Goal: Information Seeking & Learning: Understand process/instructions

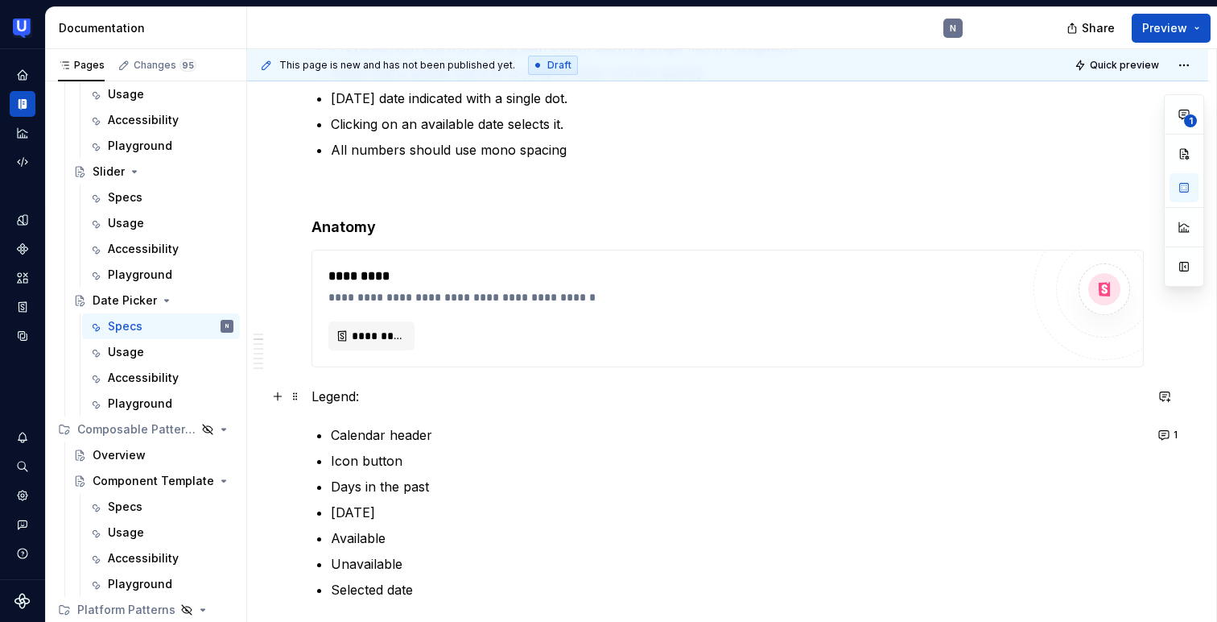
scroll to position [453, 0]
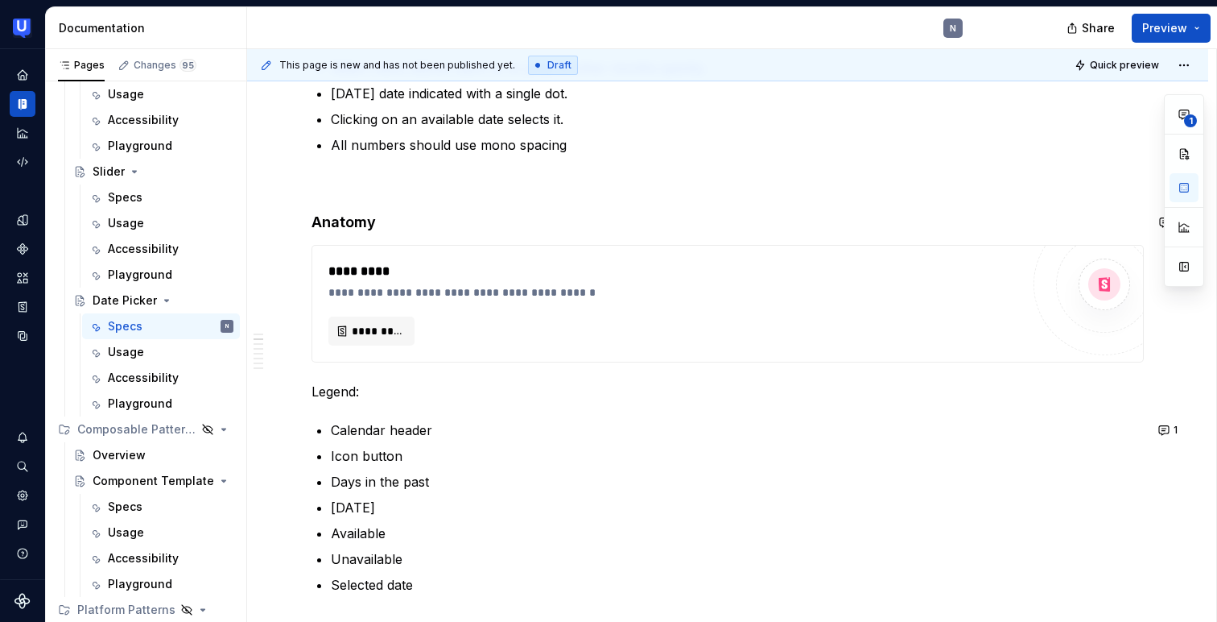
type textarea "*"
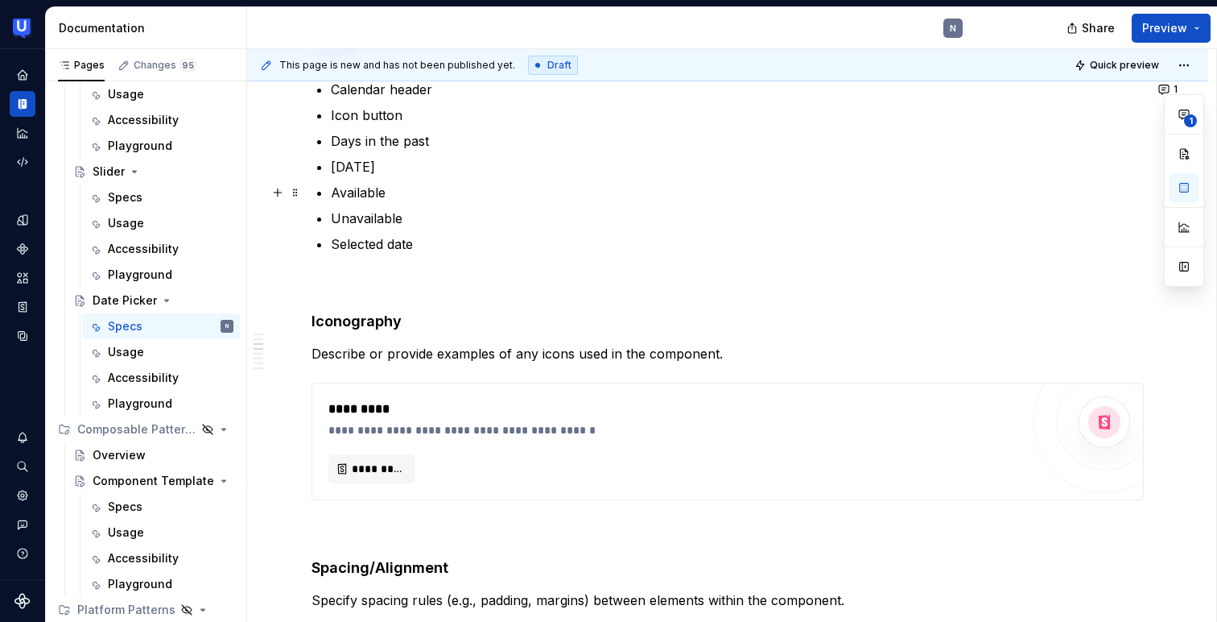
scroll to position [789, 0]
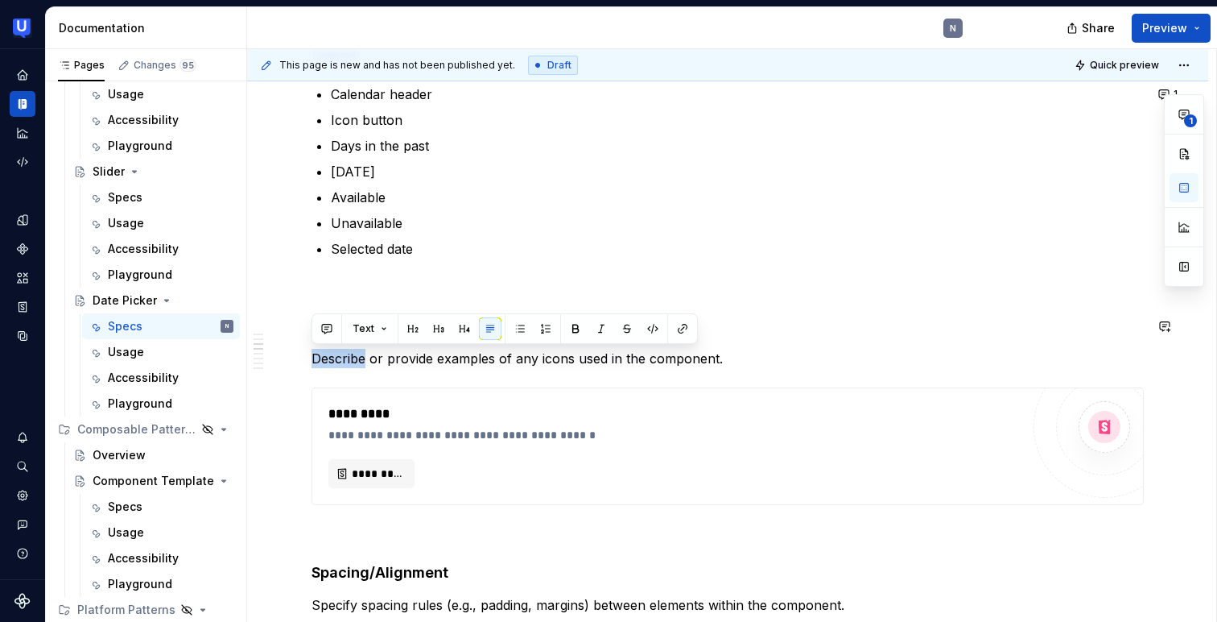
click at [374, 336] on button "Text" at bounding box center [369, 328] width 49 height 23
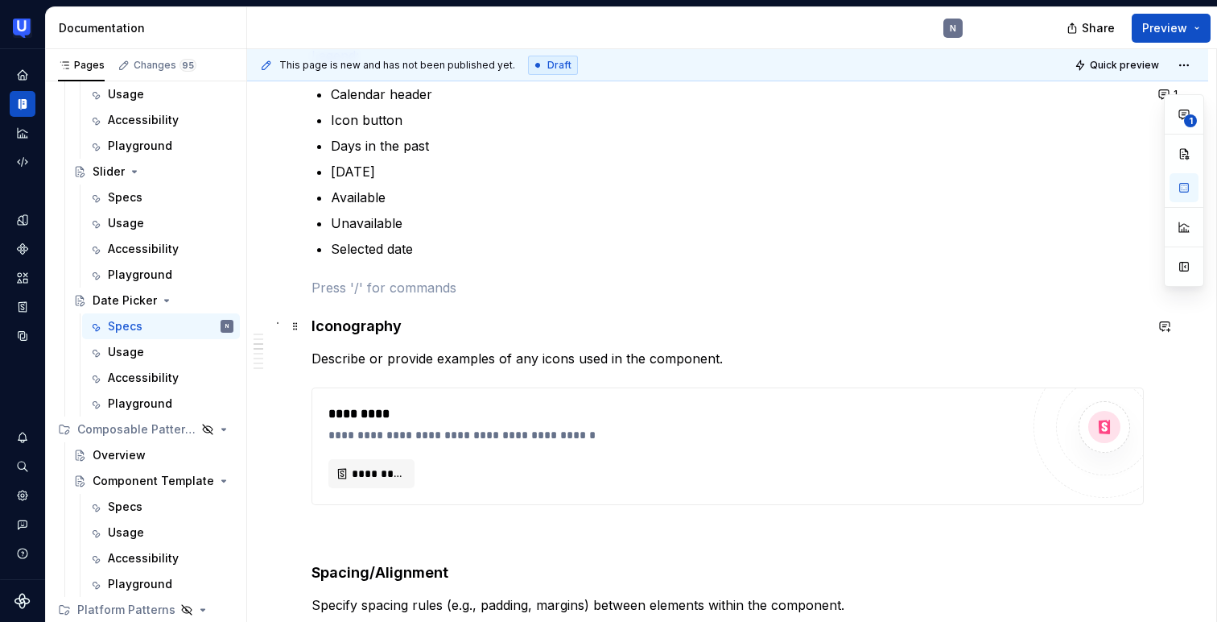
click at [347, 328] on strong "Iconography" at bounding box center [357, 325] width 90 height 17
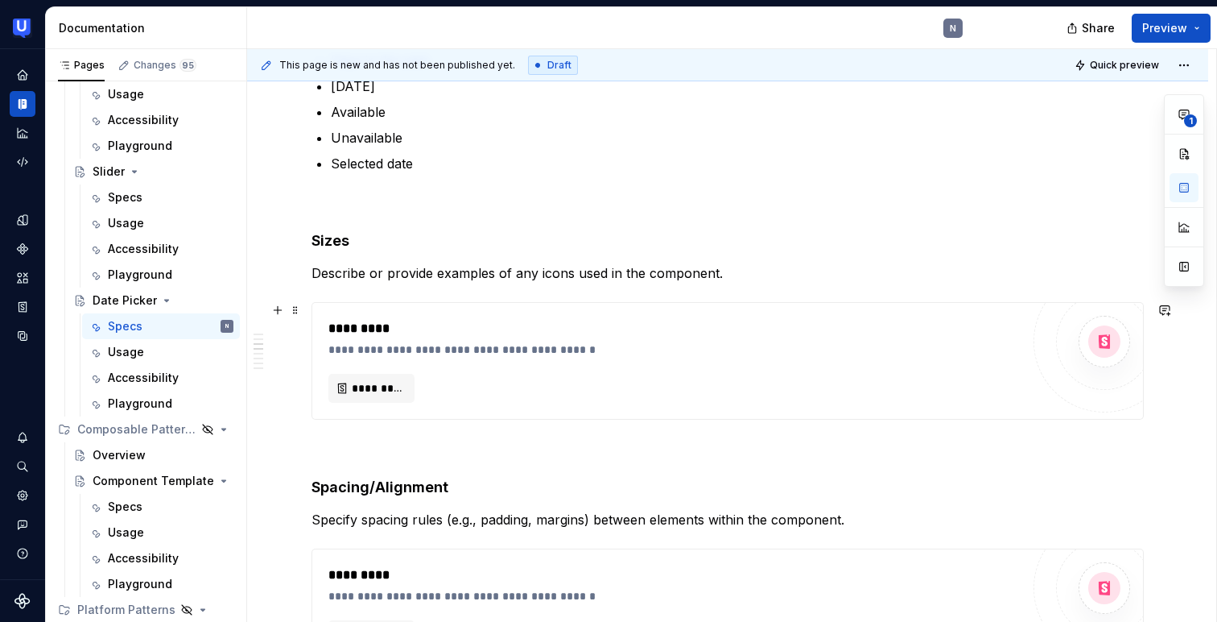
scroll to position [887, 0]
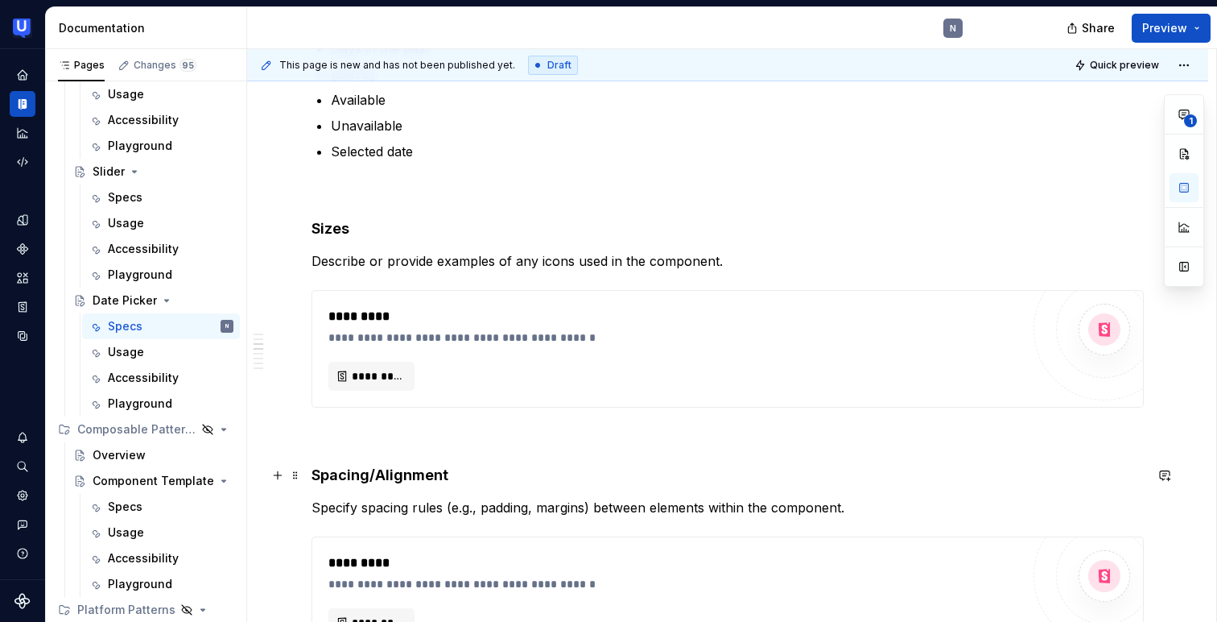
click at [352, 477] on strong "Spacing/Alignment" at bounding box center [380, 474] width 137 height 17
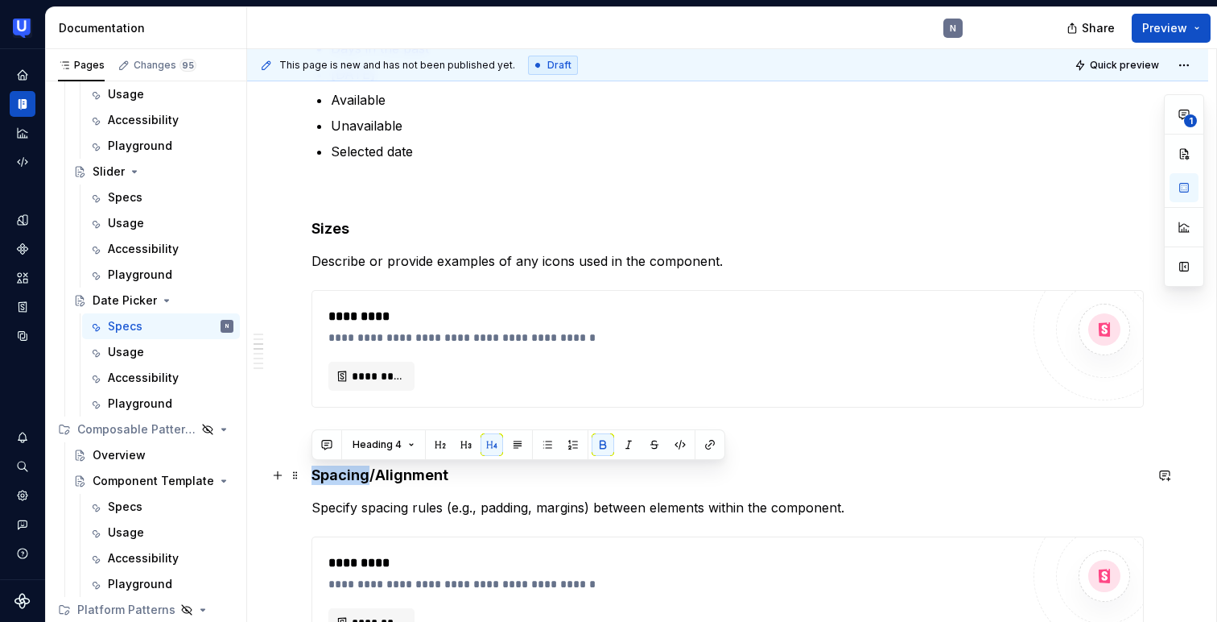
click at [352, 477] on strong "Spacing/Alignment" at bounding box center [380, 474] width 137 height 17
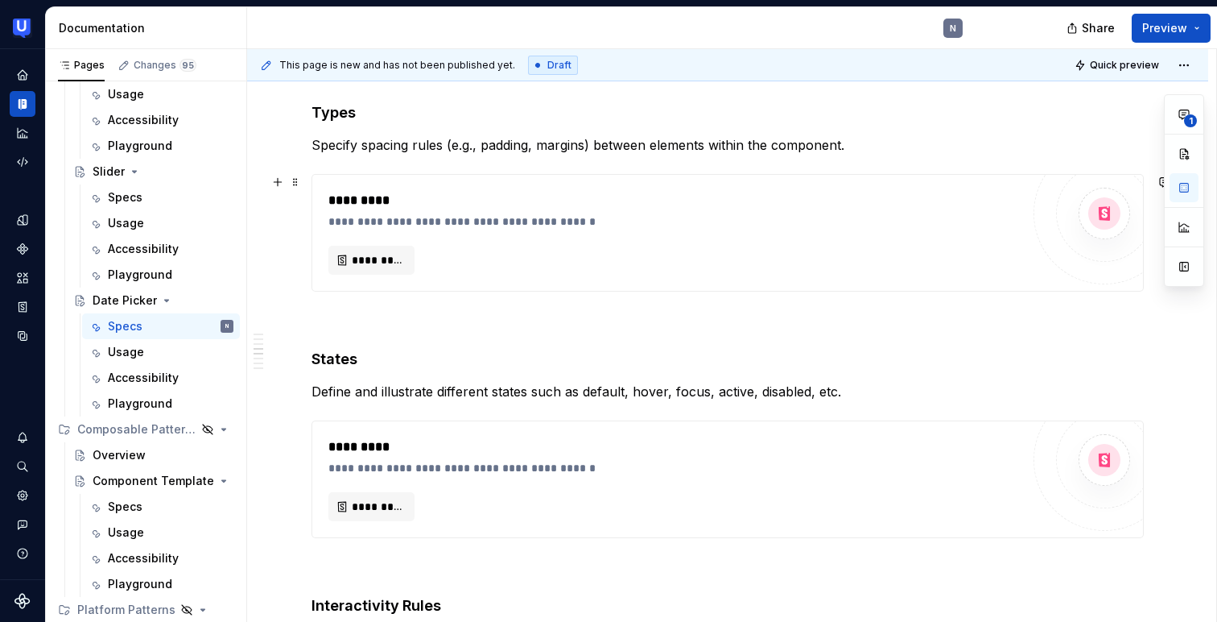
scroll to position [1263, 0]
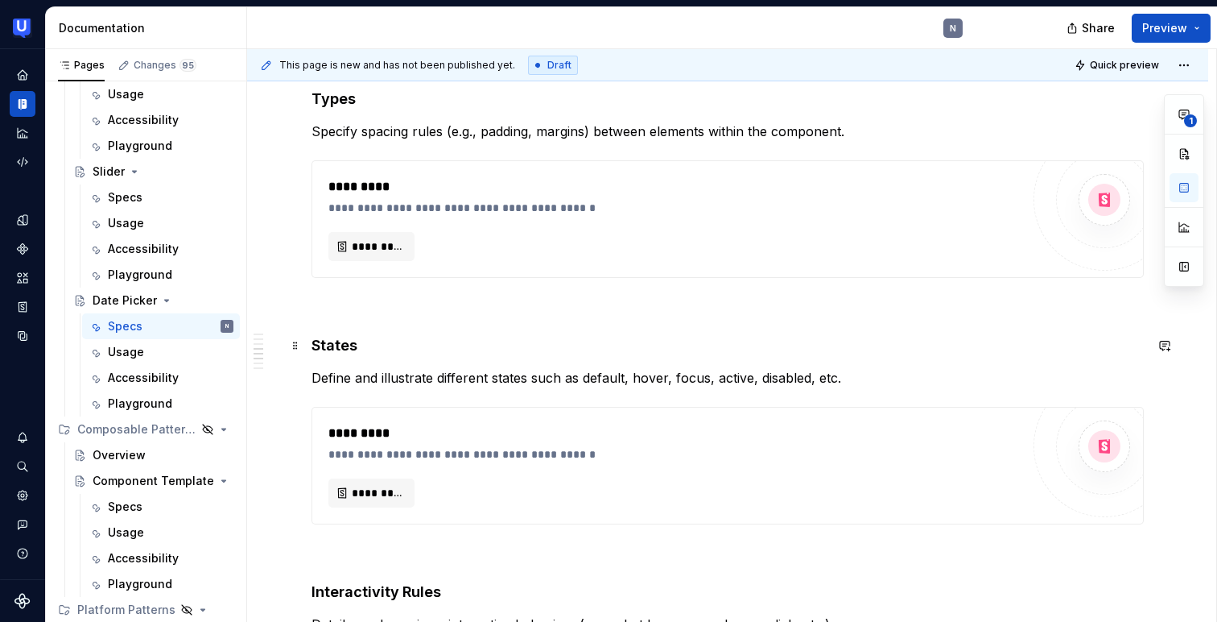
click at [349, 341] on h4 "States" at bounding box center [728, 345] width 833 height 19
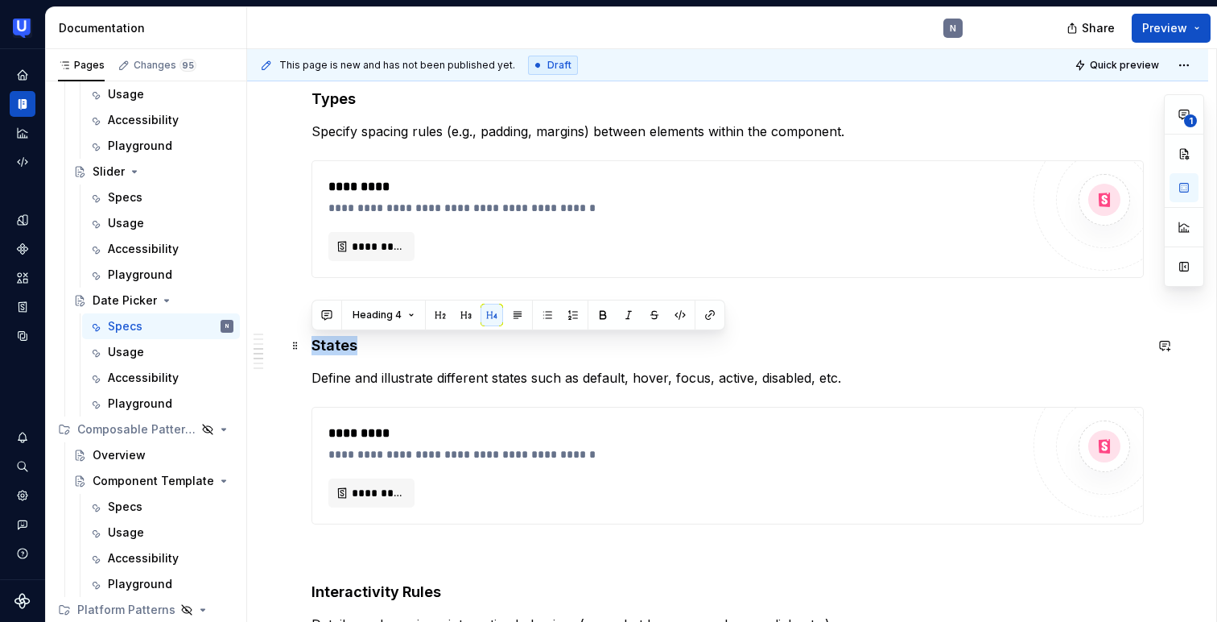
click at [349, 341] on h4 "States" at bounding box center [728, 345] width 833 height 19
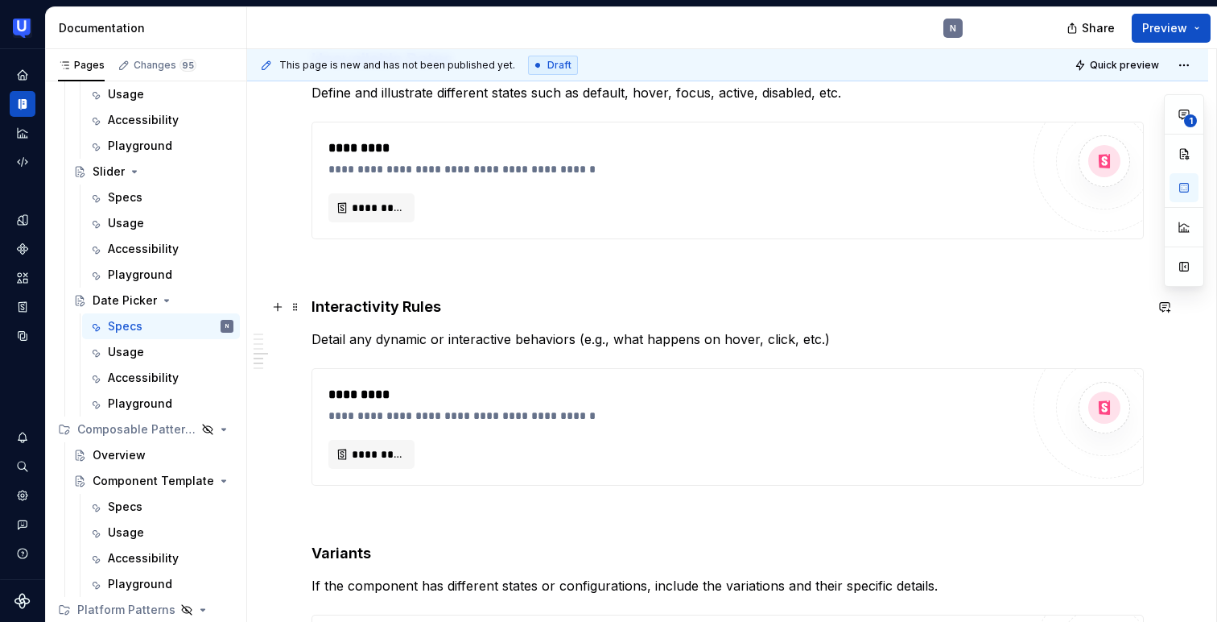
scroll to position [1557, 0]
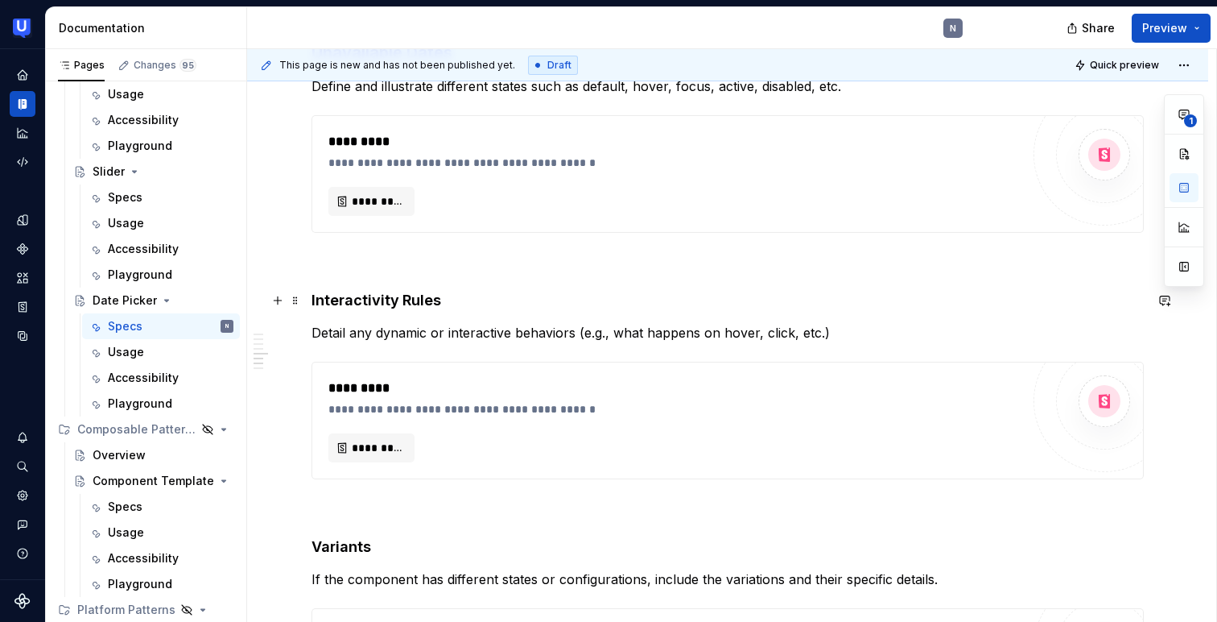
click at [397, 302] on strong "Interactivity Rules" at bounding box center [377, 299] width 130 height 17
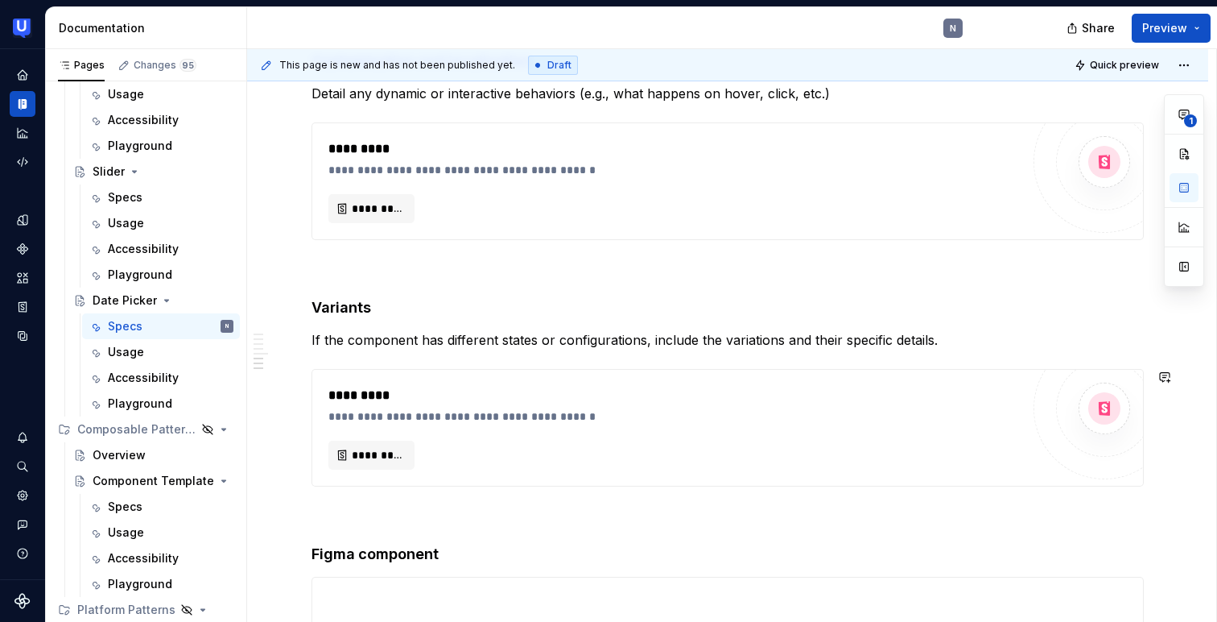
scroll to position [1799, 0]
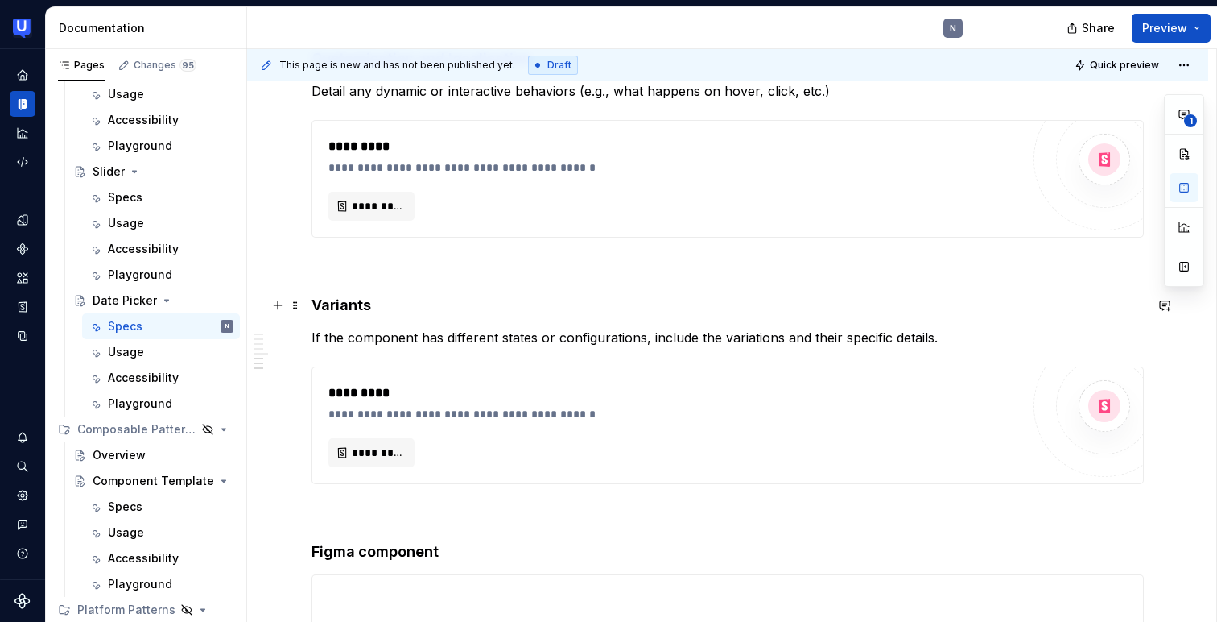
click at [334, 300] on h4 "Variants" at bounding box center [728, 305] width 833 height 19
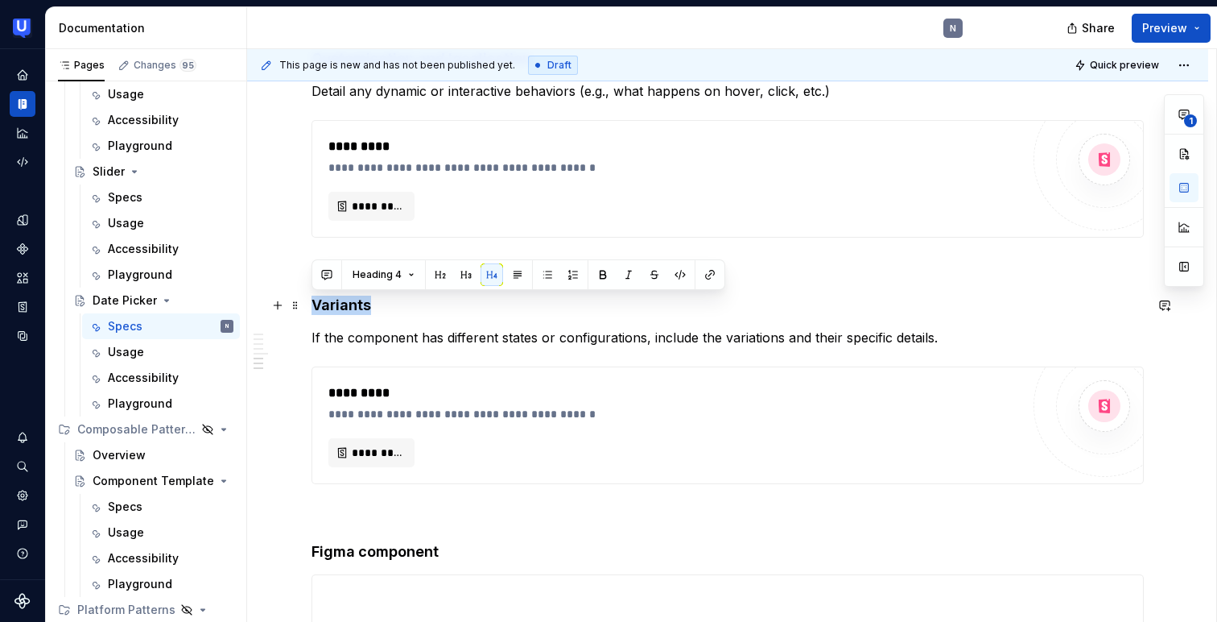
click at [334, 300] on h4 "Variants" at bounding box center [728, 305] width 833 height 19
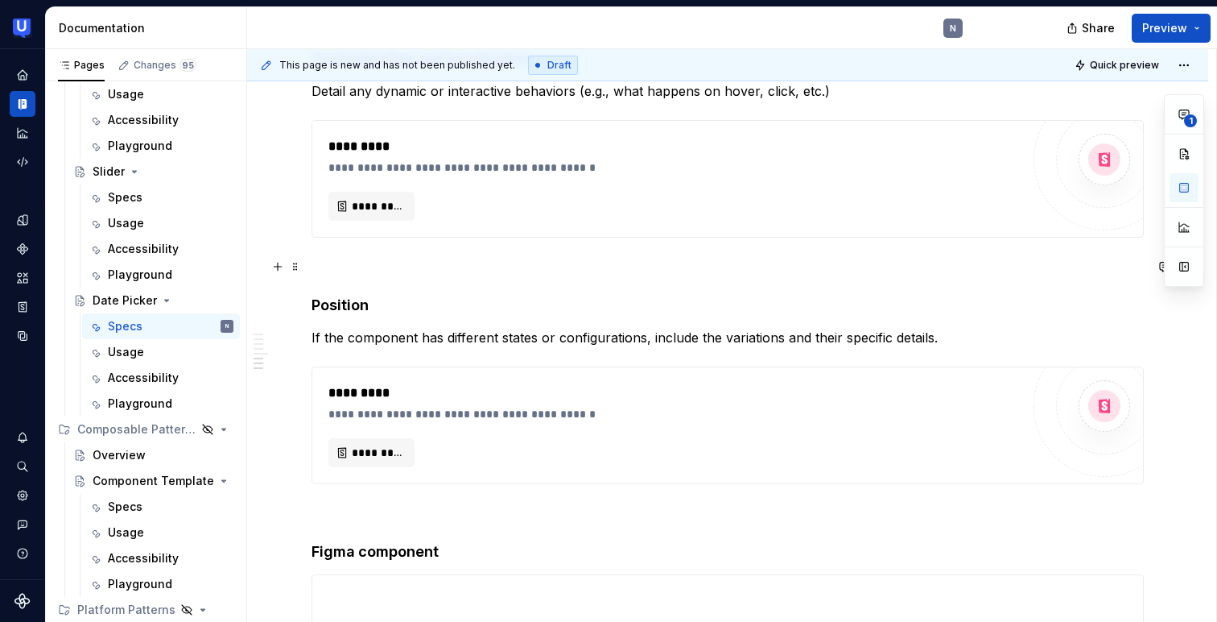
click at [431, 268] on p at bounding box center [728, 266] width 833 height 19
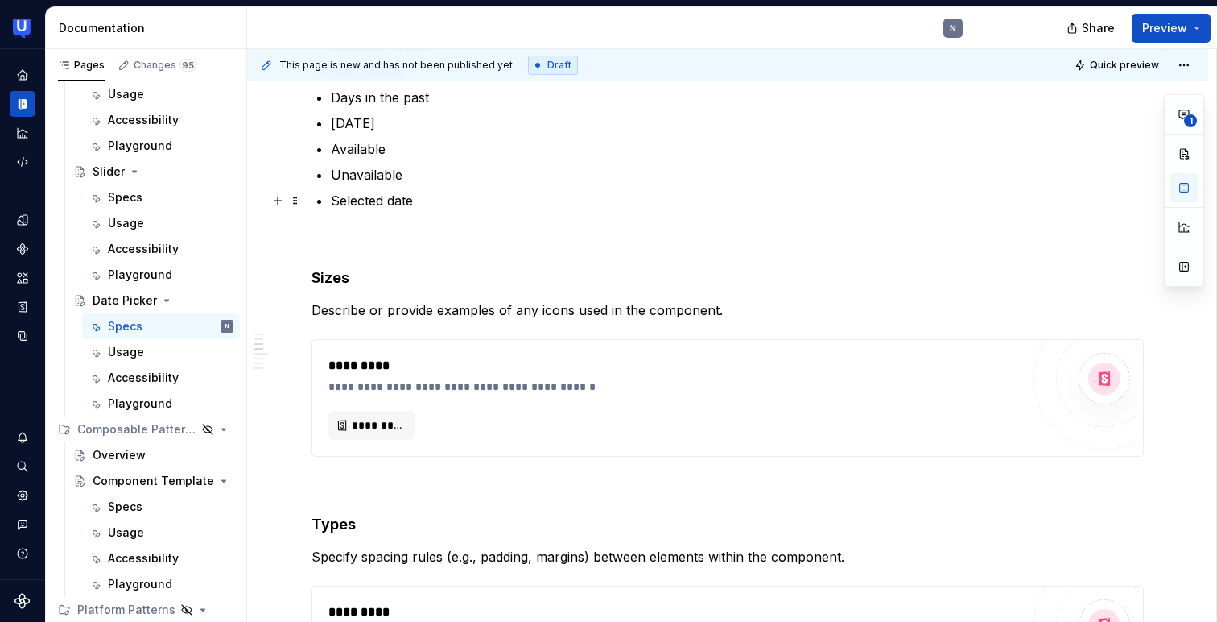
scroll to position [853, 0]
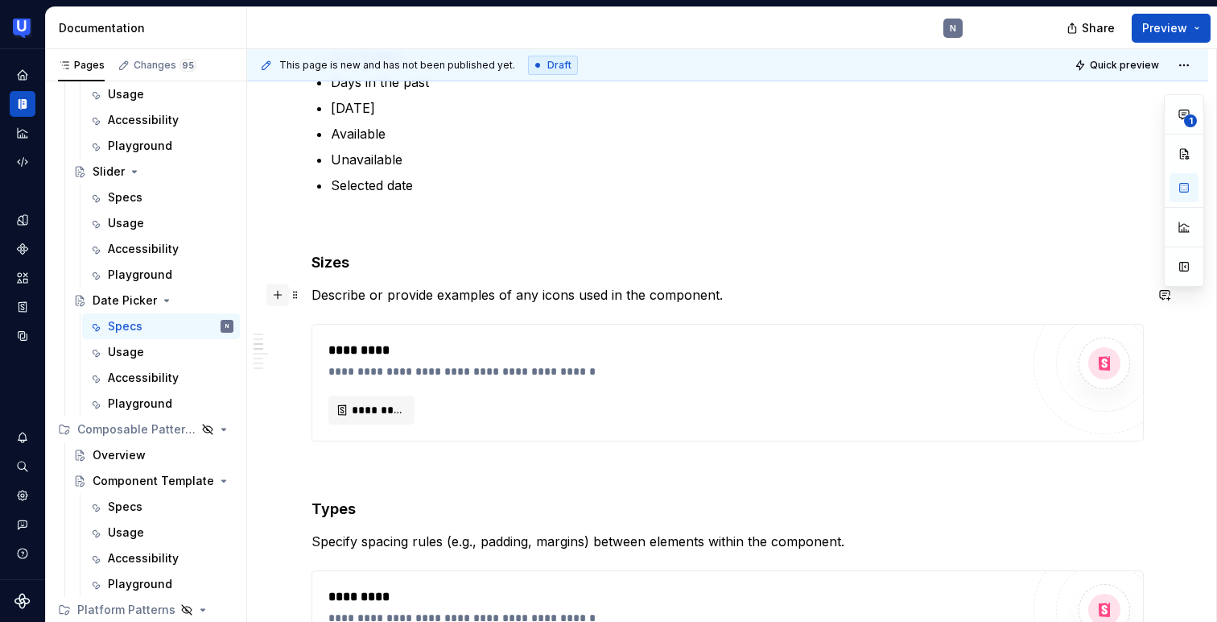
click at [281, 296] on button "button" at bounding box center [278, 294] width 23 height 23
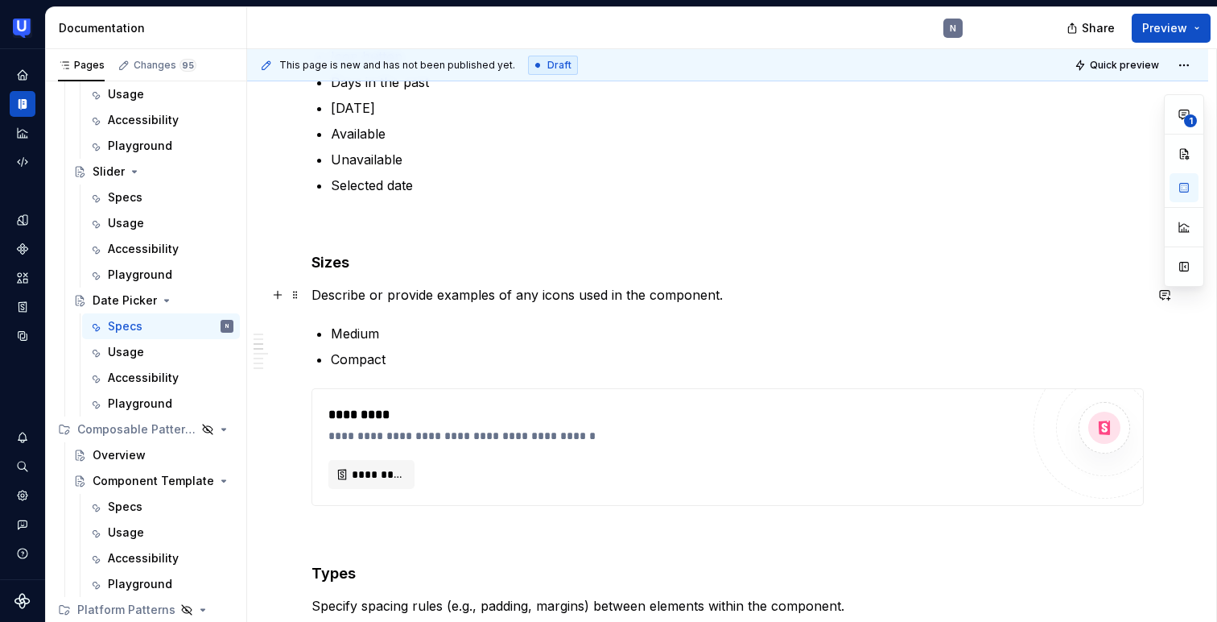
click at [370, 287] on p "Describe or provide examples of any icons used in the component." at bounding box center [728, 294] width 833 height 19
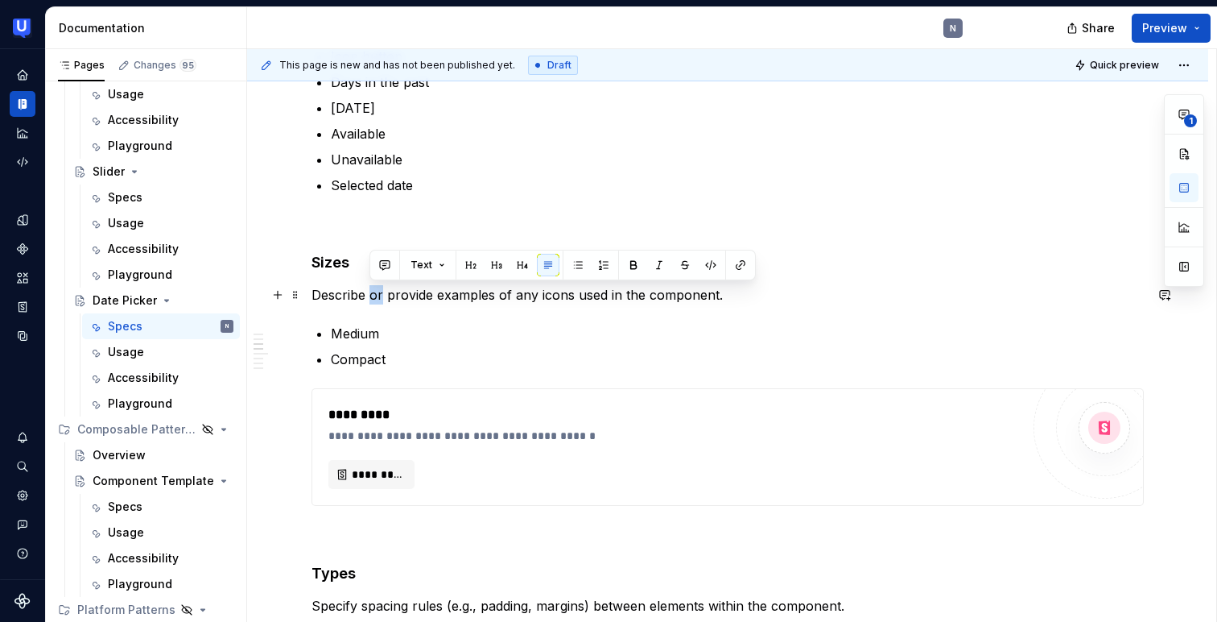
click at [370, 287] on p "Describe or provide examples of any icons used in the component." at bounding box center [728, 294] width 833 height 19
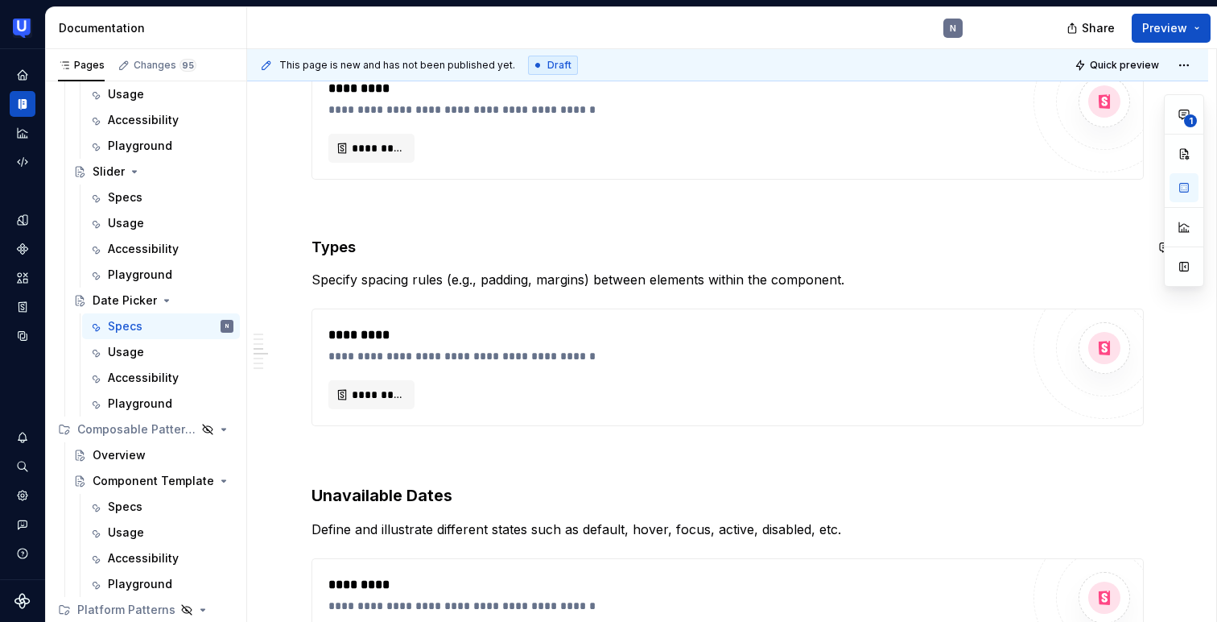
scroll to position [1202, 0]
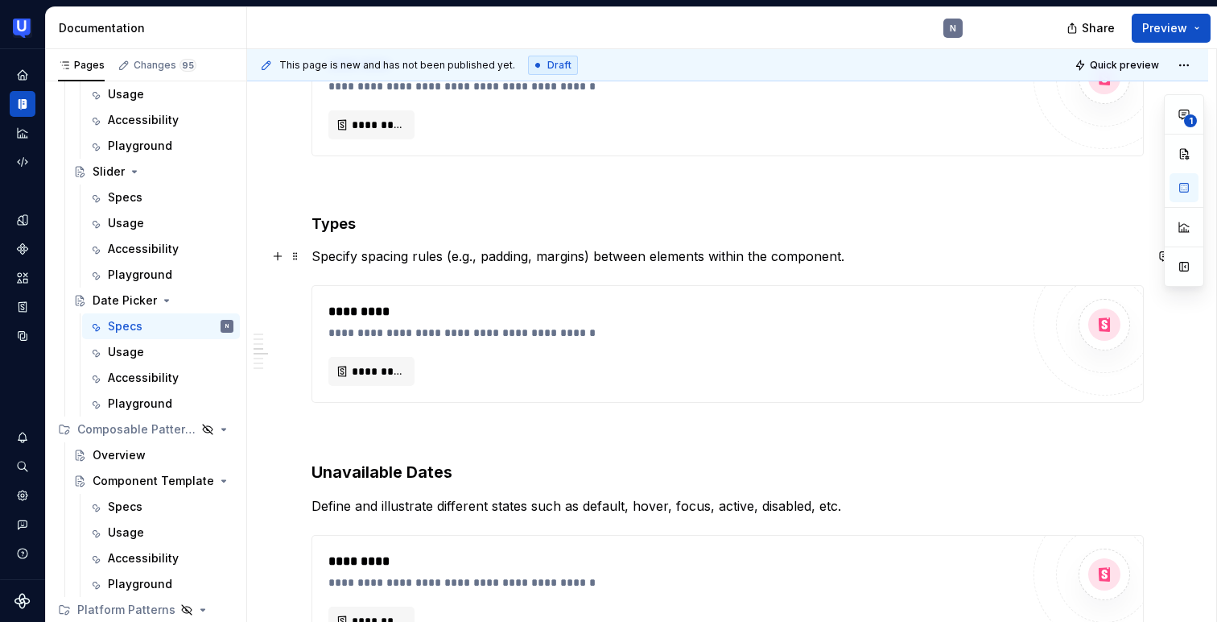
click at [344, 259] on p "Specify spacing rules (e.g., padding, margins) between elements within the comp…" at bounding box center [728, 255] width 833 height 19
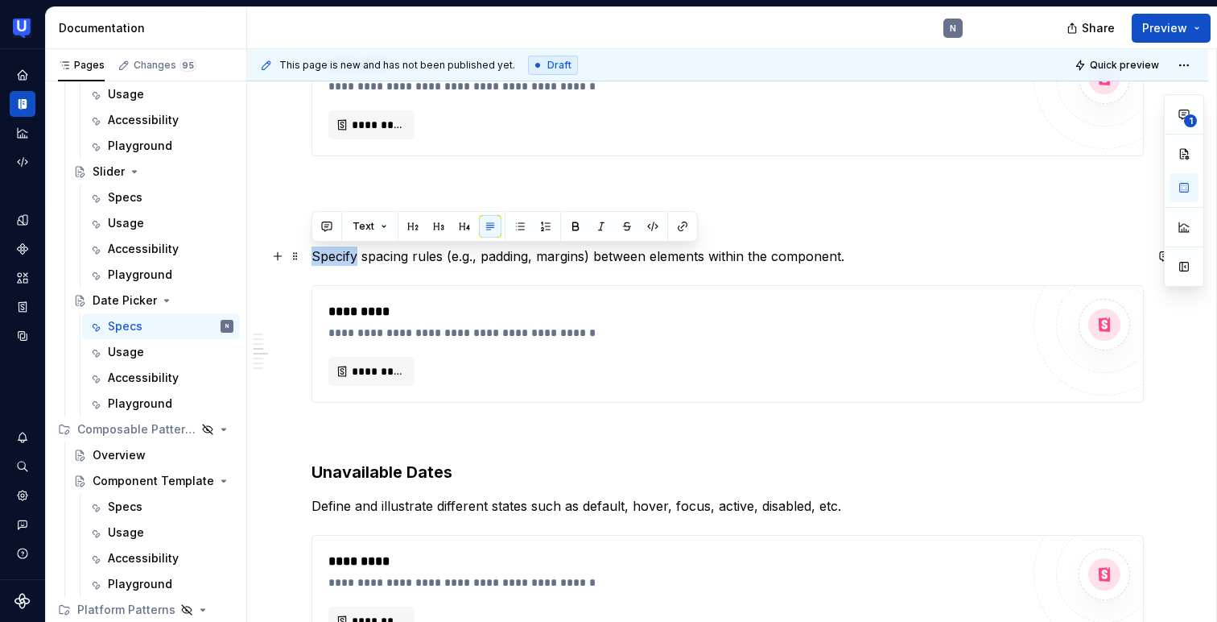
click at [344, 259] on p "Specify spacing rules (e.g., padding, margins) between elements within the comp…" at bounding box center [728, 255] width 833 height 19
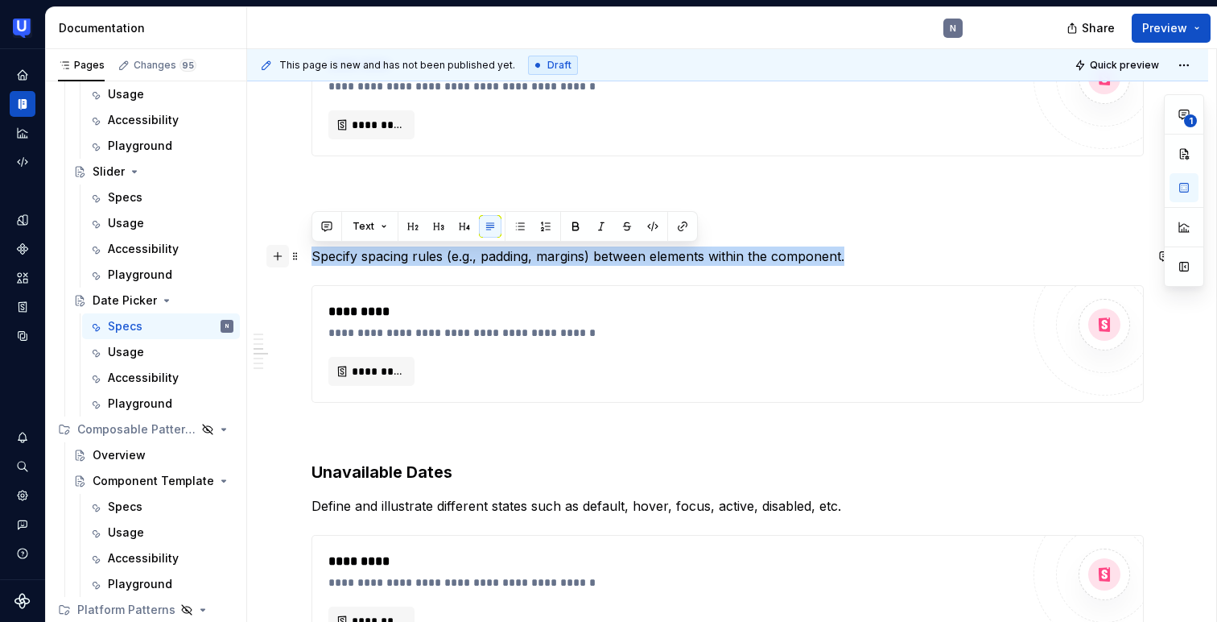
click at [276, 256] on button "button" at bounding box center [278, 256] width 23 height 23
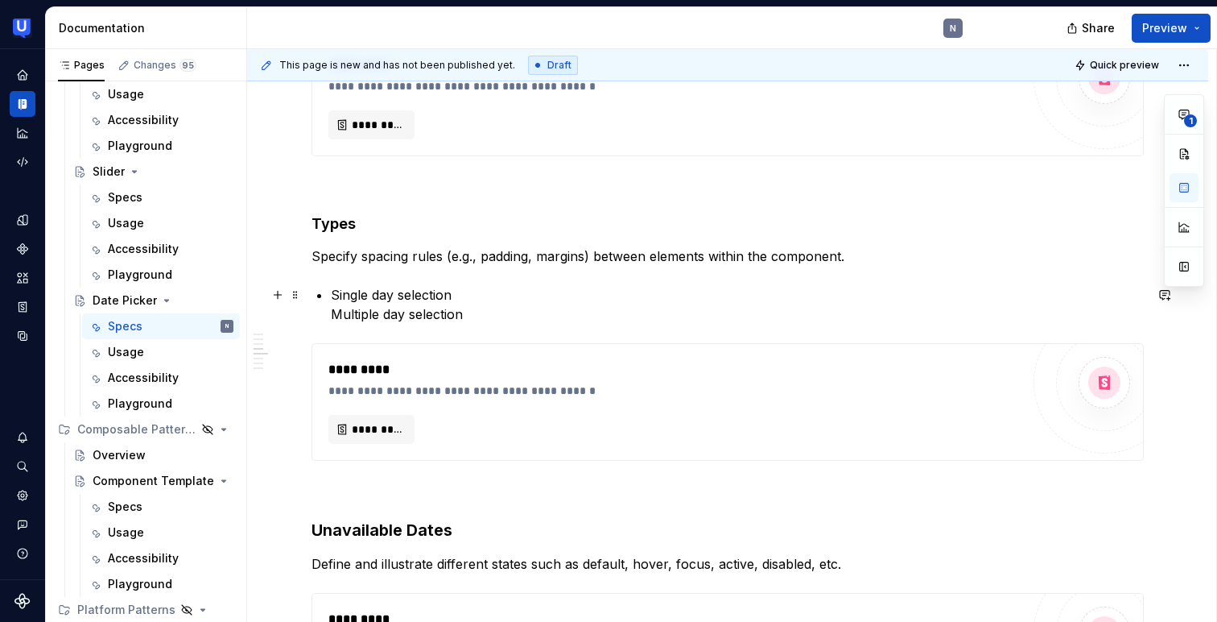
click at [332, 310] on p "Single day selection Multiple day selection" at bounding box center [737, 304] width 813 height 39
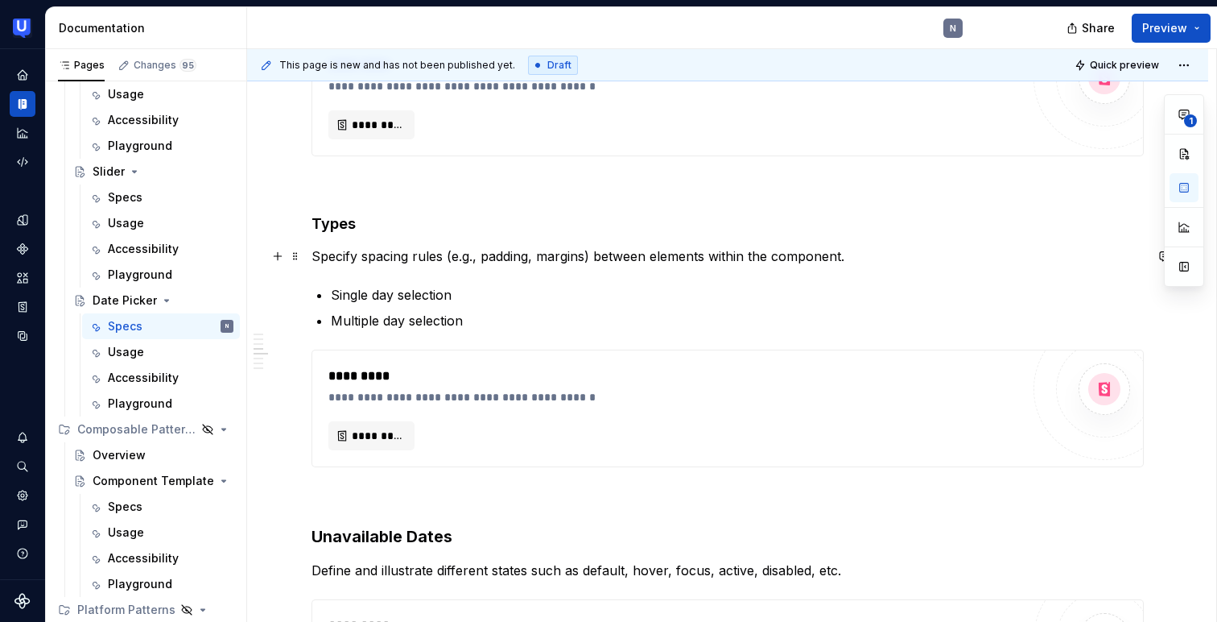
click at [406, 255] on p "Specify spacing rules (e.g., padding, margins) between elements within the comp…" at bounding box center [728, 255] width 833 height 19
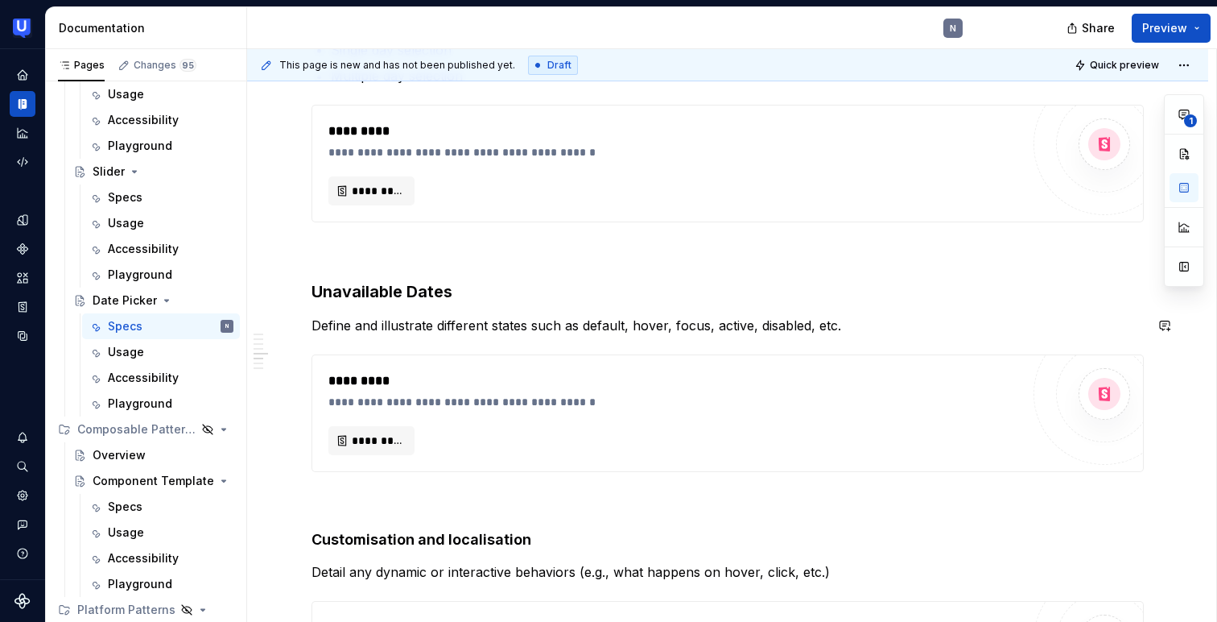
scroll to position [1491, 0]
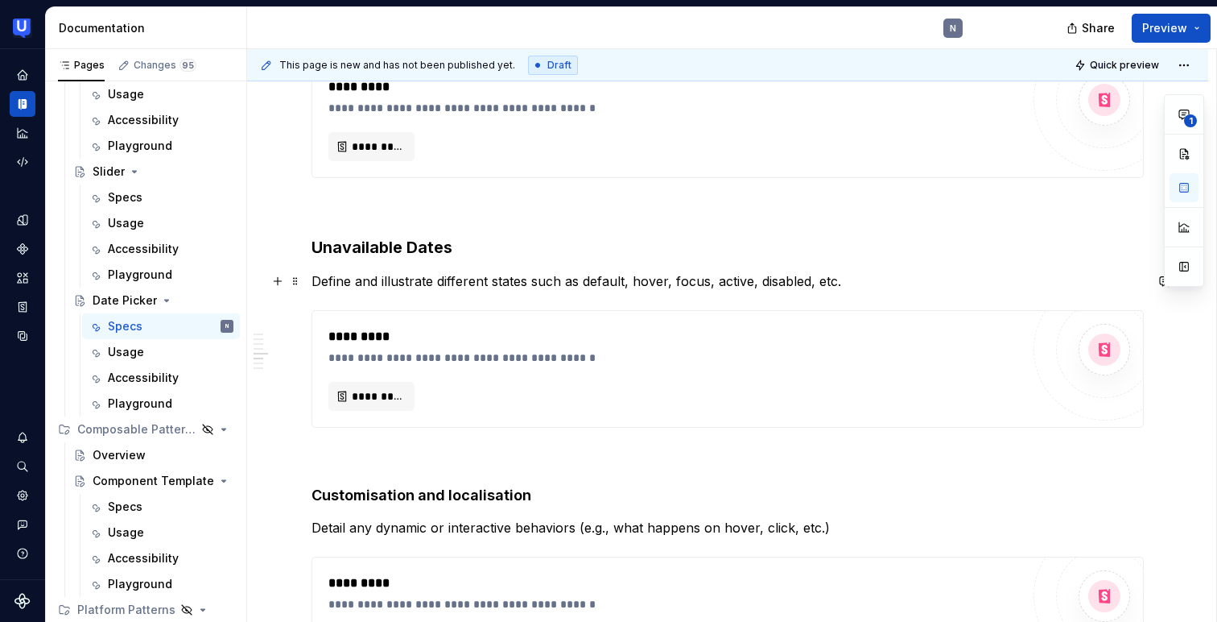
click at [356, 283] on p "Define and illustrate different states such as default, hover, focus, active, d…" at bounding box center [728, 280] width 833 height 19
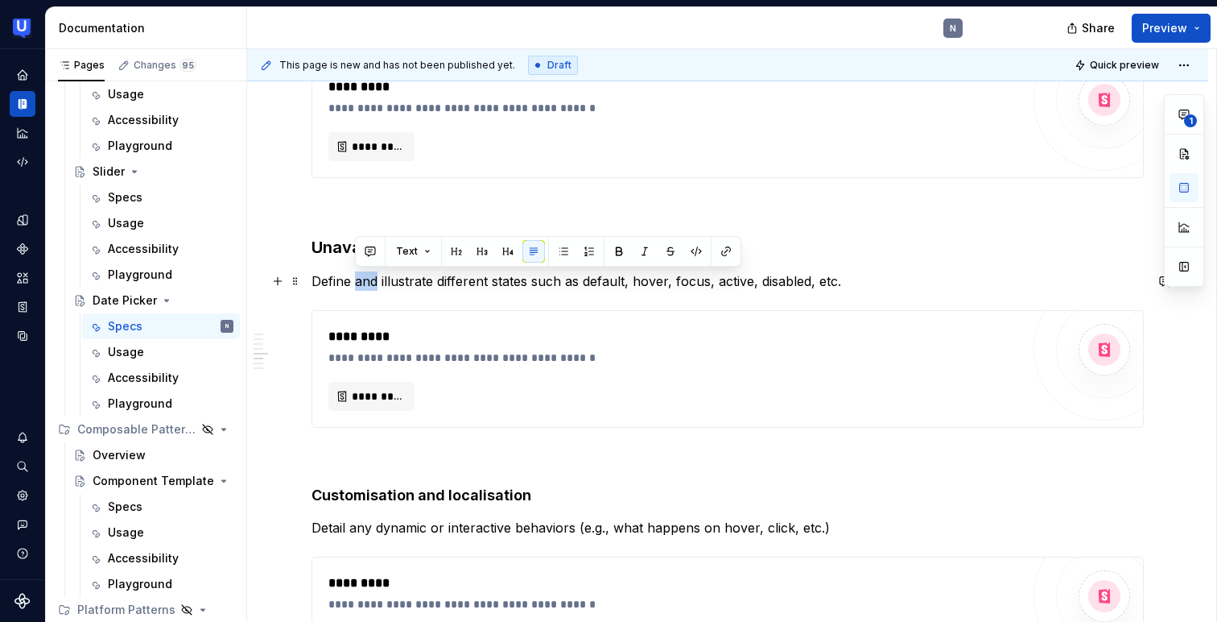
click at [356, 283] on p "Define and illustrate different states such as default, hover, focus, active, d…" at bounding box center [728, 280] width 833 height 19
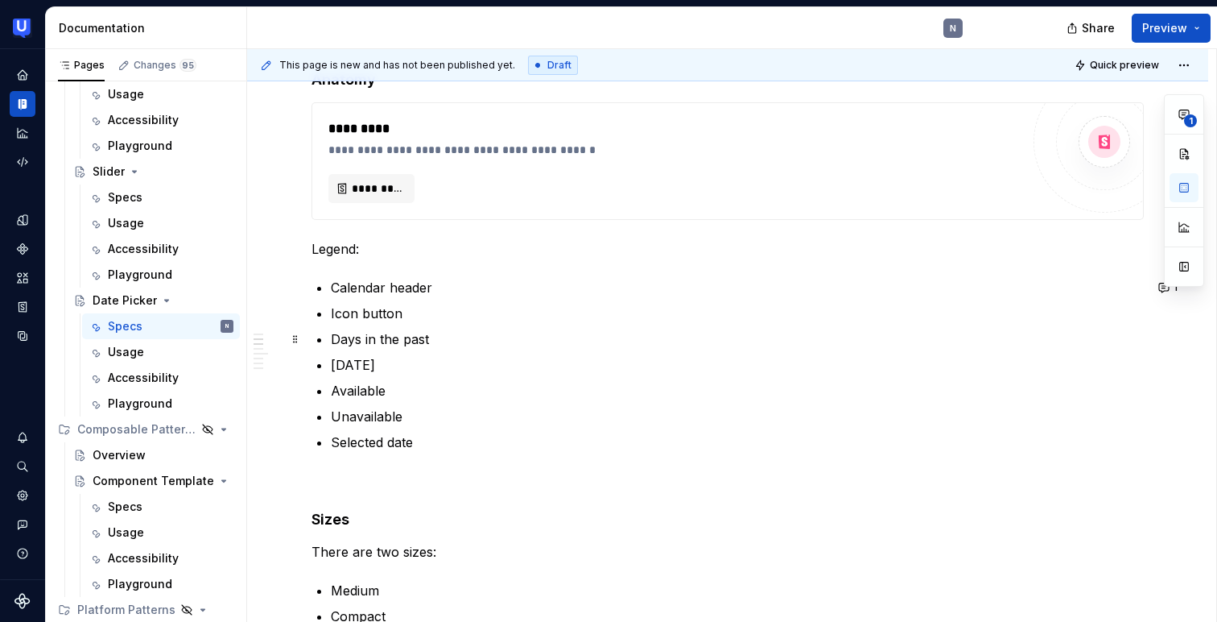
scroll to position [530, 0]
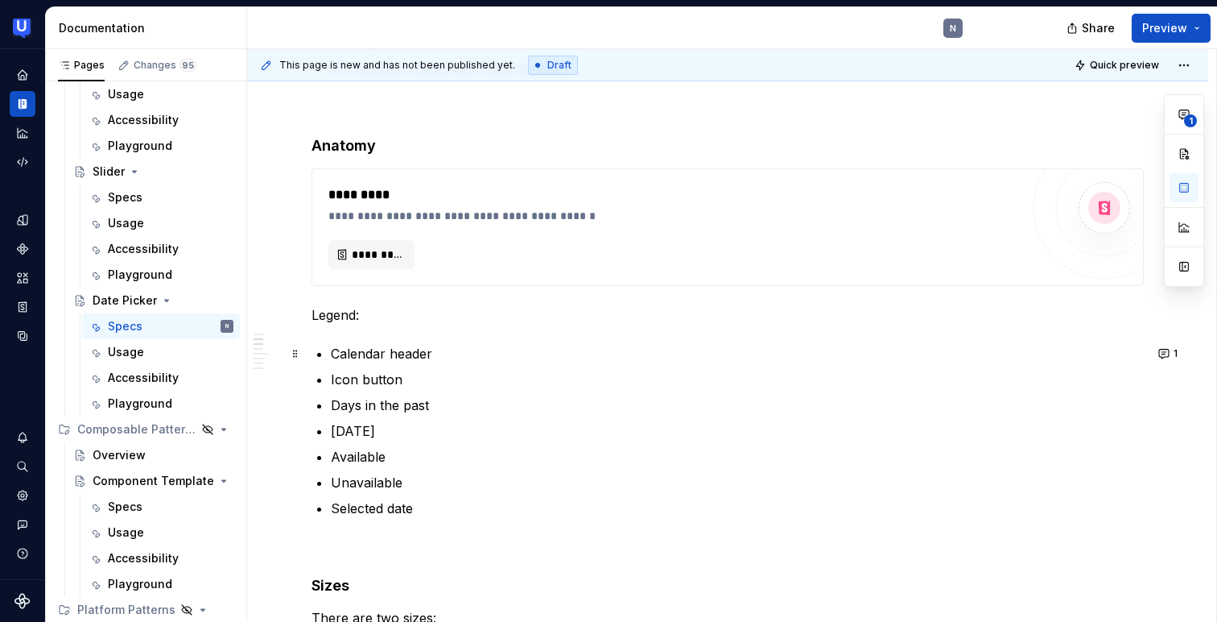
click at [450, 345] on p "Calendar header" at bounding box center [737, 353] width 813 height 19
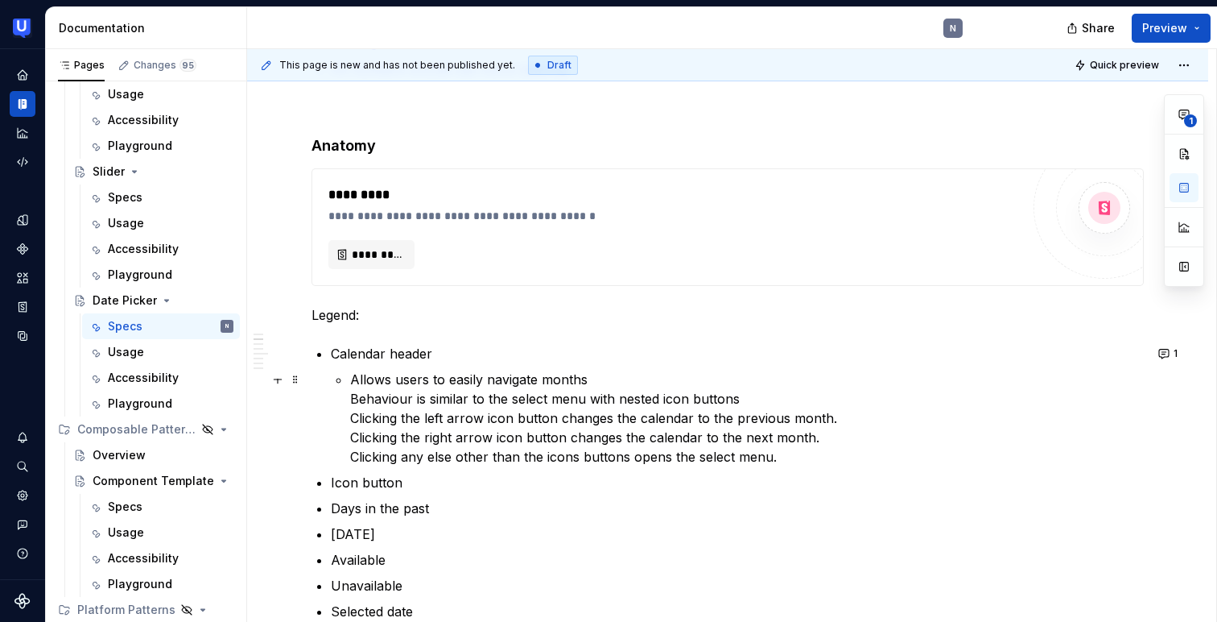
click at [349, 397] on li "Calendar header Allows users to easily navigate months Behaviour is similar to …" at bounding box center [737, 405] width 813 height 122
click at [445, 358] on p "Calendar header" at bounding box center [737, 353] width 813 height 19
click at [351, 395] on p "Allows users to easily navigate months Behaviour is similar to the select menu …" at bounding box center [747, 418] width 794 height 97
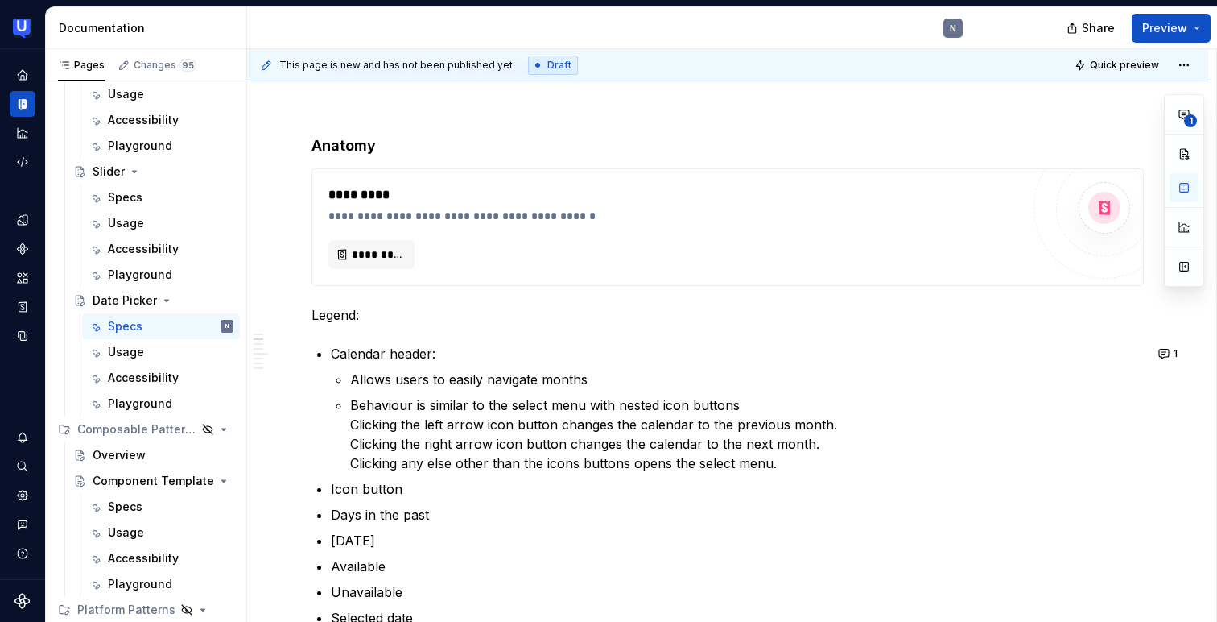
click at [351, 395] on p "Behaviour is similar to the select menu with nested icon buttons Clicking the l…" at bounding box center [747, 433] width 794 height 77
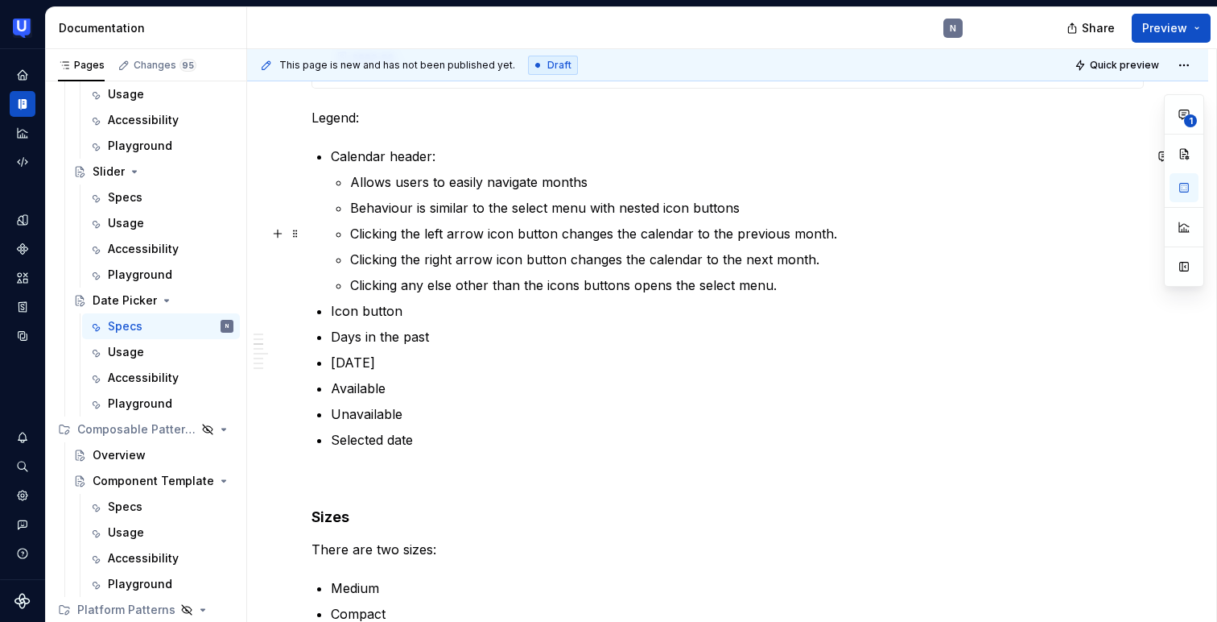
scroll to position [734, 0]
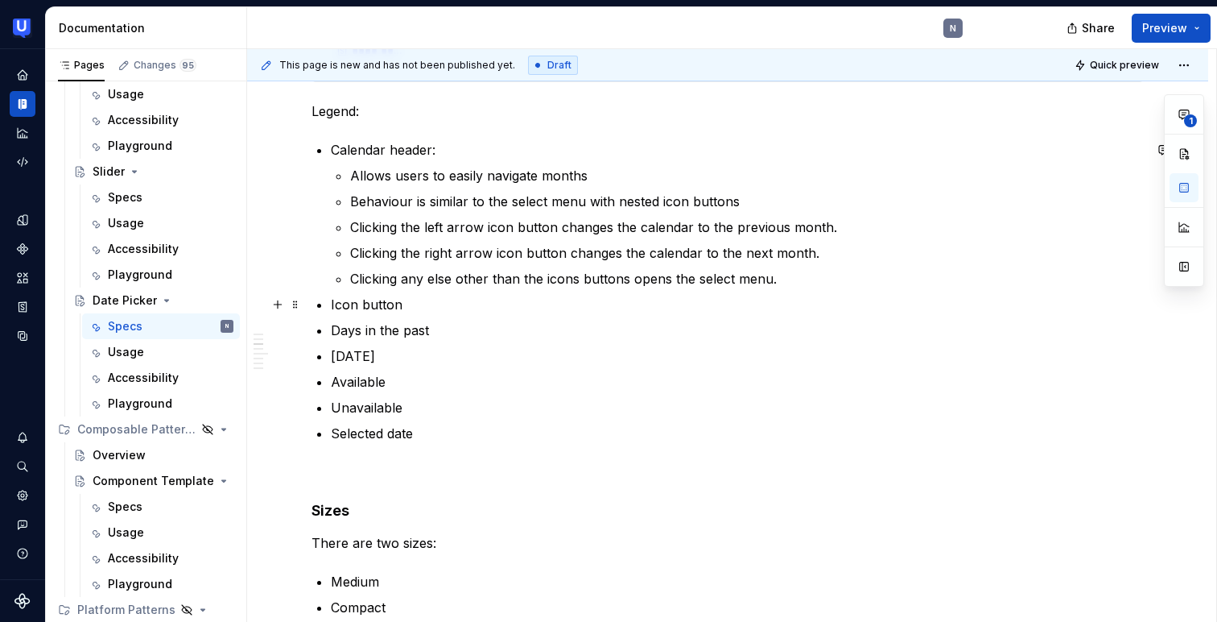
click at [456, 299] on p "Icon button" at bounding box center [737, 304] width 813 height 19
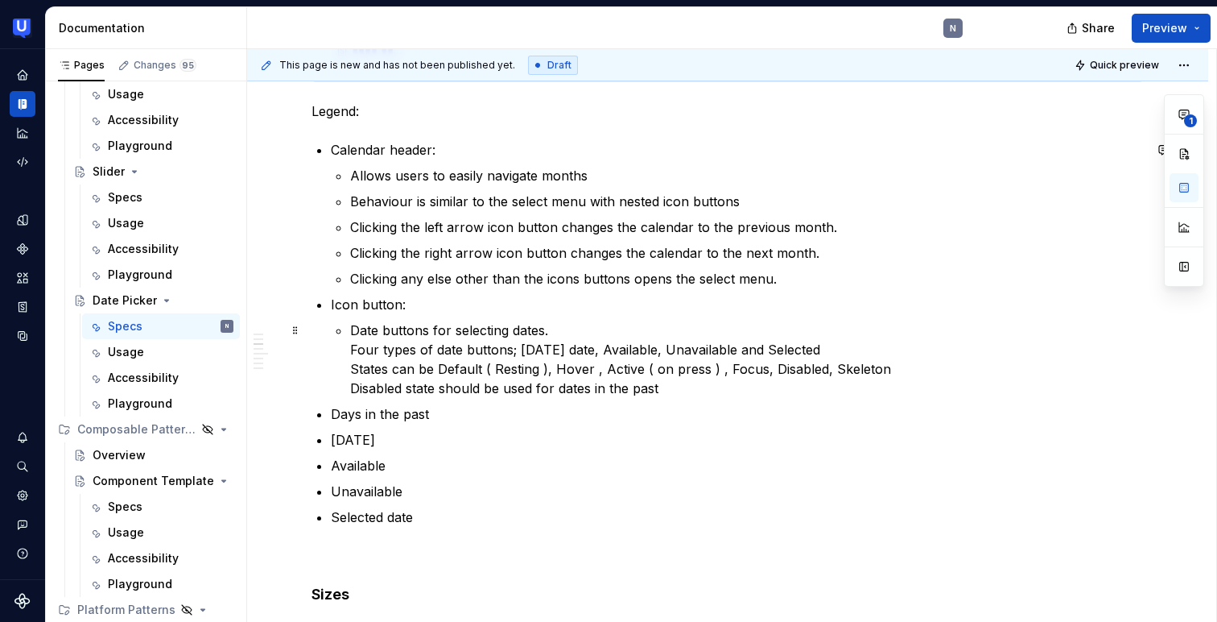
click at [349, 348] on li "Icon button: Date buttons for selecting dates. Four types of date buttons; [DAT…" at bounding box center [737, 346] width 813 height 103
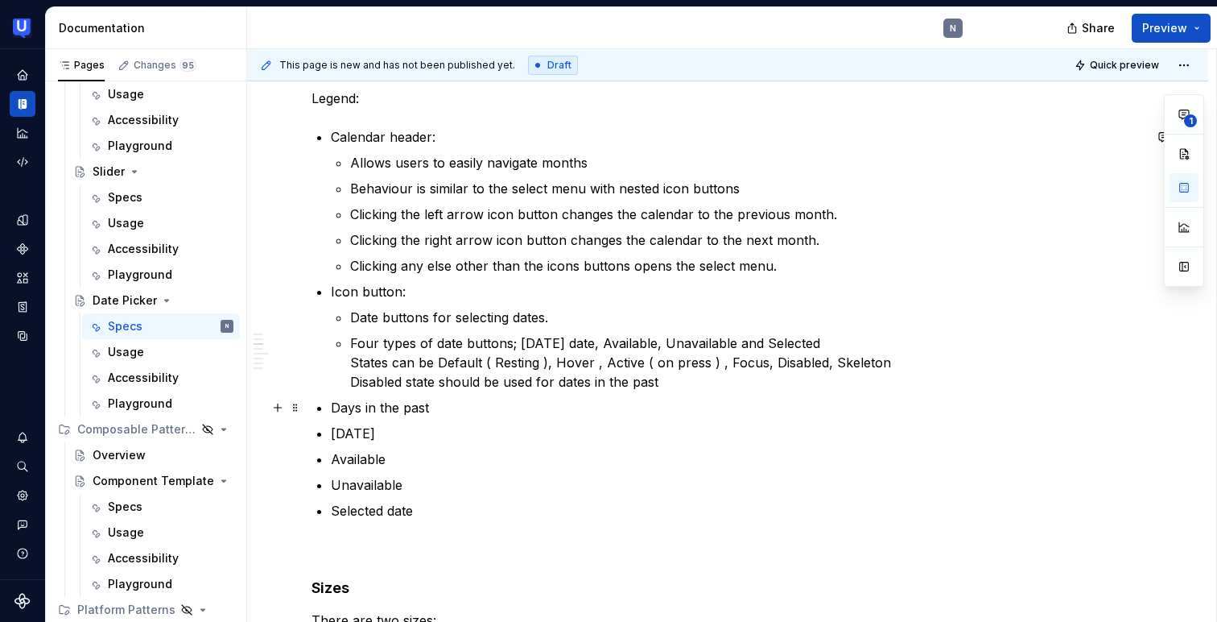
scroll to position [748, 0]
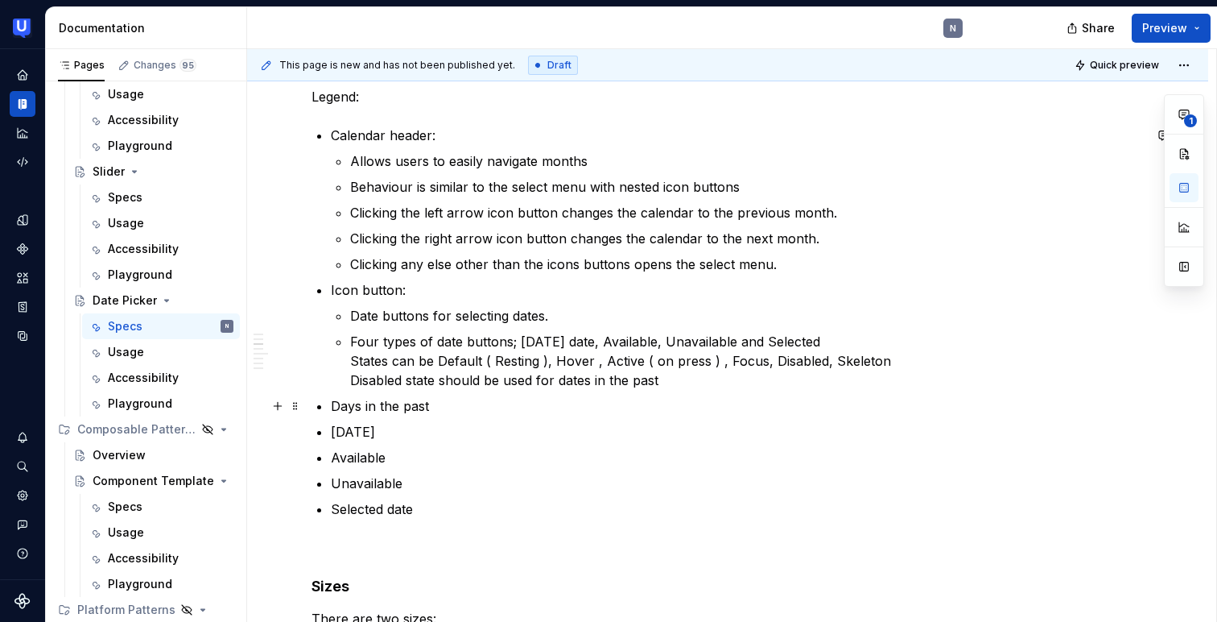
click at [436, 403] on p "Days in the past" at bounding box center [737, 405] width 813 height 19
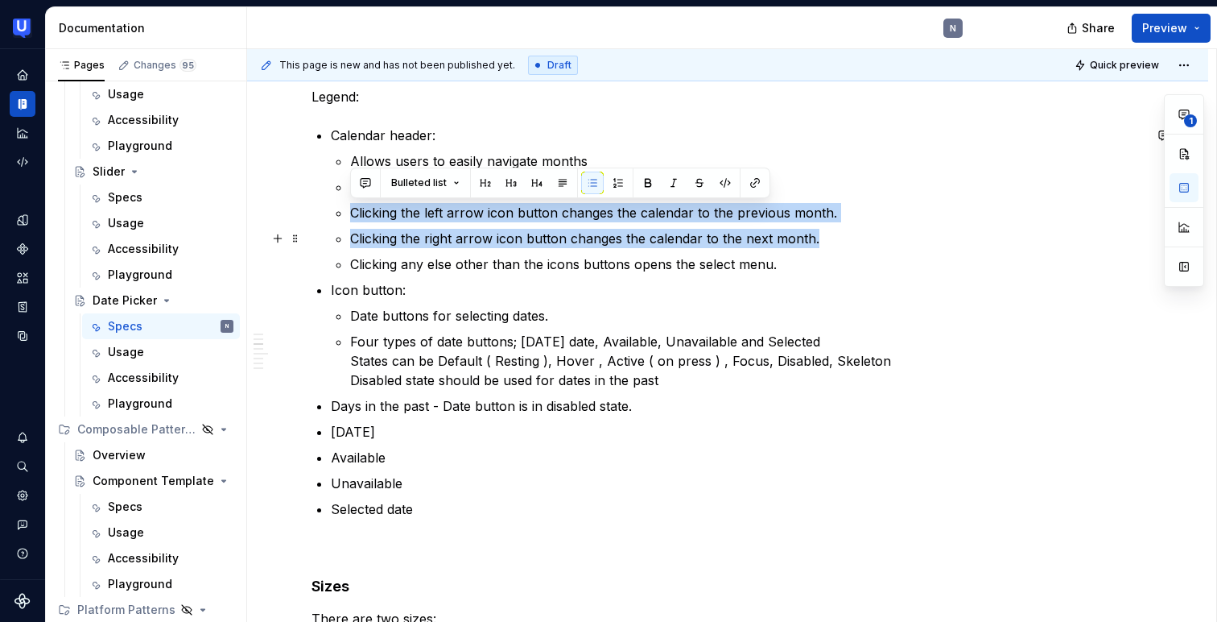
drag, startPoint x: 337, startPoint y: 212, endPoint x: 820, endPoint y: 239, distance: 484.7
click at [820, 239] on li "Calendar header: Allows users to easily navigate months Behaviour is similar to…" at bounding box center [737, 200] width 813 height 148
click at [425, 260] on p "Clicking any else other than the icons buttons opens the select menu." at bounding box center [747, 263] width 794 height 19
drag, startPoint x: 338, startPoint y: 214, endPoint x: 819, endPoint y: 232, distance: 481.0
click at [819, 232] on li "Calendar header: Allows users to easily navigate months Behaviour is similar to…" at bounding box center [737, 200] width 813 height 148
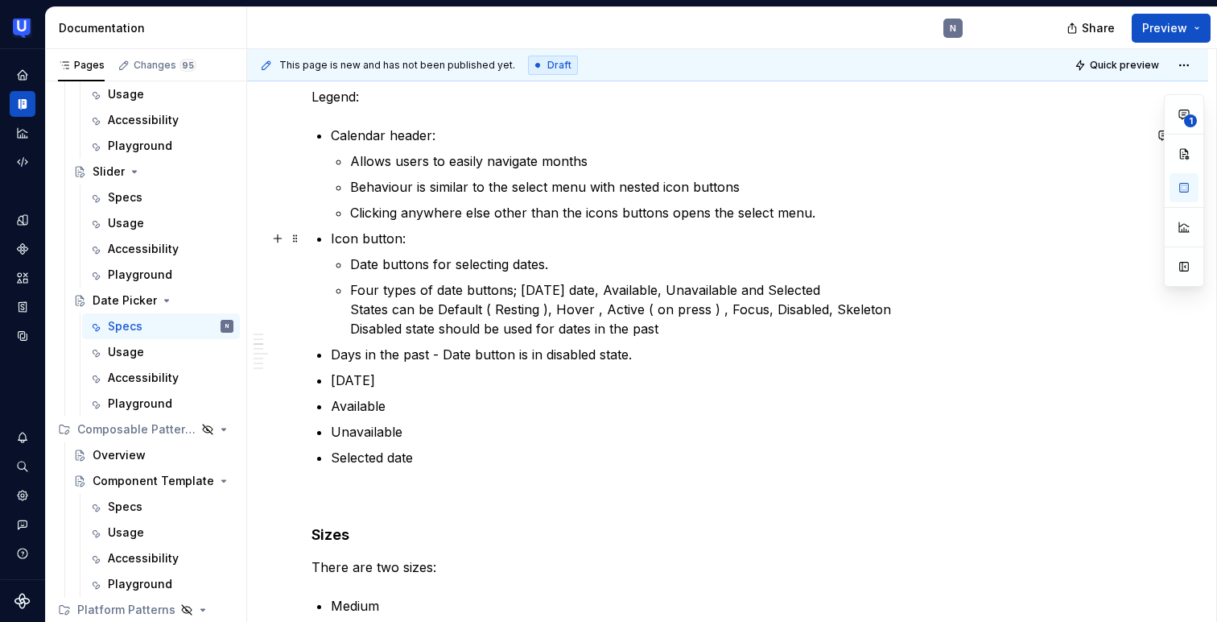
click at [469, 238] on p "Icon button:" at bounding box center [737, 238] width 813 height 19
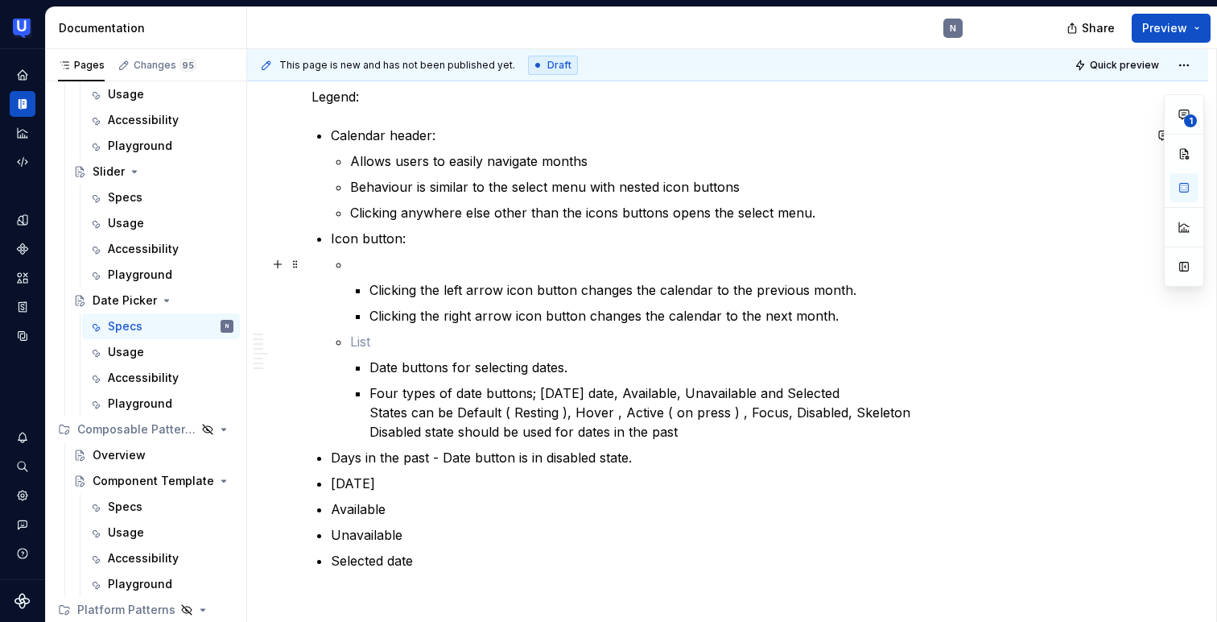
click at [356, 276] on li "Clicking the left arrow icon button changes the calendar to the previous month.…" at bounding box center [747, 289] width 794 height 71
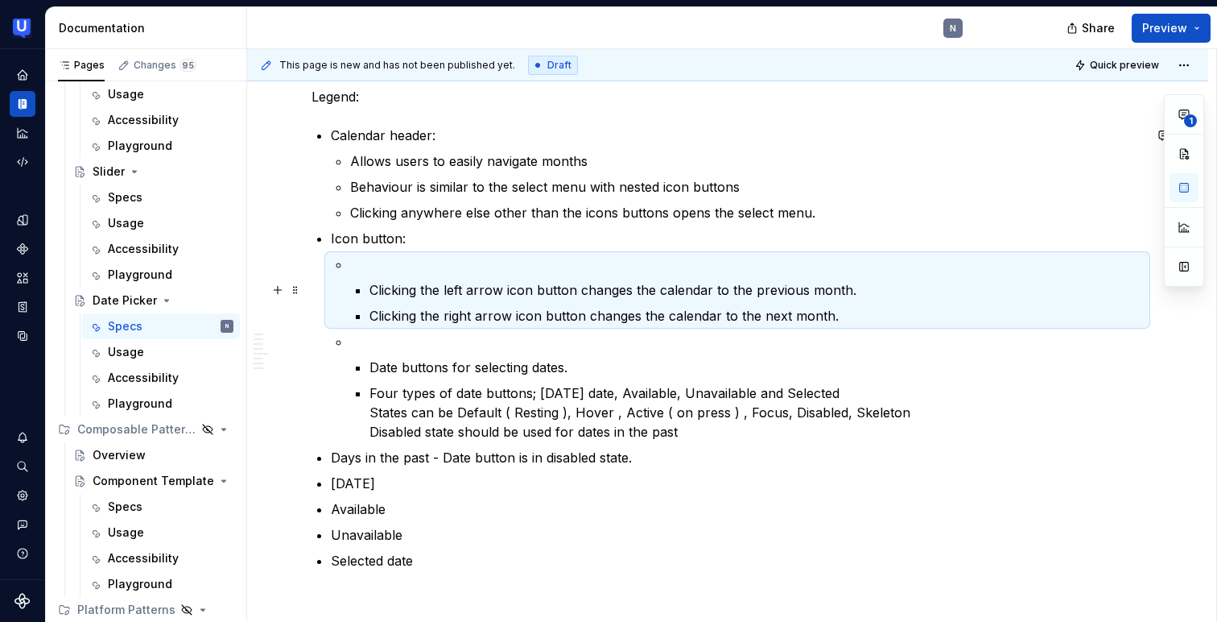
click at [354, 281] on li "Clicking the left arrow icon button changes the calendar to the previous month.…" at bounding box center [747, 289] width 794 height 71
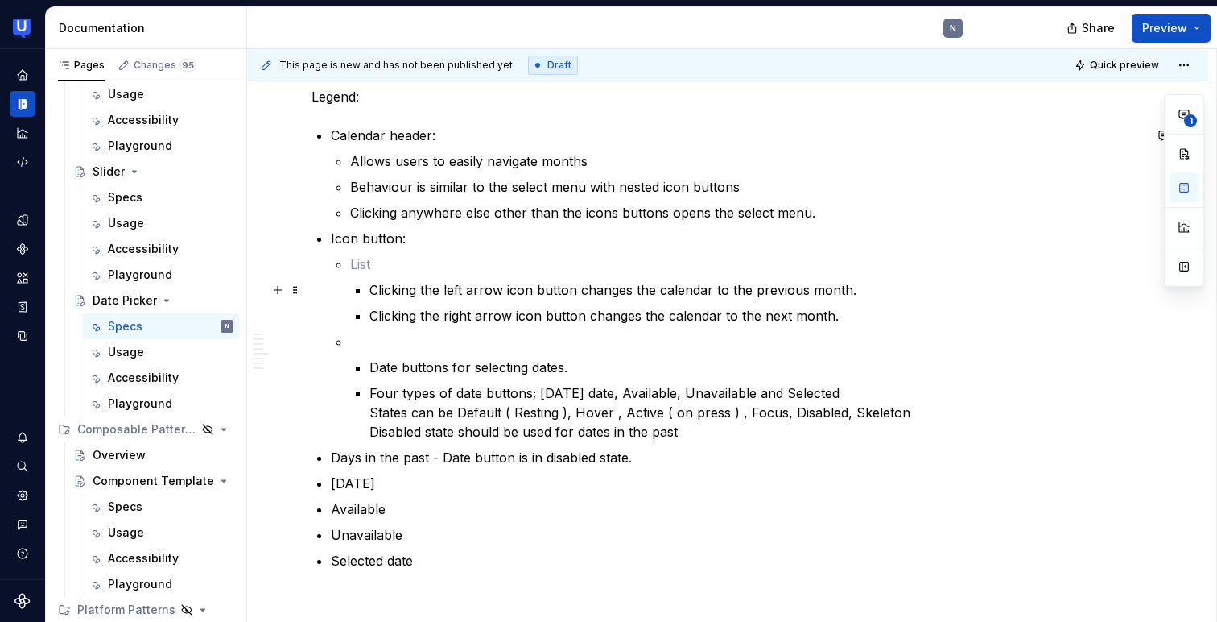
click at [355, 290] on li "Clicking the left arrow icon button changes the calendar to the previous month.…" at bounding box center [747, 289] width 794 height 71
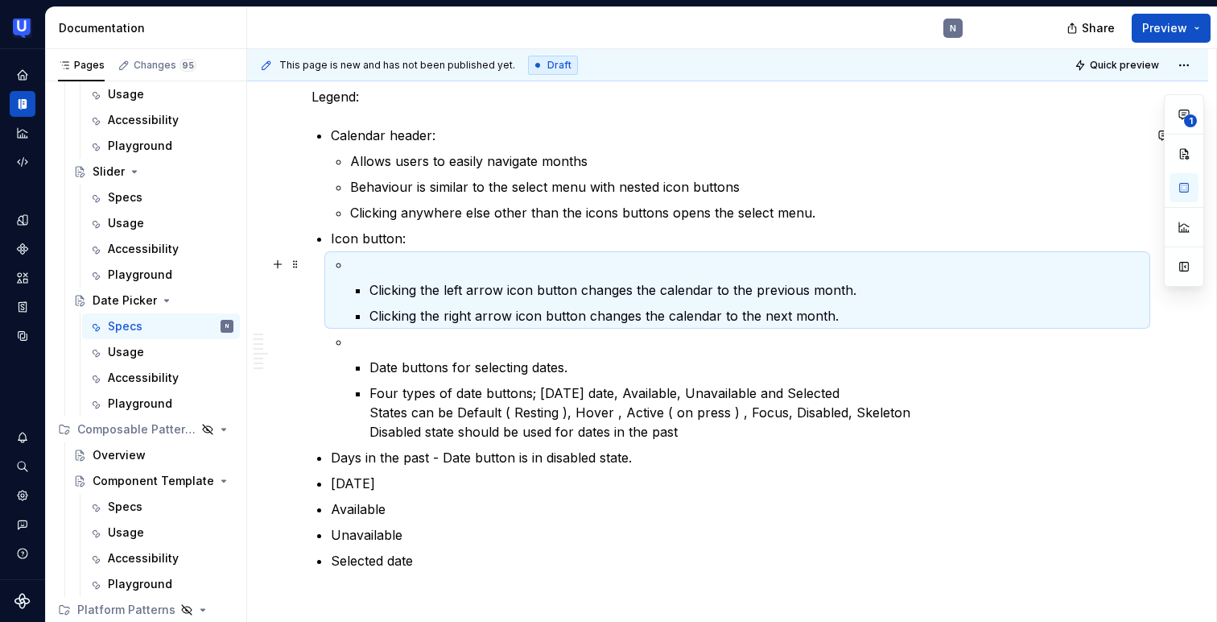
click at [360, 270] on p at bounding box center [747, 263] width 794 height 19
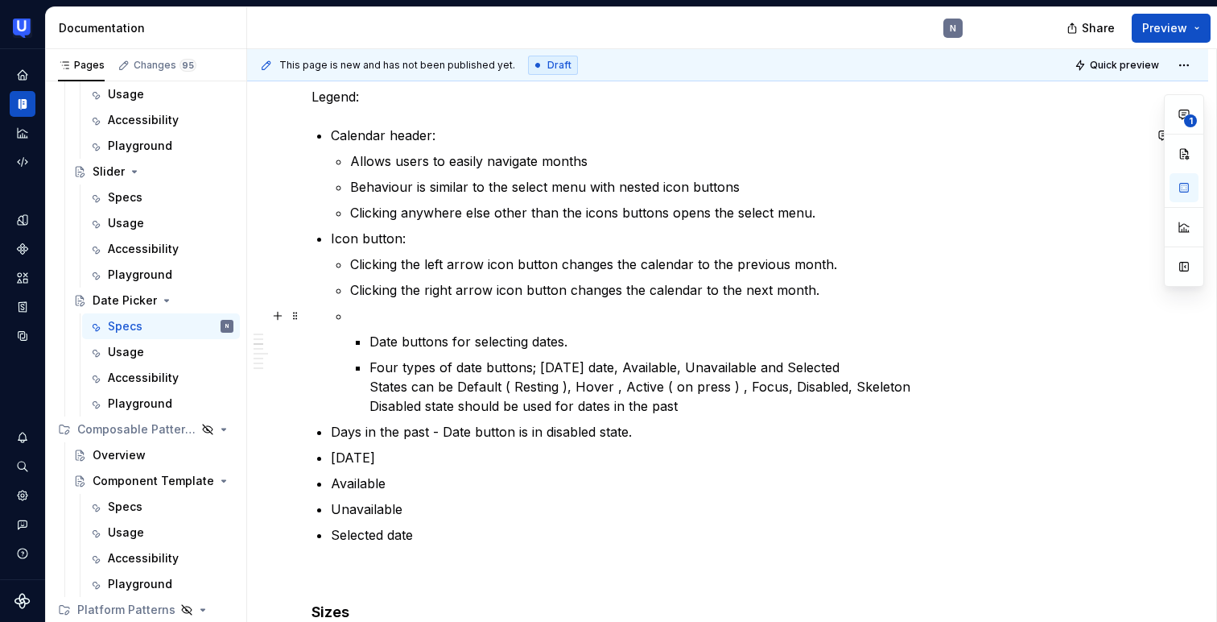
click at [374, 320] on p at bounding box center [747, 315] width 794 height 19
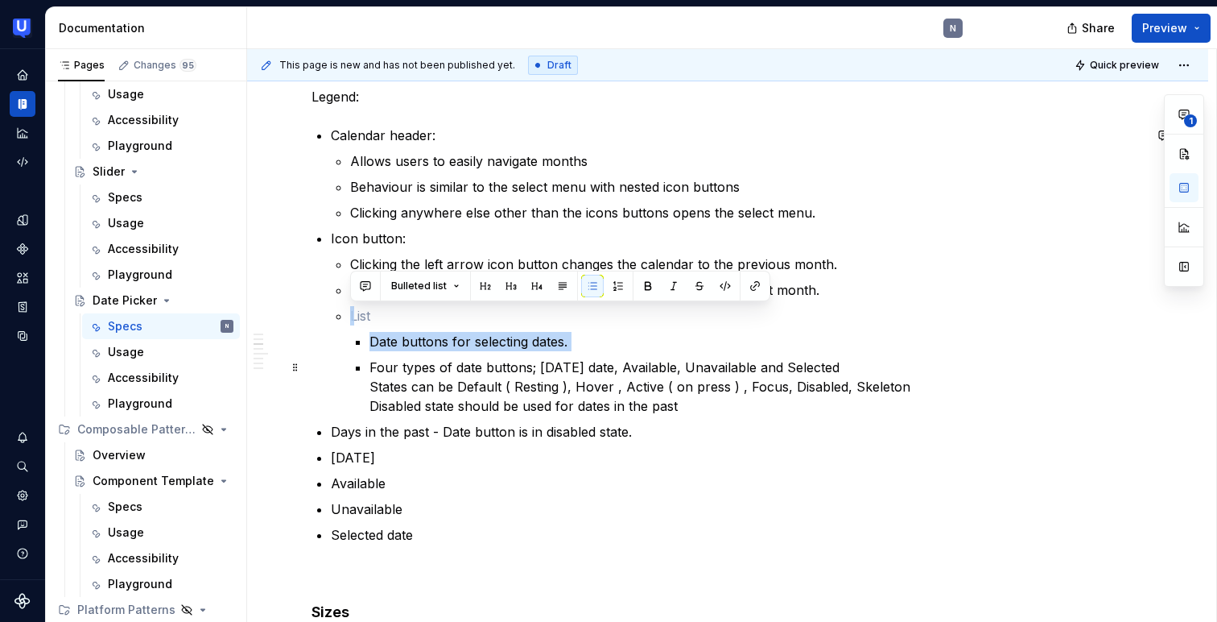
drag, startPoint x: 325, startPoint y: 316, endPoint x: 596, endPoint y: 357, distance: 273.5
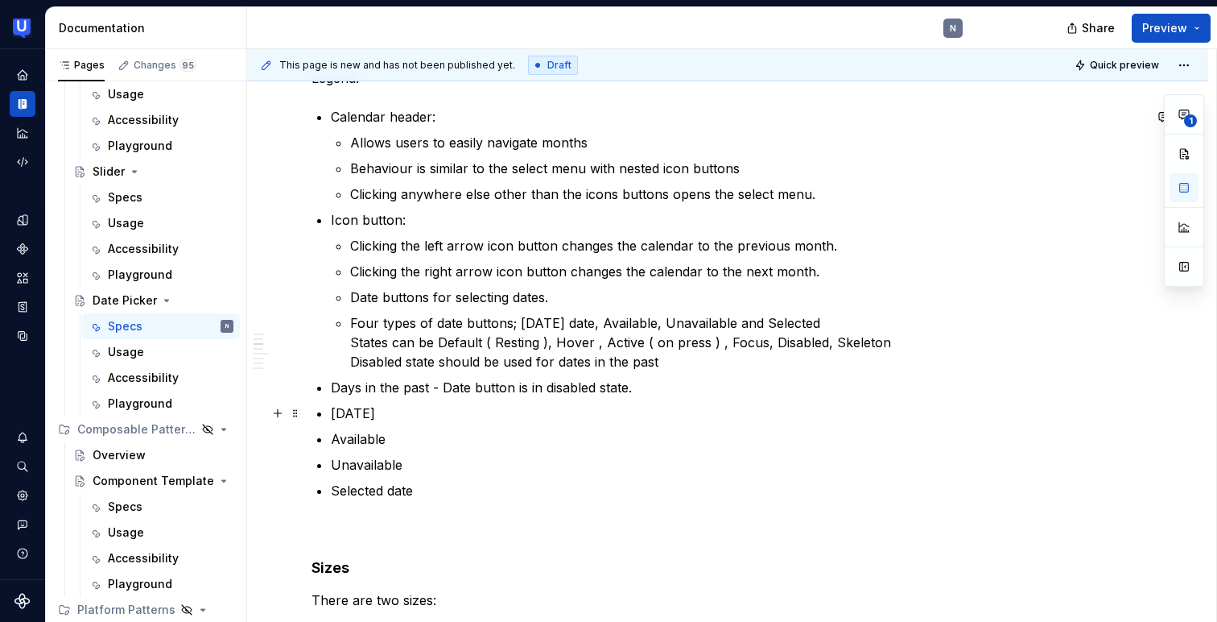
scroll to position [775, 0]
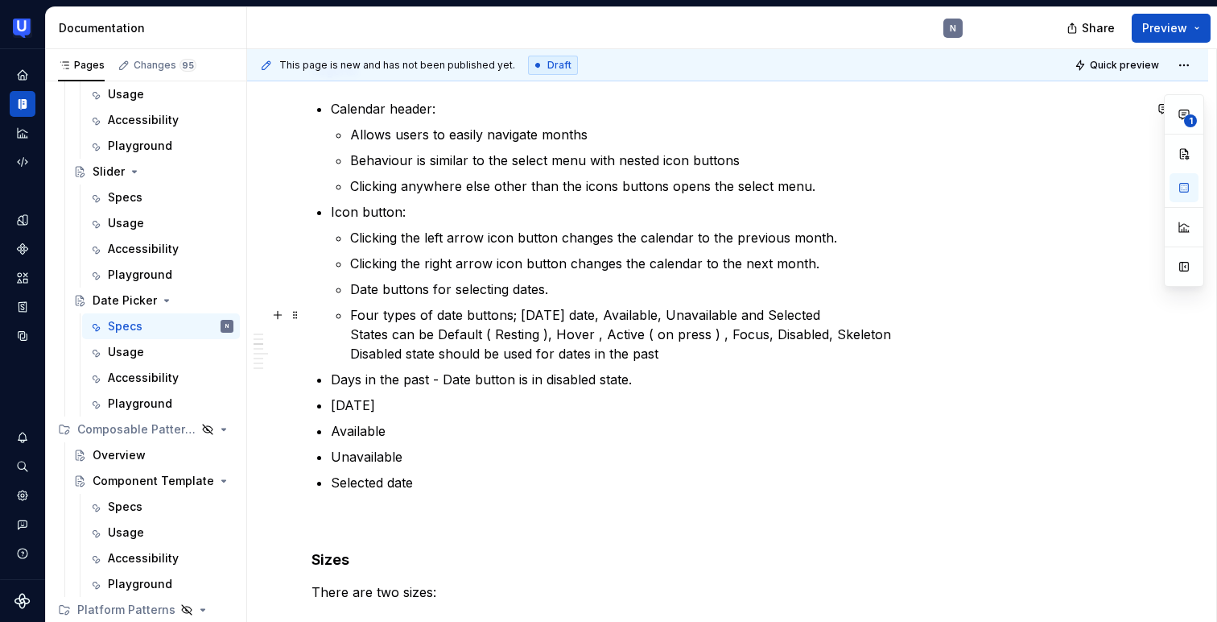
click at [593, 350] on p "Four types of date buttons; [DATE] date, Available, Unavailable and Selected St…" at bounding box center [747, 334] width 794 height 58
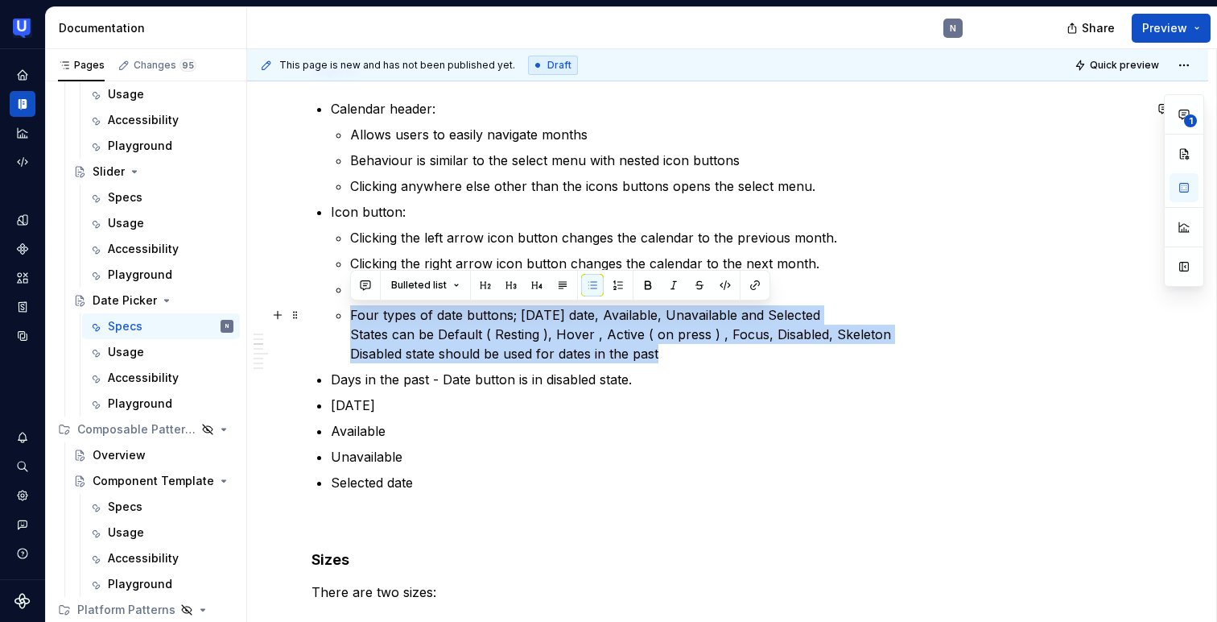
click at [593, 350] on p "Four types of date buttons; [DATE] date, Available, Unavailable and Selected St…" at bounding box center [747, 334] width 794 height 58
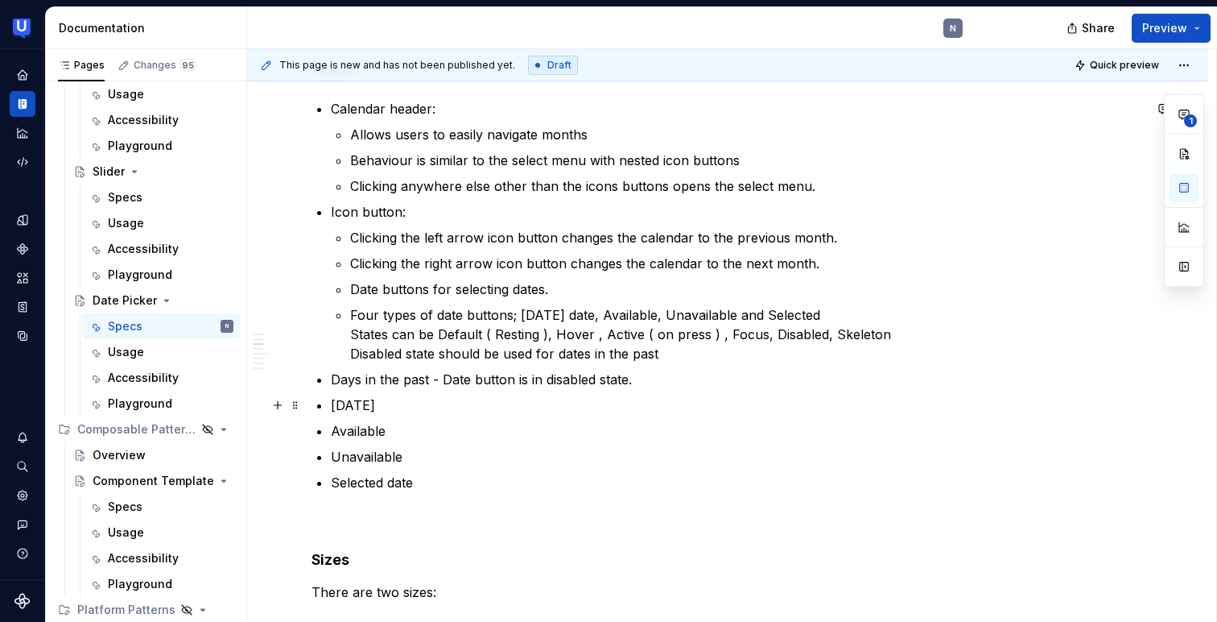
click at [443, 404] on p "[DATE]" at bounding box center [737, 404] width 813 height 19
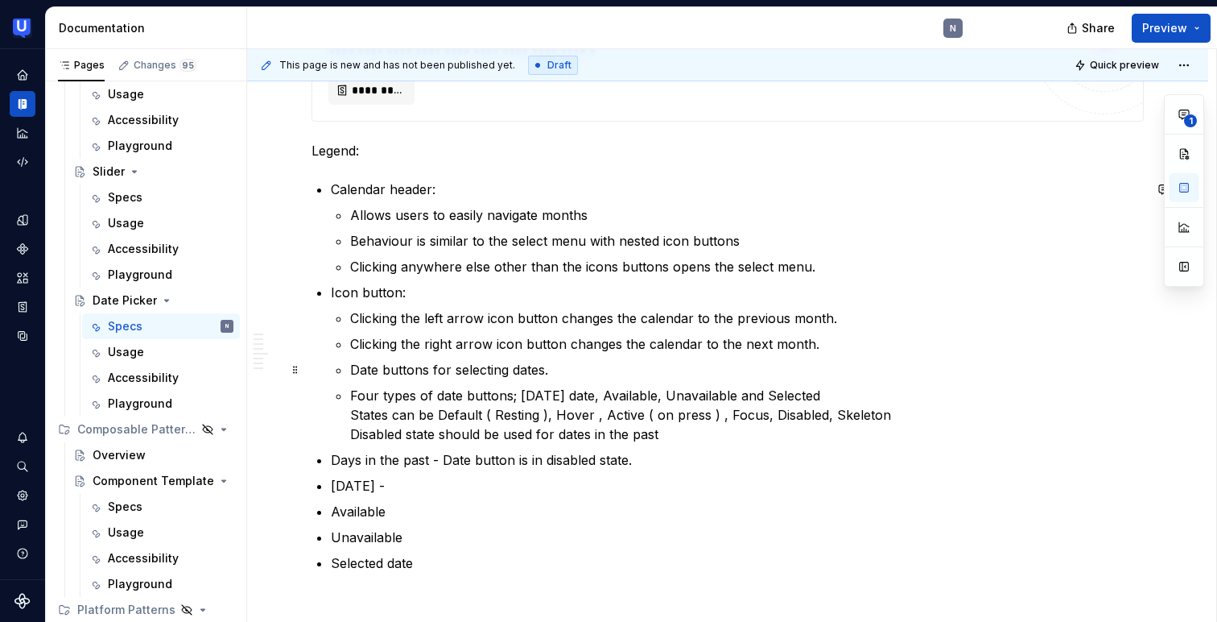
scroll to position [713, 0]
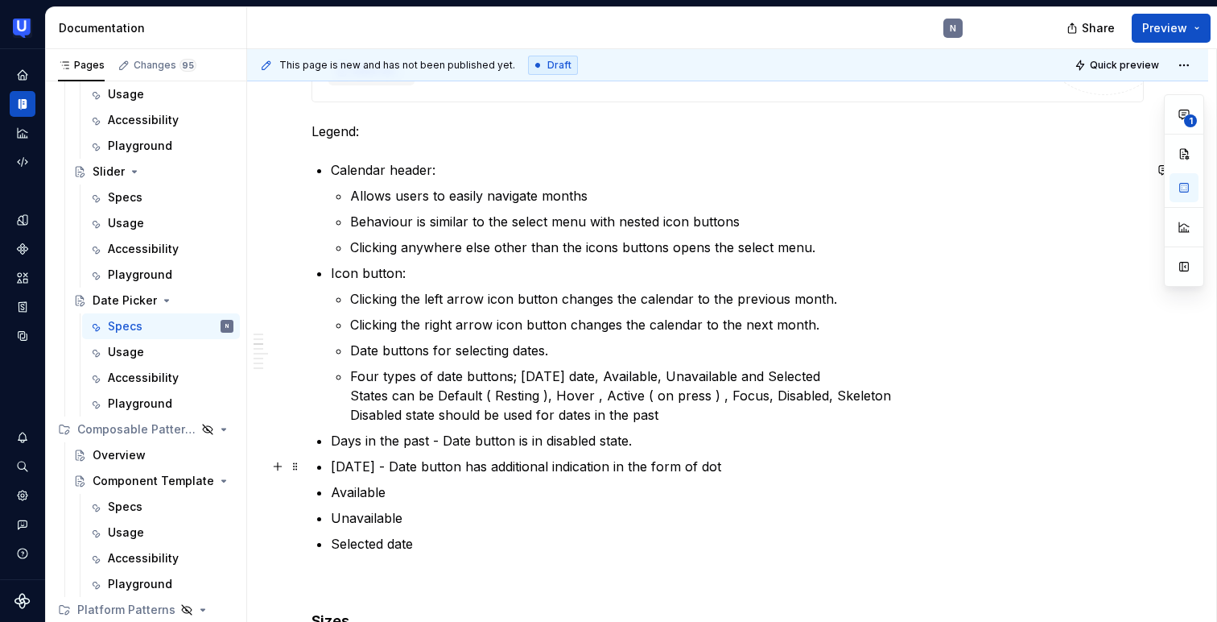
click at [738, 461] on p "[DATE] - Date button has additional indication in the form of dot" at bounding box center [737, 466] width 813 height 19
click at [495, 453] on ul "Calendar header: Allows users to easily navigate months Behaviour is similar to…" at bounding box center [737, 356] width 813 height 393
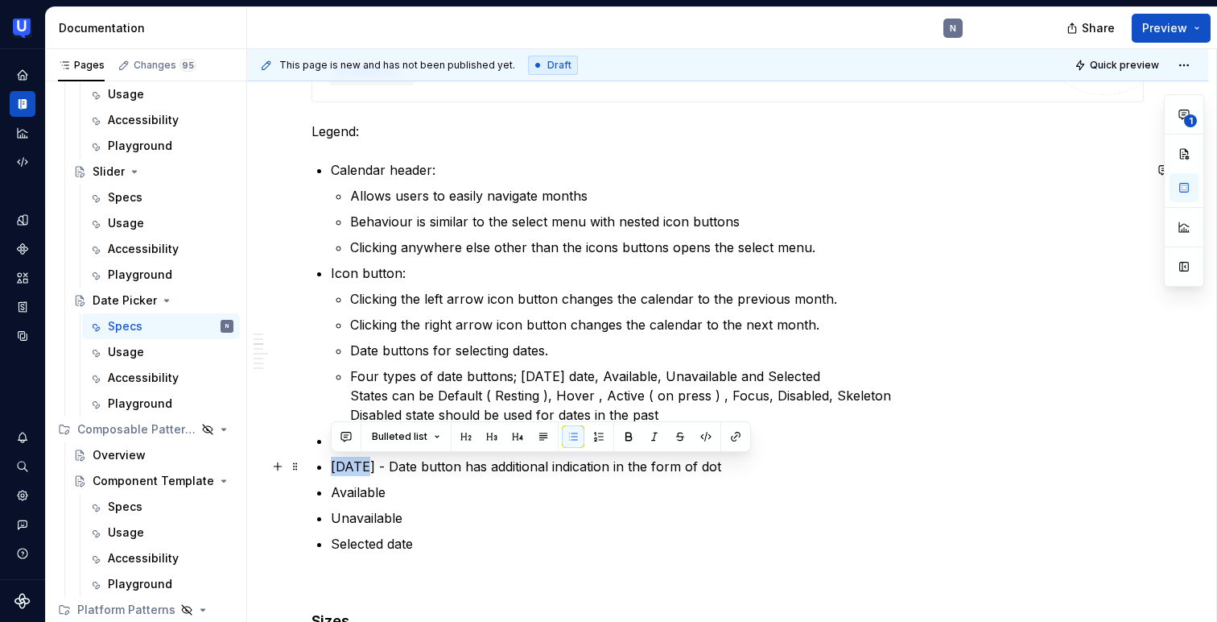
click at [495, 453] on ul "Calendar header: Allows users to easily navigate months Behaviour is similar to…" at bounding box center [737, 356] width 813 height 393
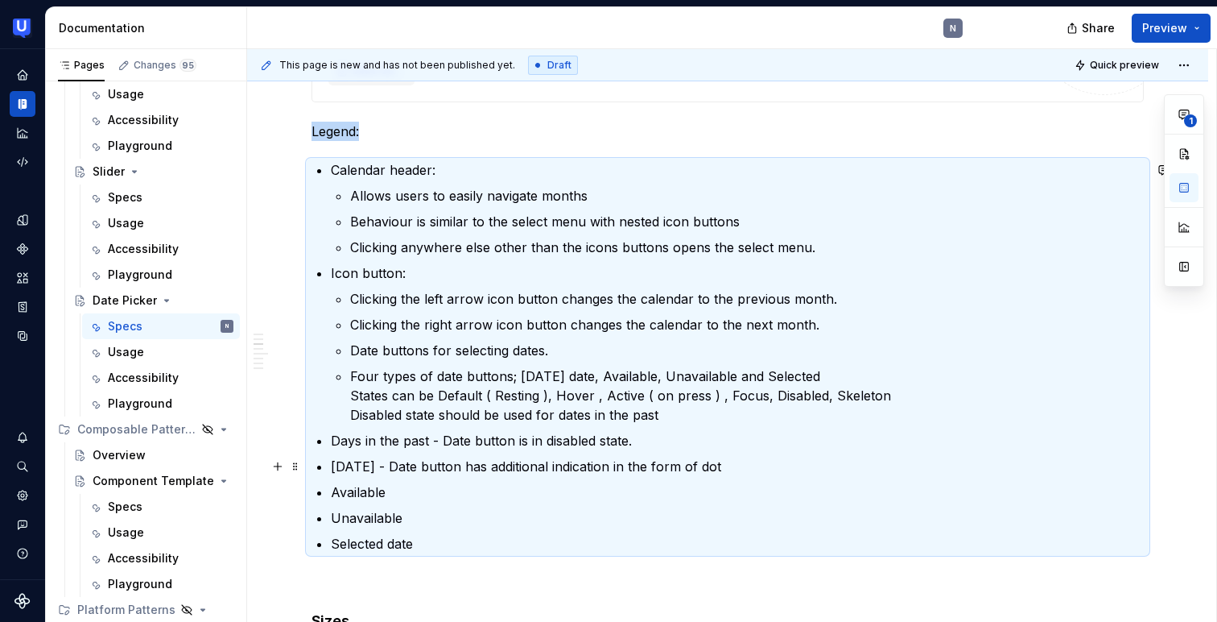
click at [486, 465] on p "[DATE] - Date button has additional indication in the form of dot" at bounding box center [737, 466] width 813 height 19
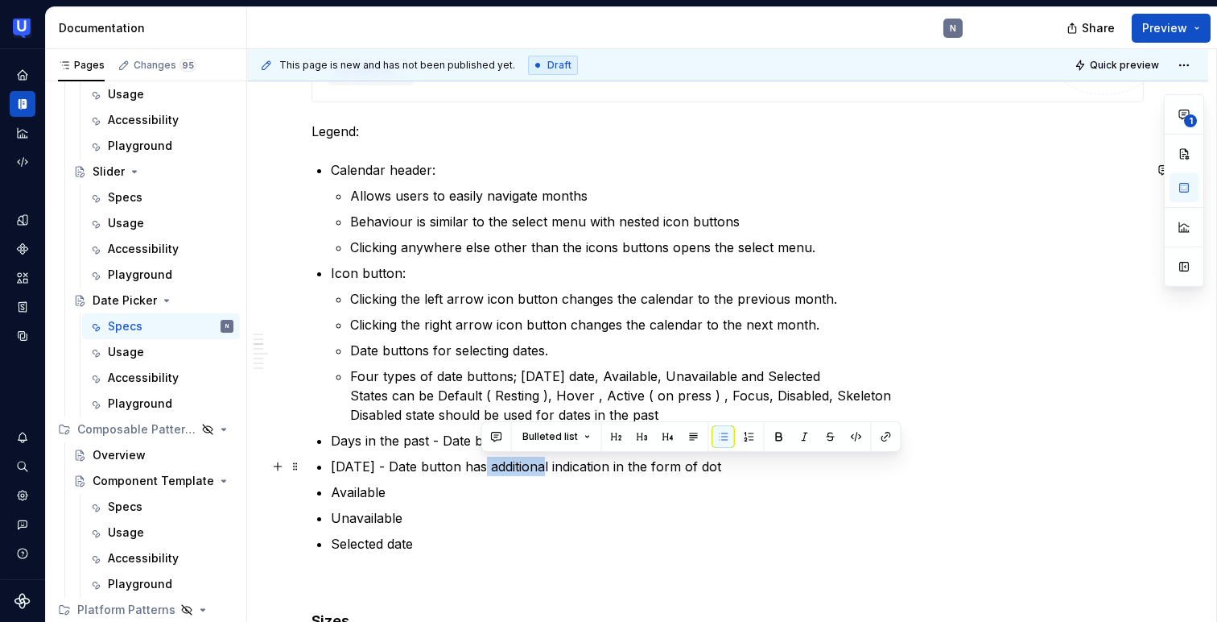
click at [486, 465] on p "[DATE] - Date button has additional indication in the form of dot" at bounding box center [737, 466] width 813 height 19
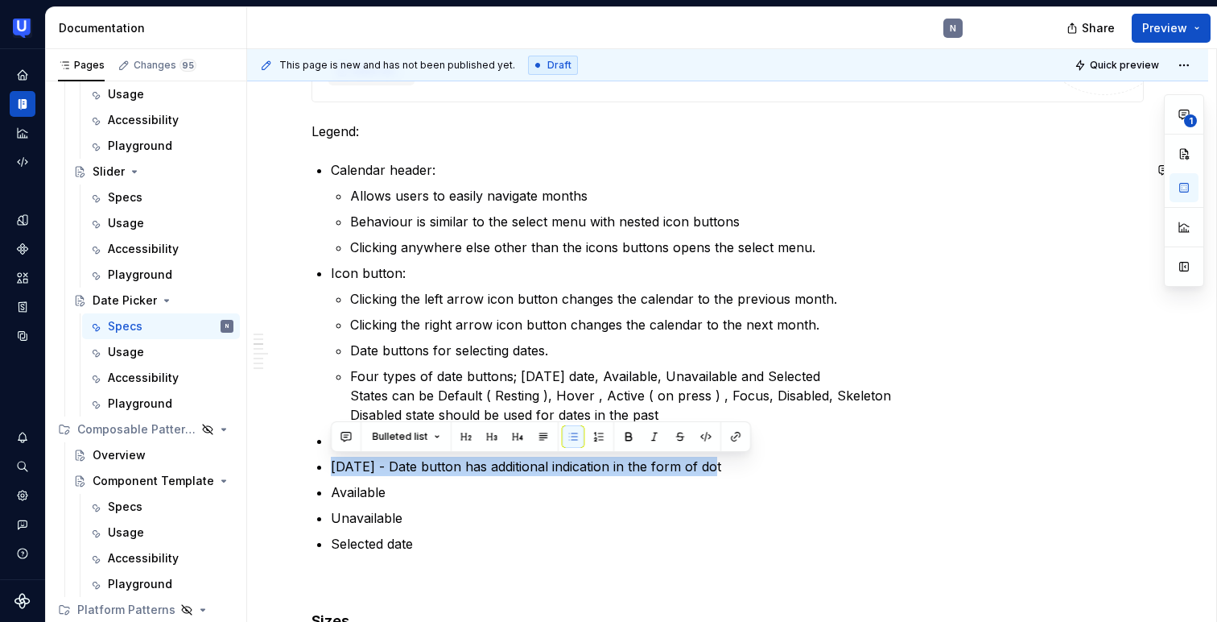
copy p "[DATE] - Date button has additional indication in the form of dot"
click at [438, 469] on p "[DATE] - Date button has additional indication in the form of dot" at bounding box center [737, 466] width 813 height 19
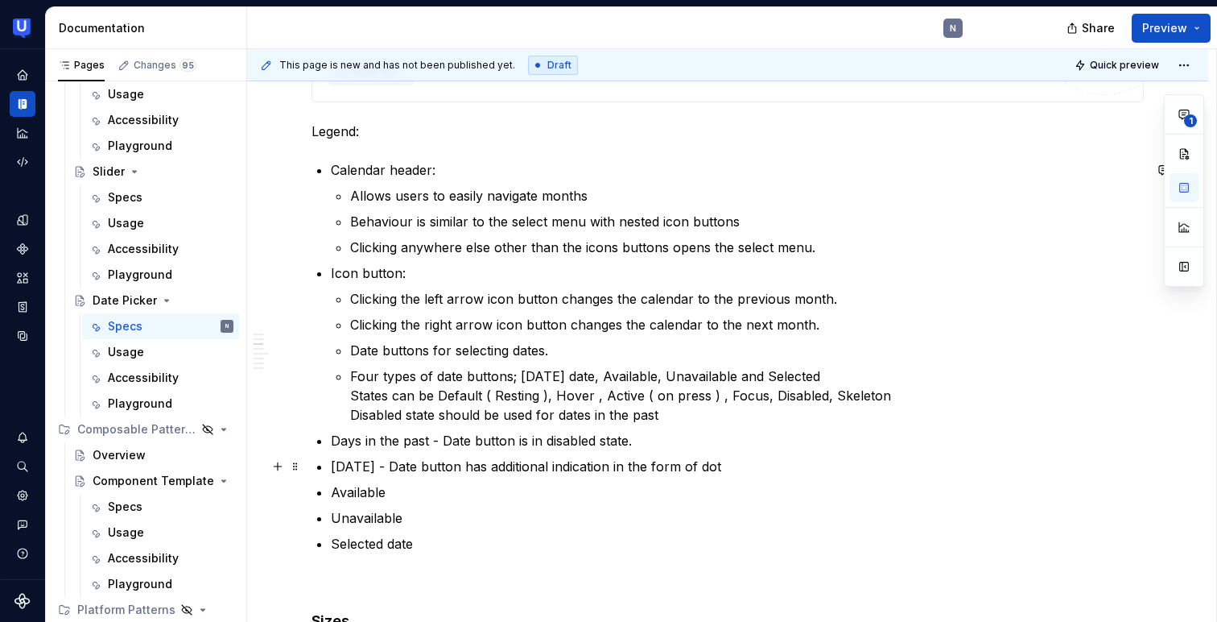
click at [383, 465] on p "[DATE] - Date button has additional indication in the form of dot" at bounding box center [737, 466] width 813 height 19
click at [470, 462] on p "[DATE] - the date button includes an additional visual indicator (a dot) to hig…" at bounding box center [737, 466] width 813 height 19
click at [956, 473] on p "[DATE] - the Date button includes an additional visual indicator (a dot) to hig…" at bounding box center [737, 466] width 813 height 19
click at [435, 486] on p "Available" at bounding box center [737, 491] width 813 height 19
click at [438, 498] on p "Available" at bounding box center [737, 491] width 813 height 19
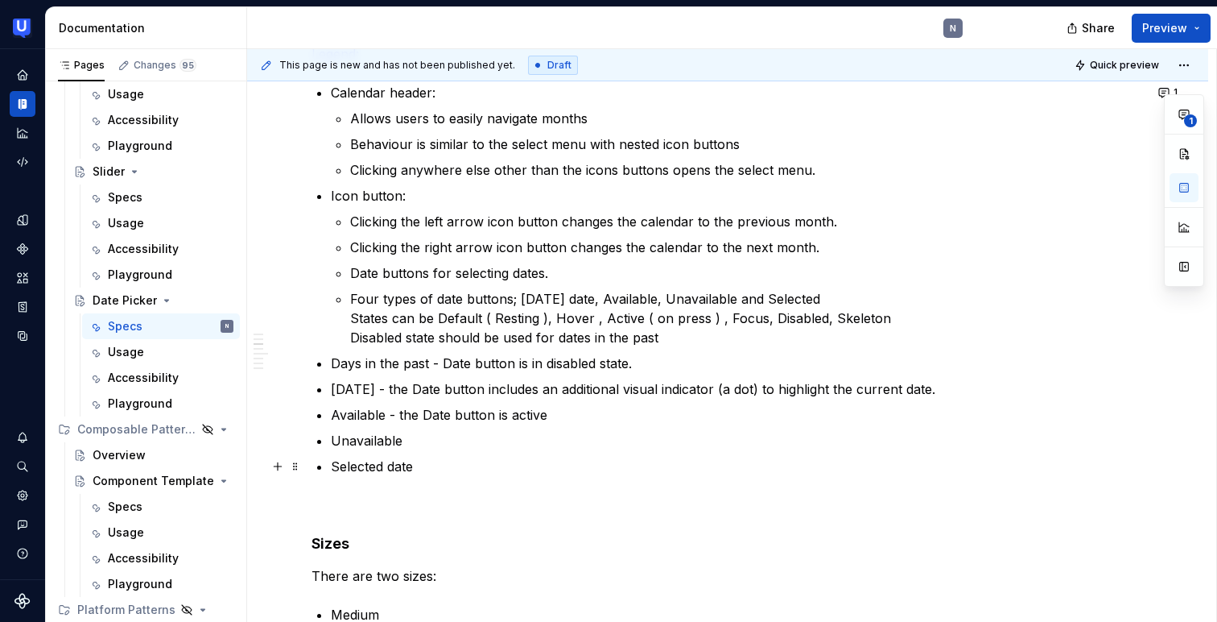
scroll to position [792, 0]
click at [436, 440] on p "Unavailable" at bounding box center [737, 439] width 813 height 19
click at [428, 360] on p "Days in the past - Date button is in disabled state." at bounding box center [737, 362] width 813 height 19
click at [443, 356] on p "Days in the past - Date button is in disabled state." at bounding box center [737, 362] width 813 height 19
click at [572, 411] on p "Available - the Date button is active" at bounding box center [737, 413] width 813 height 19
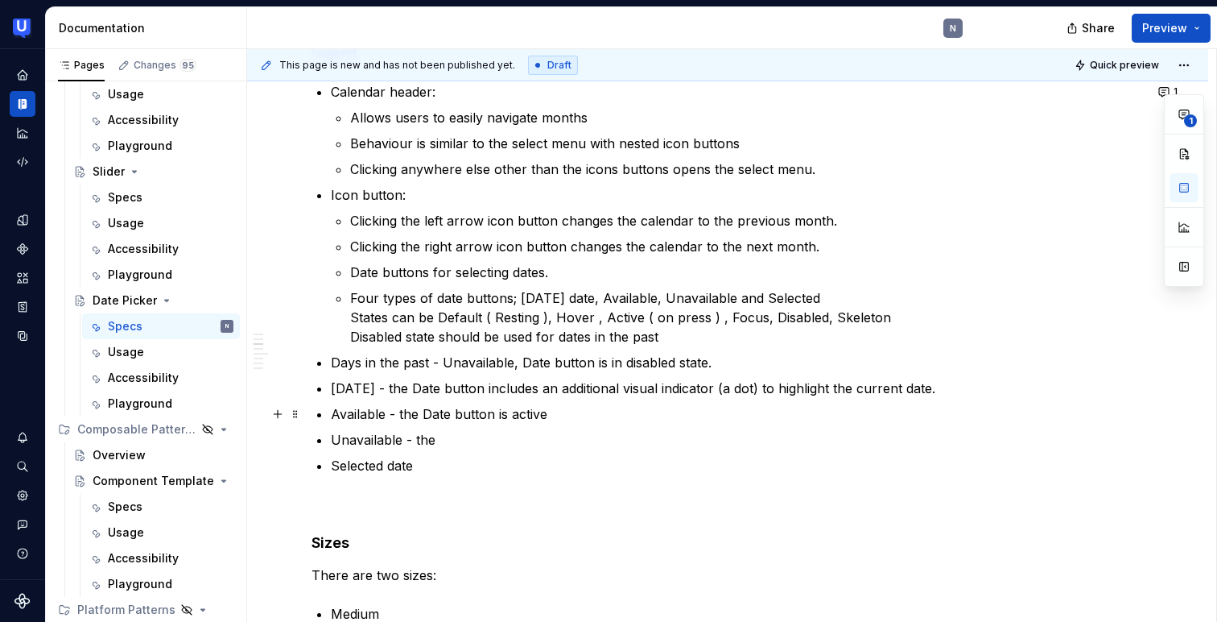
click at [545, 407] on p "Available - the Date button is active" at bounding box center [737, 413] width 813 height 19
click at [388, 440] on p "Unavailable - the" at bounding box center [737, 439] width 813 height 19
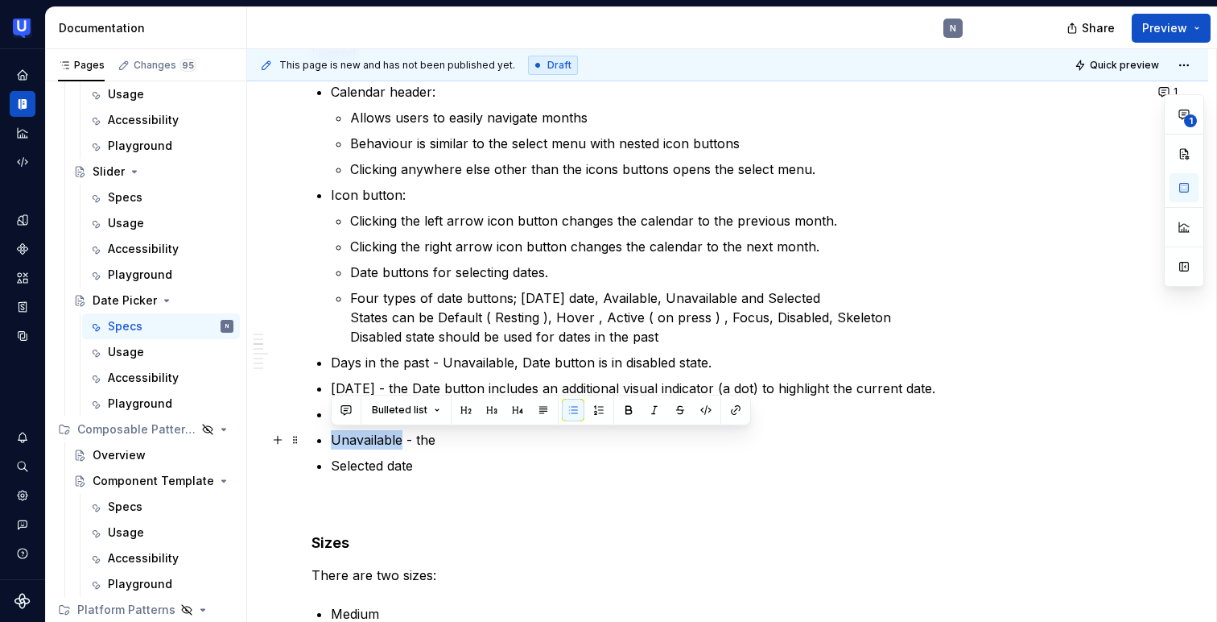
click at [388, 440] on p "Unavailable - the" at bounding box center [737, 439] width 813 height 19
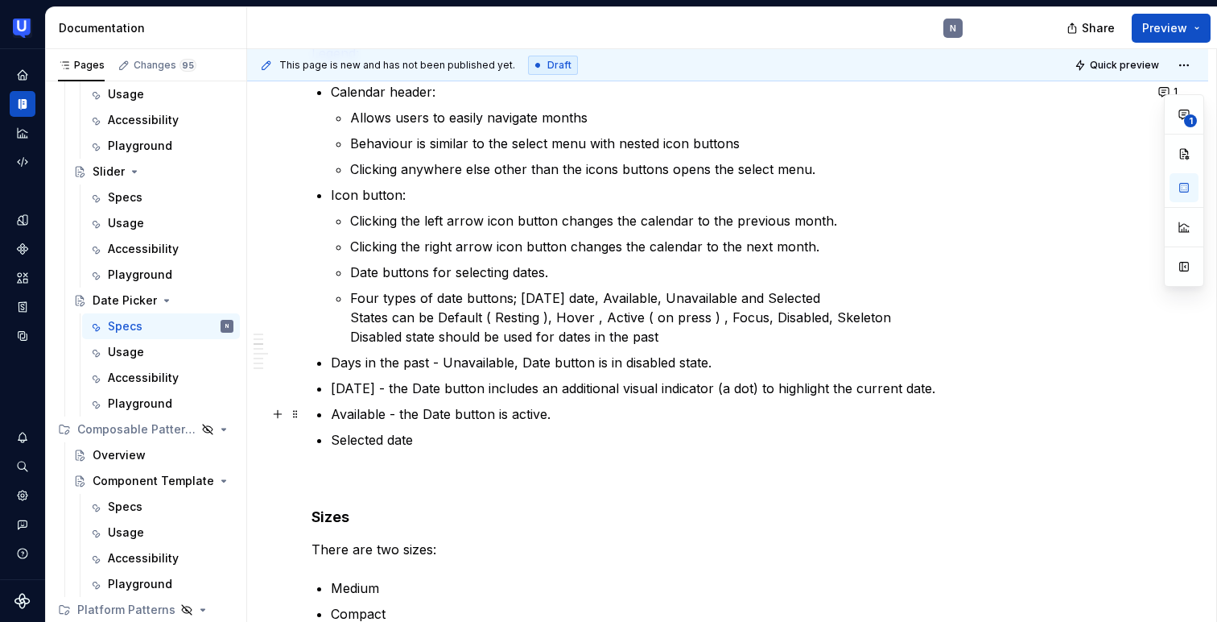
click at [572, 411] on p "Available - the Date button is active." at bounding box center [737, 413] width 813 height 19
click at [527, 431] on p "Selected date" at bounding box center [737, 439] width 813 height 19
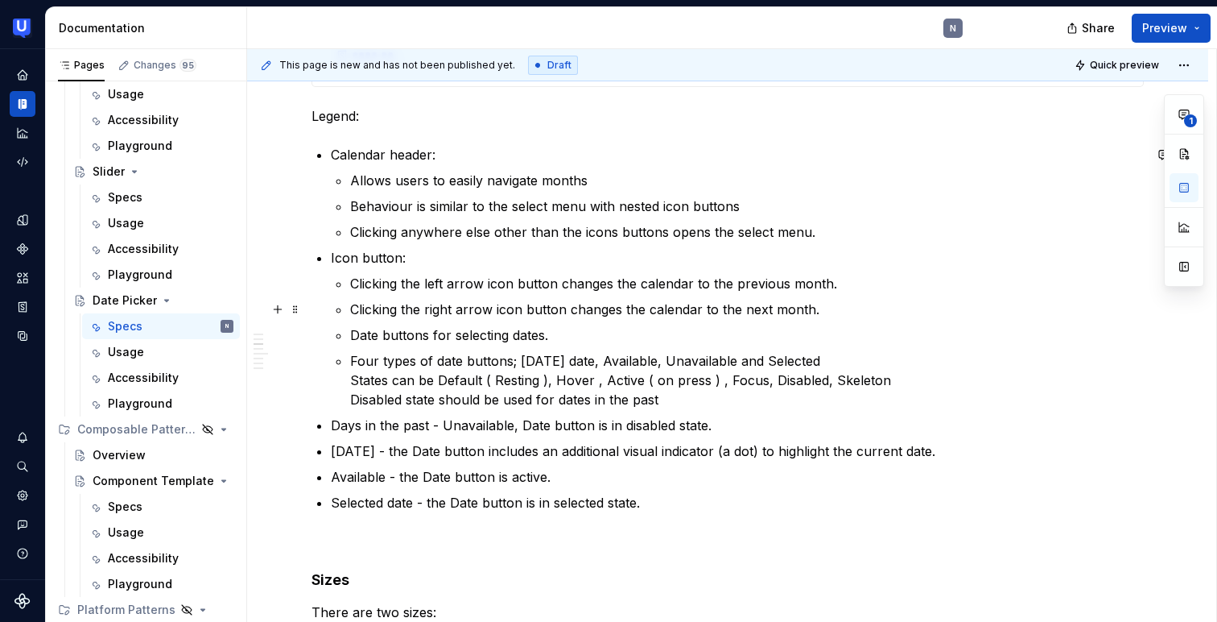
scroll to position [718, 0]
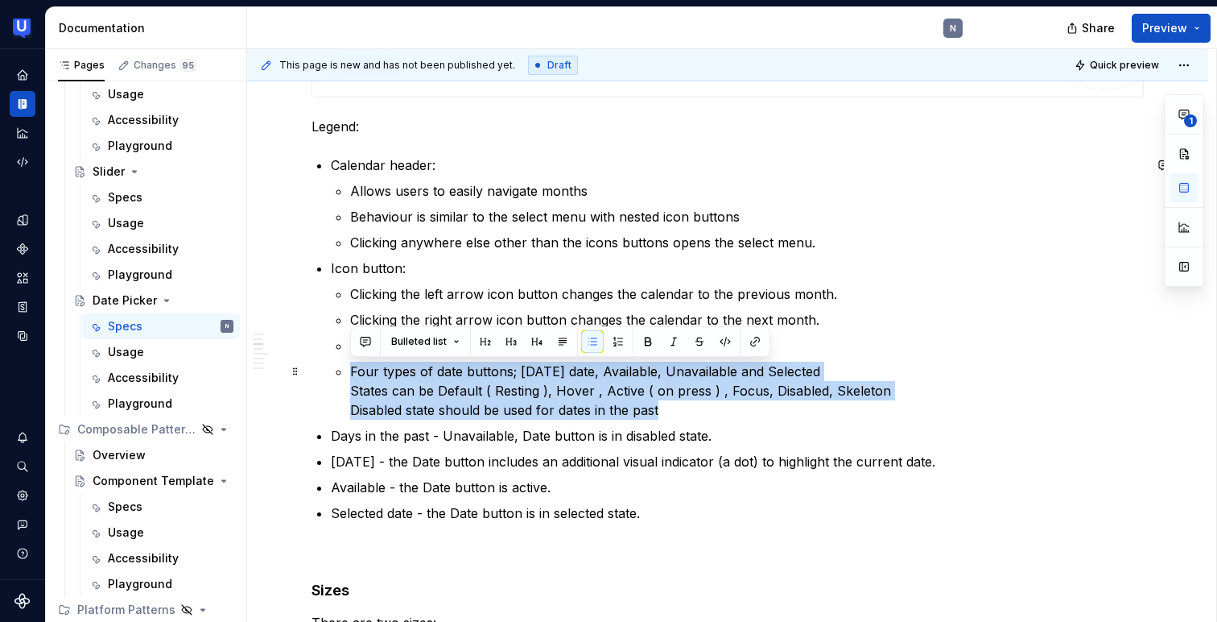
drag, startPoint x: 336, startPoint y: 369, endPoint x: 666, endPoint y: 414, distance: 333.2
click at [666, 414] on li "Icon button: Clicking the left arrow icon button changes the calendar to the pr…" at bounding box center [737, 338] width 813 height 161
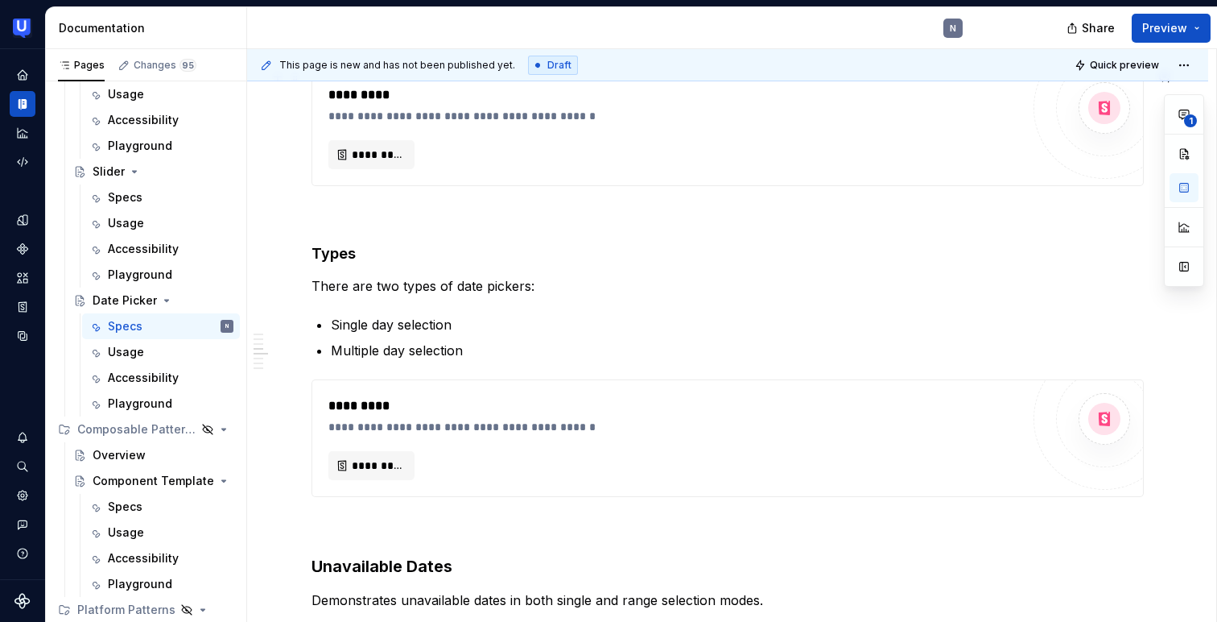
scroll to position [1292, 0]
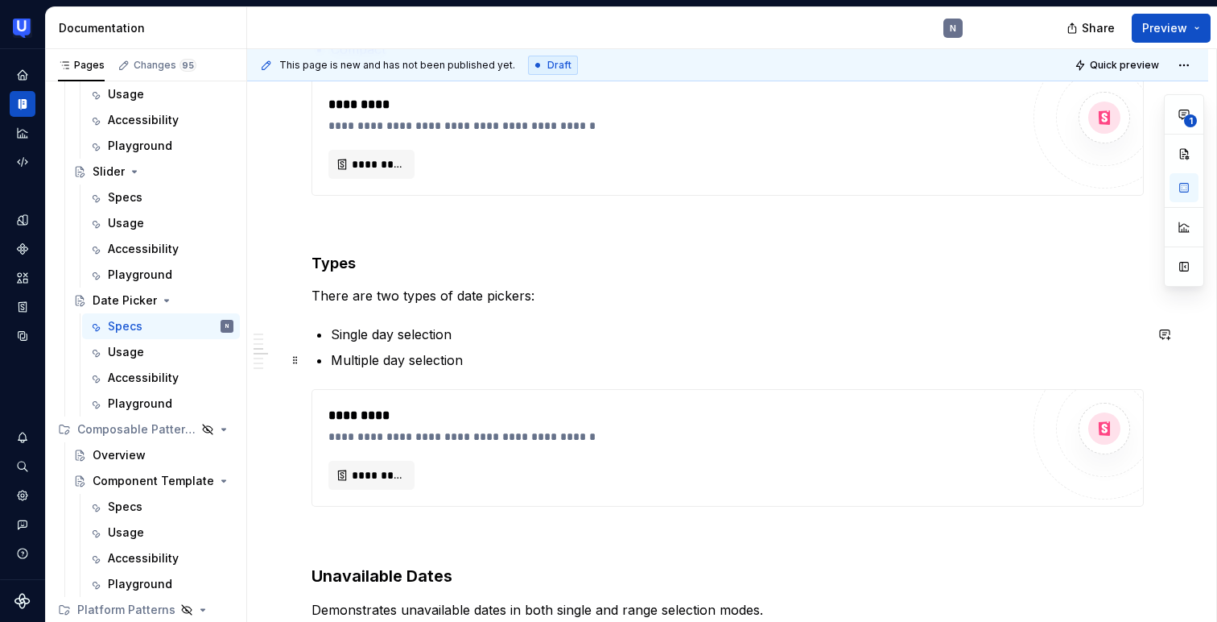
click at [477, 361] on p "Multiple day selection" at bounding box center [737, 359] width 813 height 19
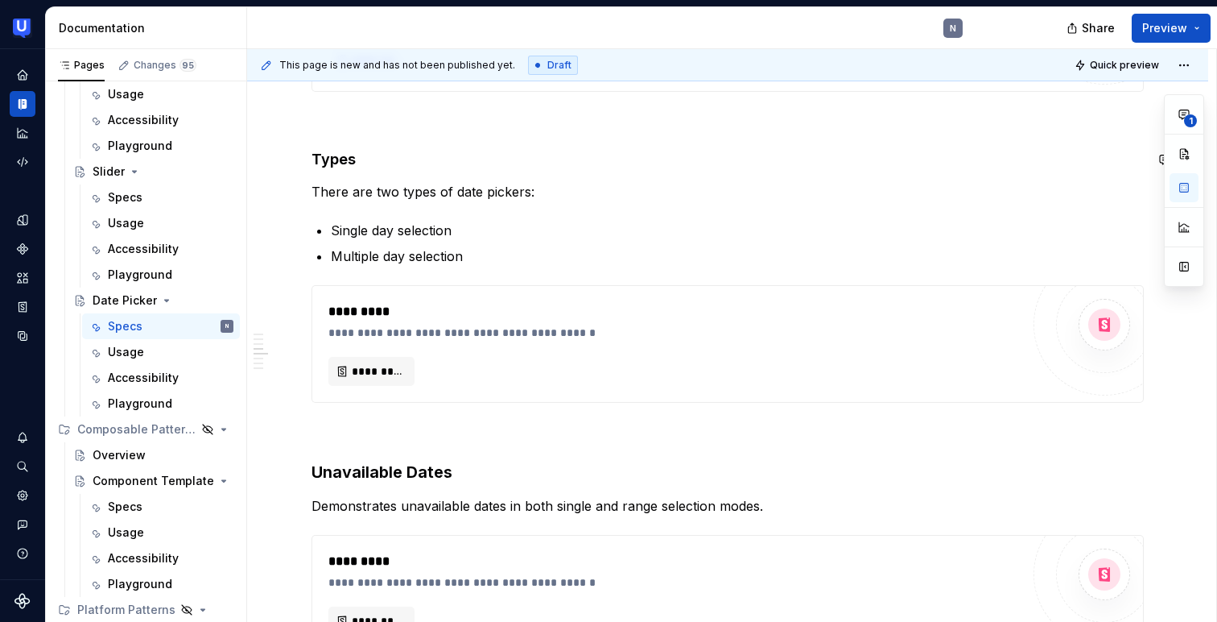
scroll to position [1405, 0]
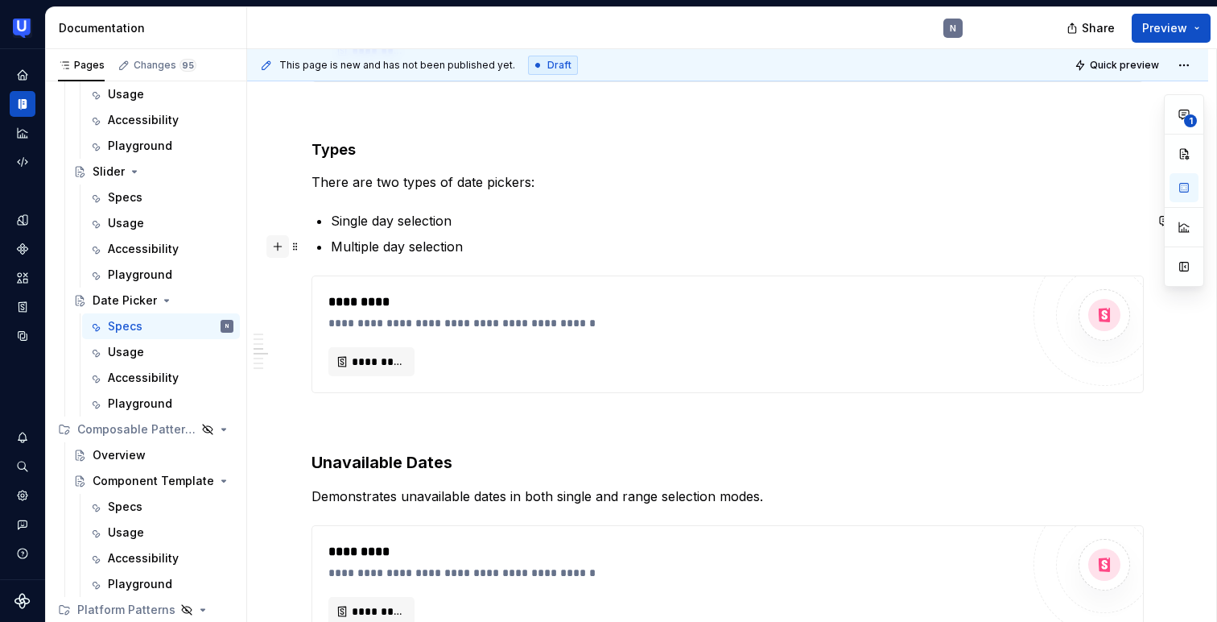
click at [277, 254] on button "button" at bounding box center [278, 246] width 23 height 23
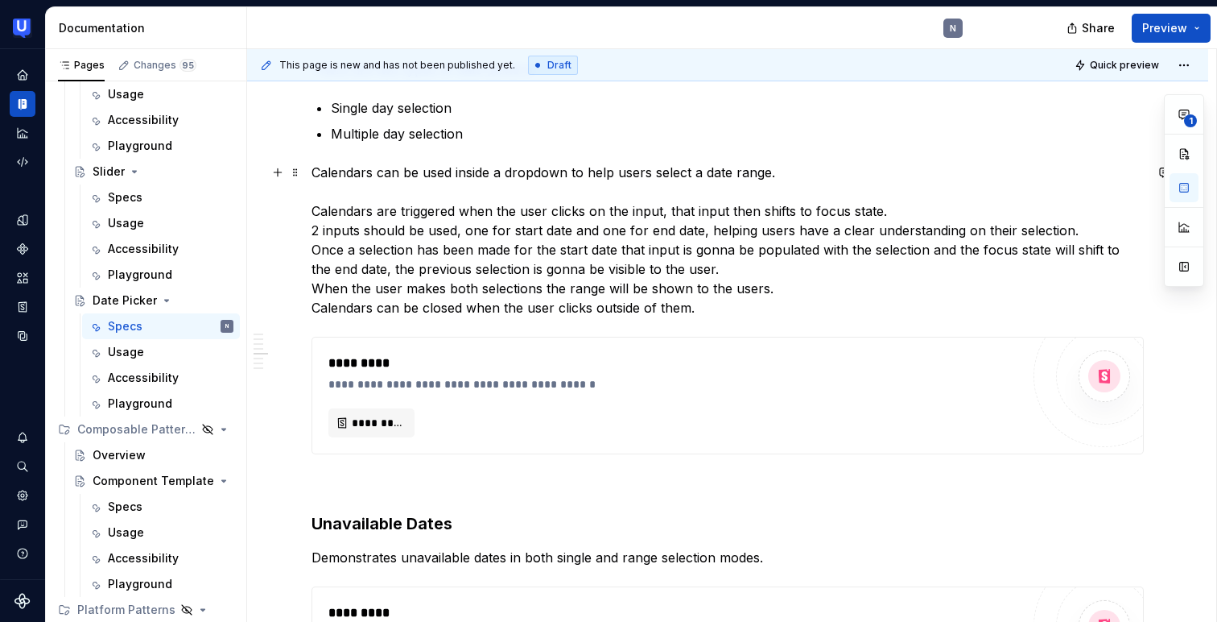
scroll to position [1519, 0]
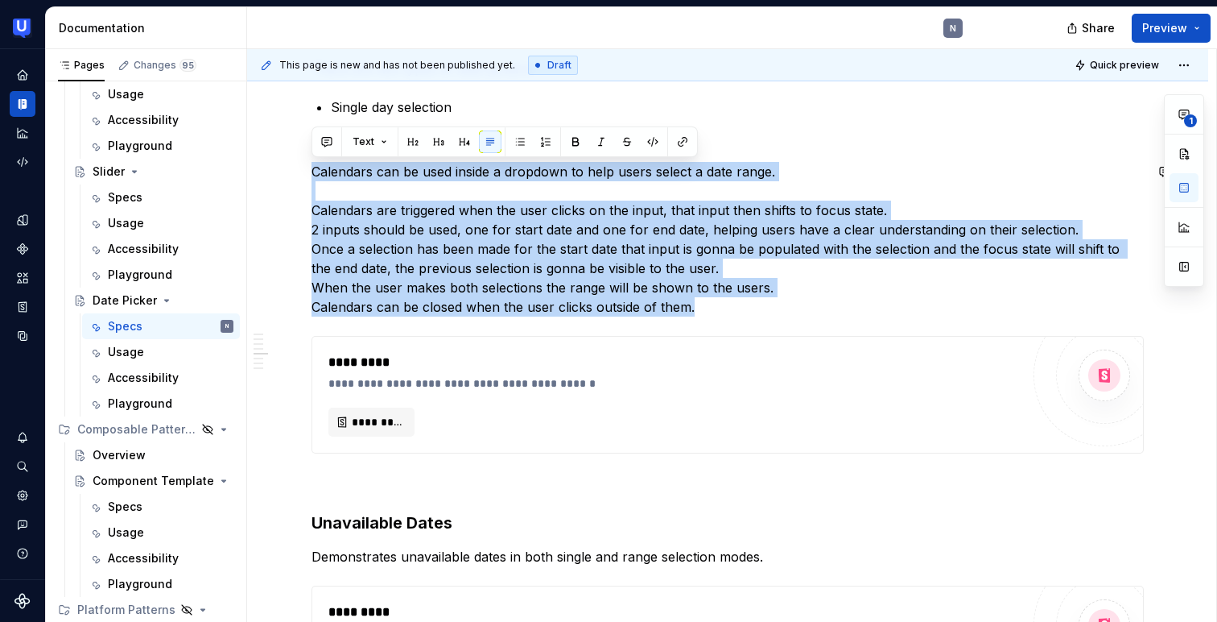
drag, startPoint x: 697, startPoint y: 308, endPoint x: 407, endPoint y: 153, distance: 329.2
click at [407, 153] on div "**********" at bounding box center [728, 238] width 833 height 2879
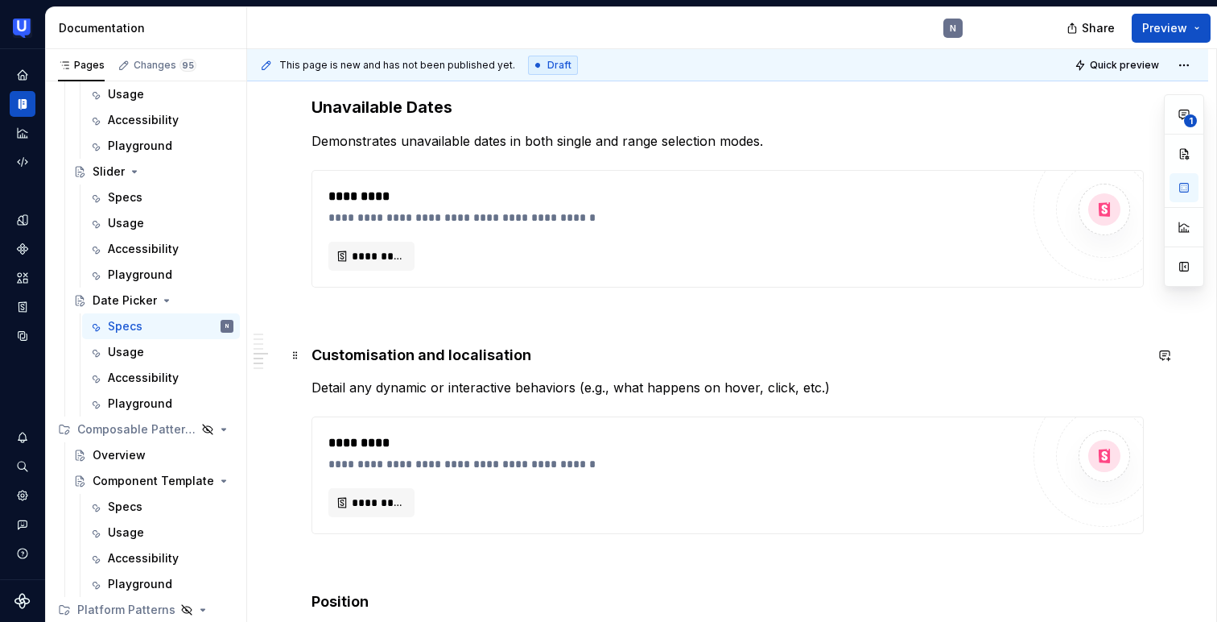
scroll to position [1762, 0]
click at [408, 376] on p "Detail any dynamic or interactive behaviors (e.g., what happens on hover, click…" at bounding box center [728, 385] width 833 height 19
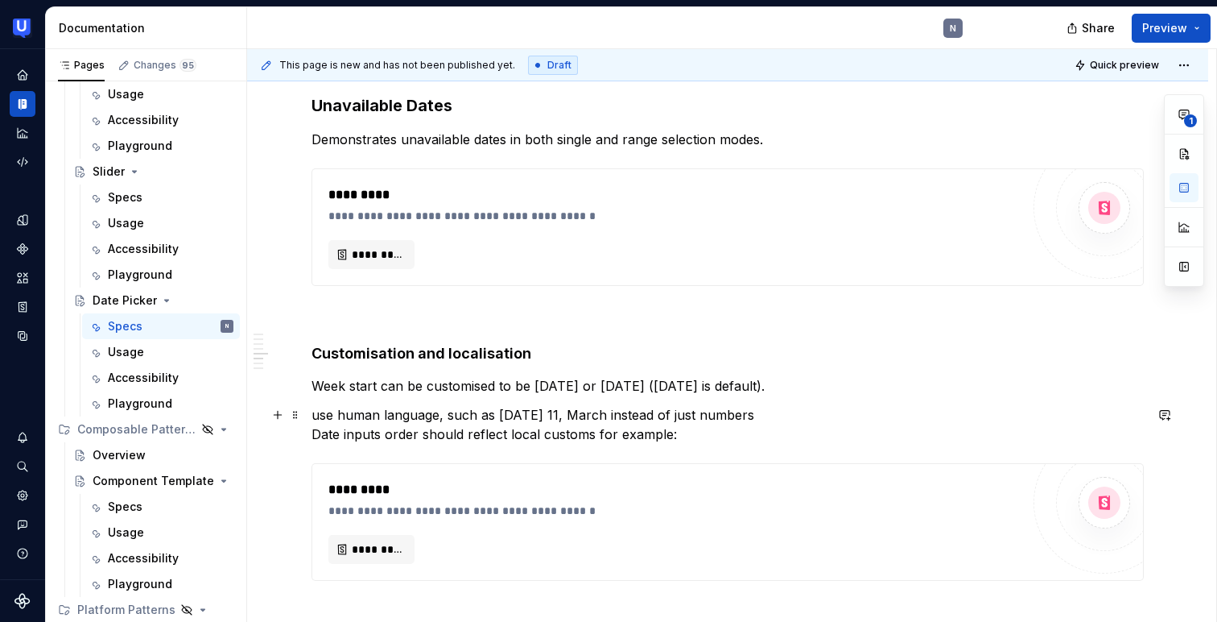
click at [319, 413] on p "use human language, such as [DATE] 11, March instead of just numbers Date input…" at bounding box center [728, 424] width 833 height 39
click at [778, 410] on p "Use human language, such as [DATE] 11, March instead of just numbers Date input…" at bounding box center [728, 424] width 833 height 39
click at [684, 432] on p "Use human language, such as [DATE] 11, March instead of just numbers. Date inpu…" at bounding box center [728, 424] width 833 height 39
click at [281, 386] on button "button" at bounding box center [278, 385] width 23 height 23
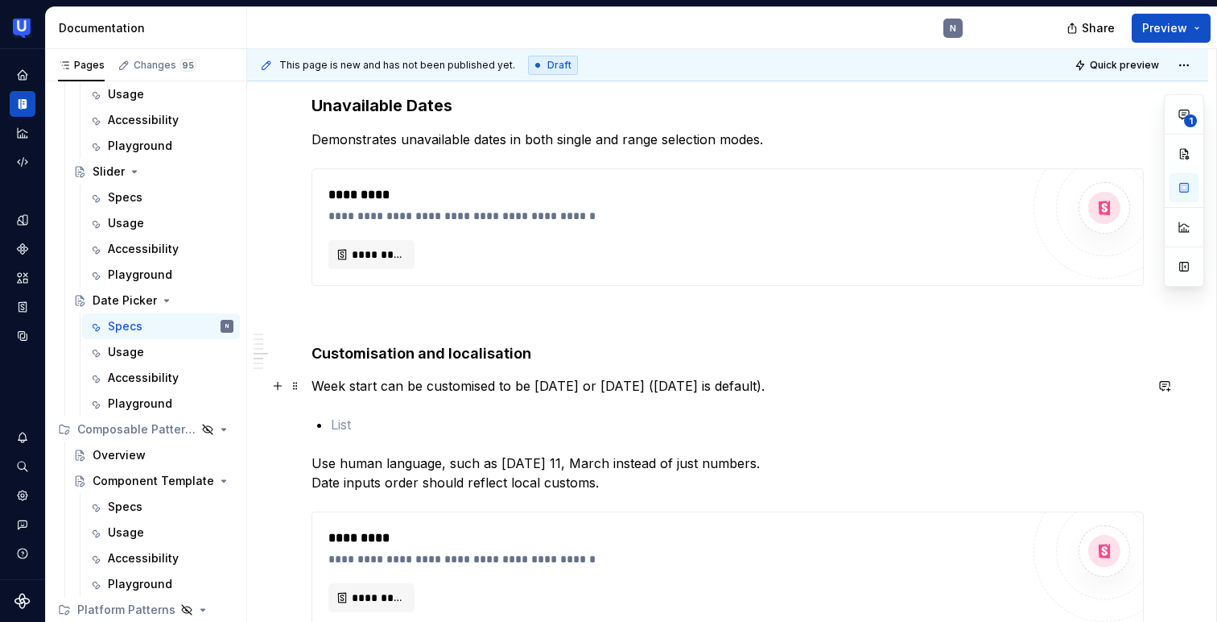
click at [375, 389] on p "Week start can be customised to be [DATE] or [DATE] ([DATE] is default)." at bounding box center [728, 385] width 833 height 19
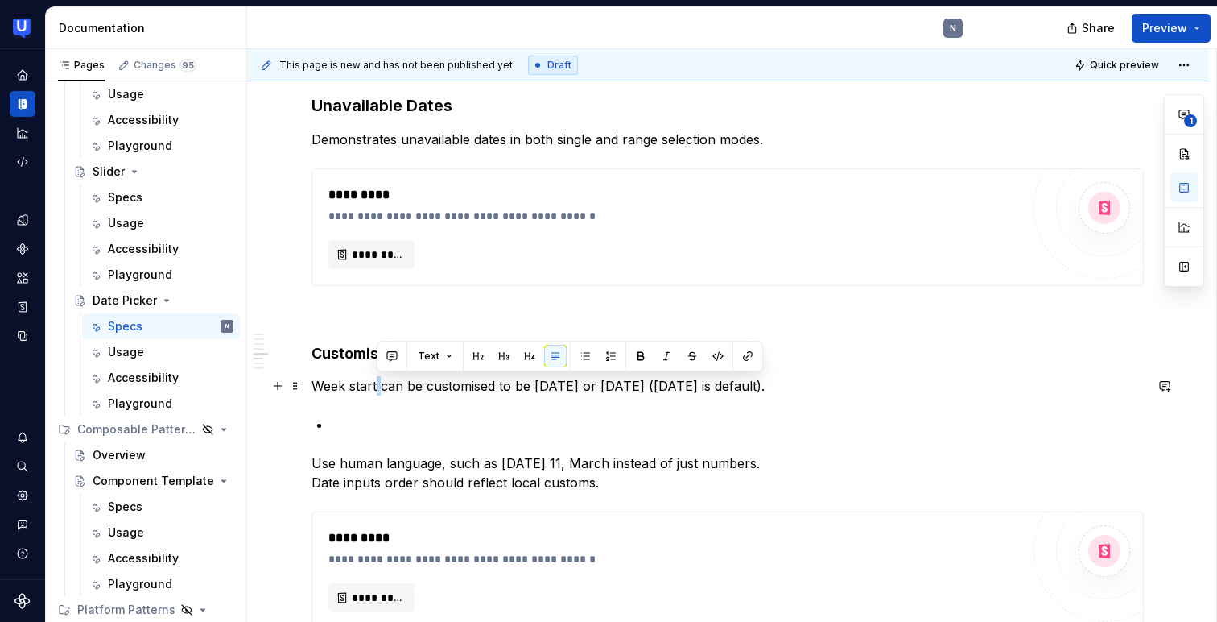
click at [375, 389] on p "Week start can be customised to be [DATE] or [DATE] ([DATE] is default)." at bounding box center [728, 385] width 833 height 19
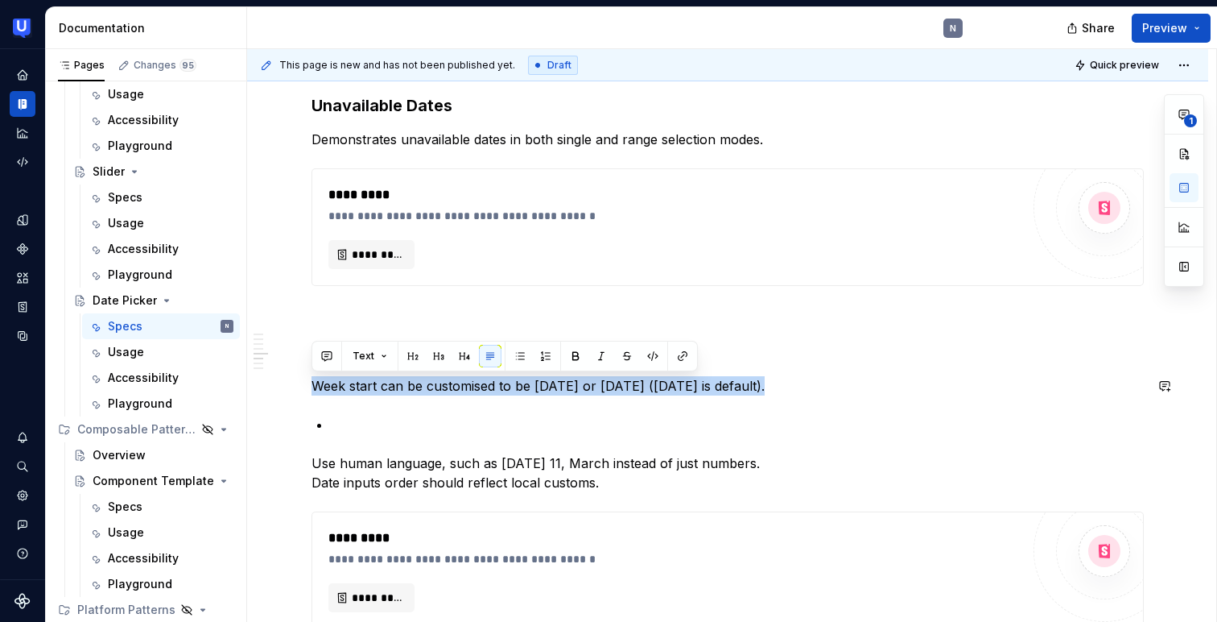
copy p "Week start can be customised to be [DATE] or [DATE] ([DATE] is default)."
click at [385, 426] on p at bounding box center [737, 424] width 813 height 19
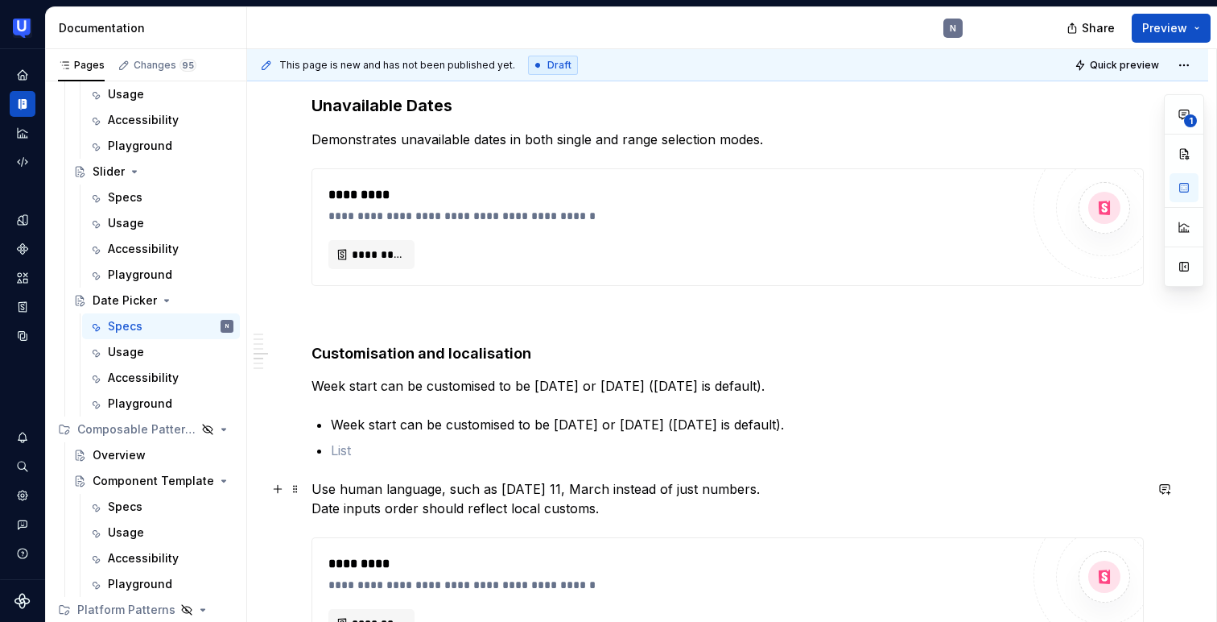
click at [350, 487] on p "Use human language, such as [DATE] 11, March instead of just numbers. Date inpu…" at bounding box center [728, 498] width 833 height 39
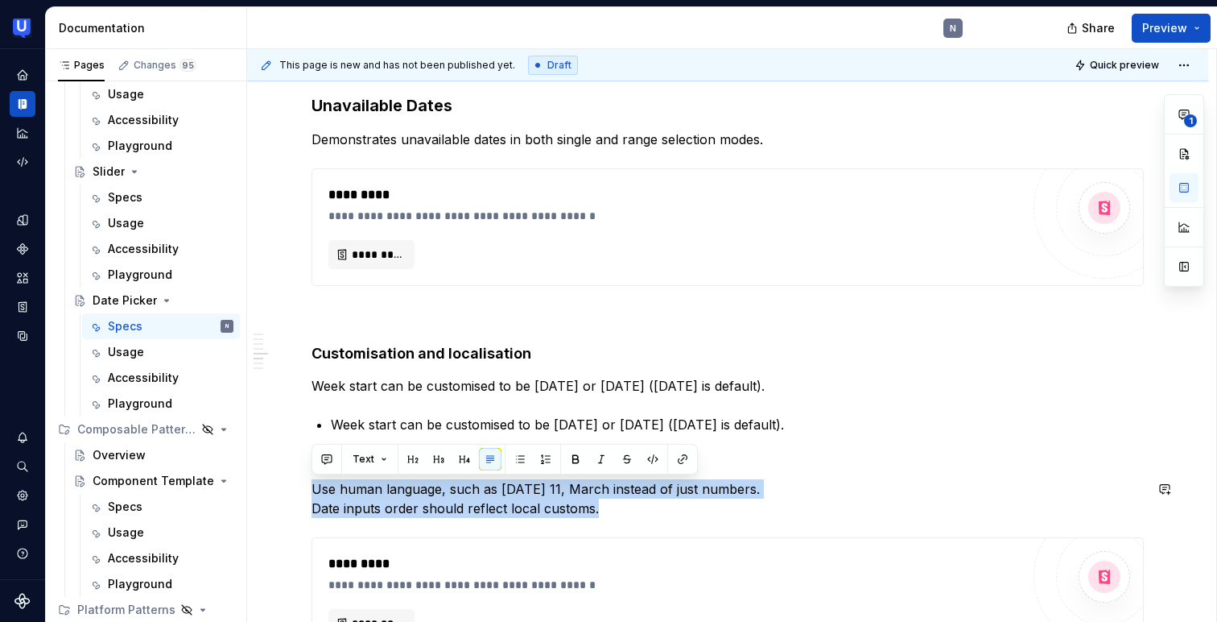
copy p "Use human language, such as [DATE] 11, March instead of just numbers. Date inpu…"
click at [350, 424] on p "Week start can be customised to be [DATE] or [DATE] ([DATE] is default)." at bounding box center [737, 424] width 813 height 19
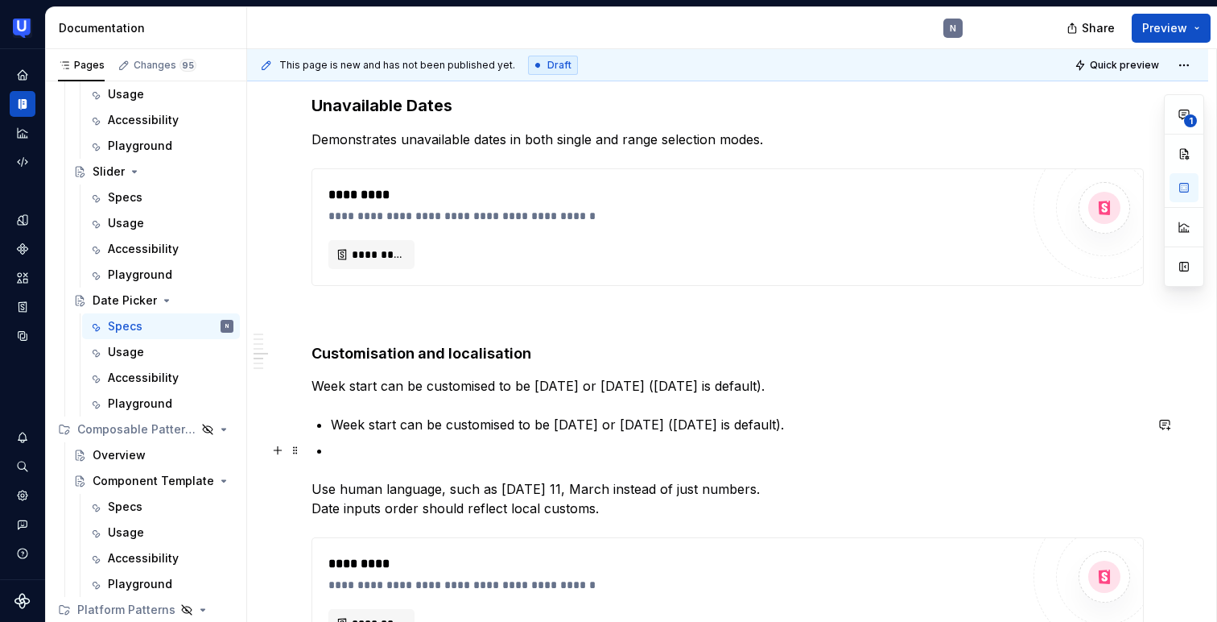
click at [342, 454] on p at bounding box center [737, 449] width 813 height 19
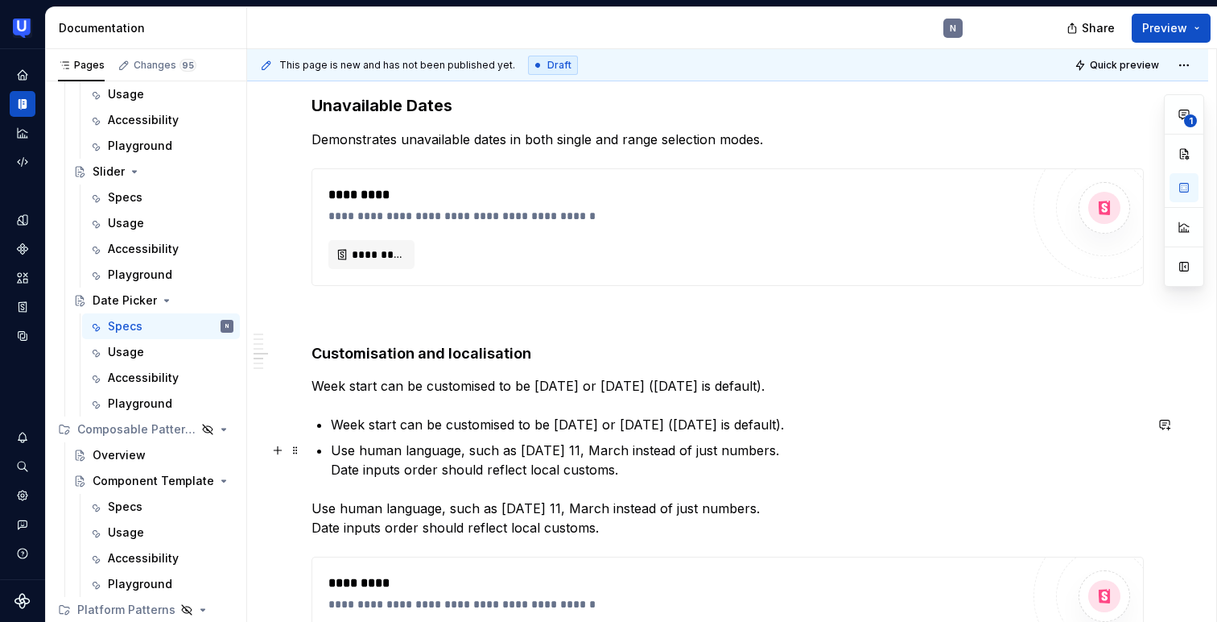
click at [332, 465] on p "Use human language, such as [DATE] 11, March instead of just numbers. Date inpu…" at bounding box center [737, 459] width 813 height 39
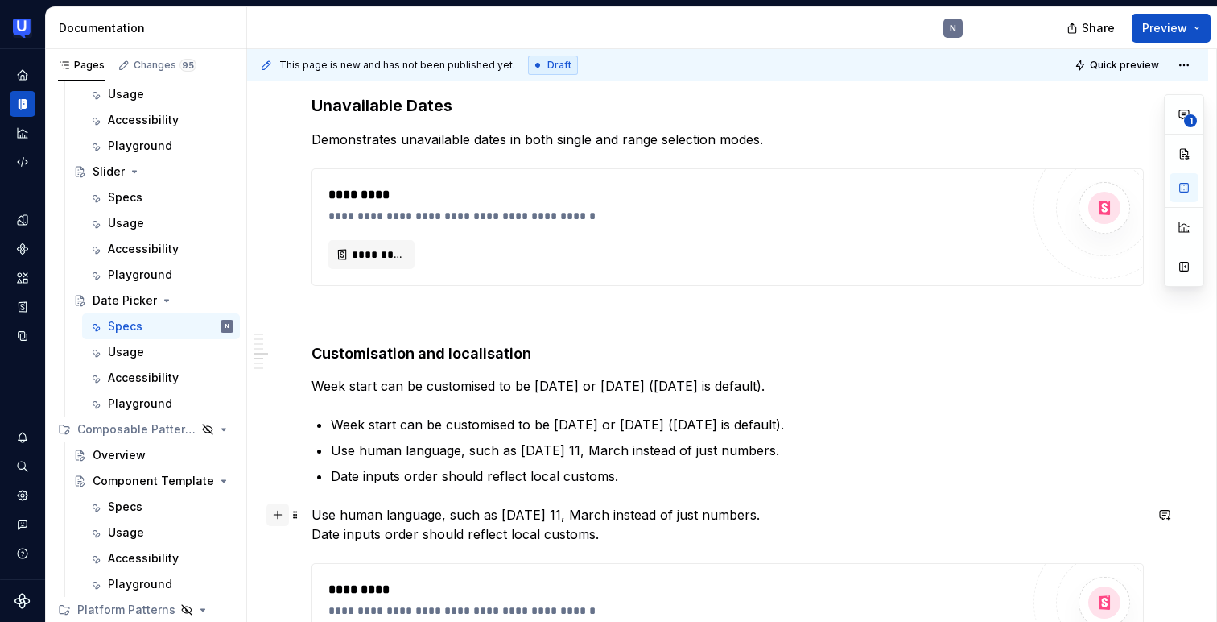
click at [283, 517] on button "button" at bounding box center [278, 514] width 23 height 23
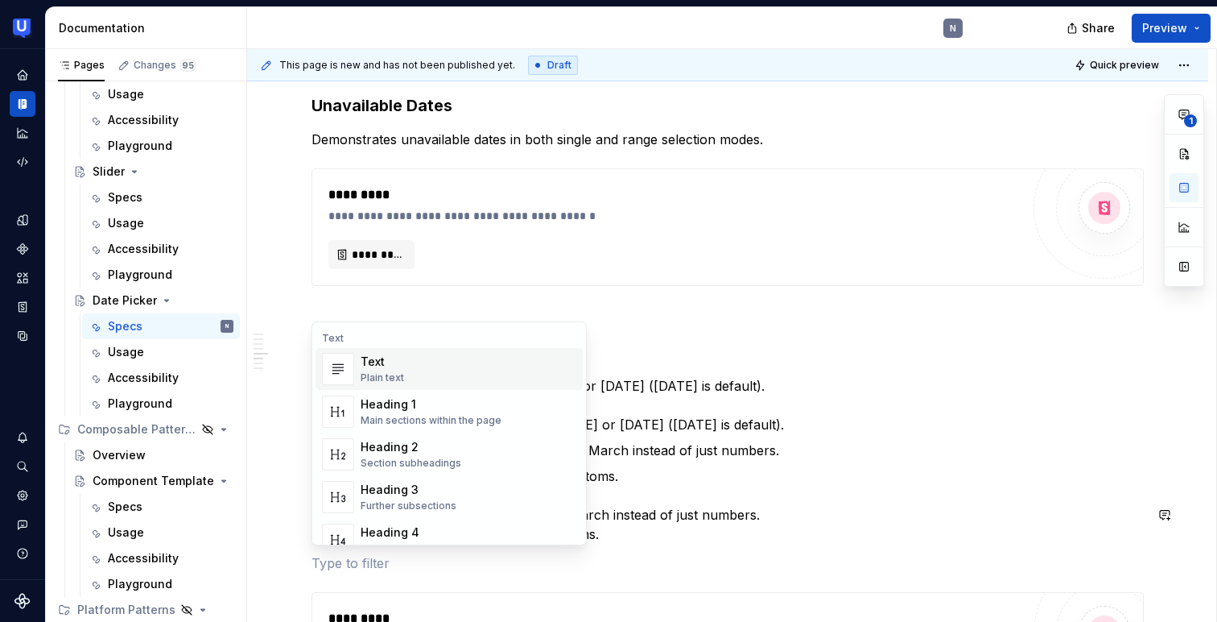
click at [255, 492] on div "**********" at bounding box center [727, 81] width 961 height 3127
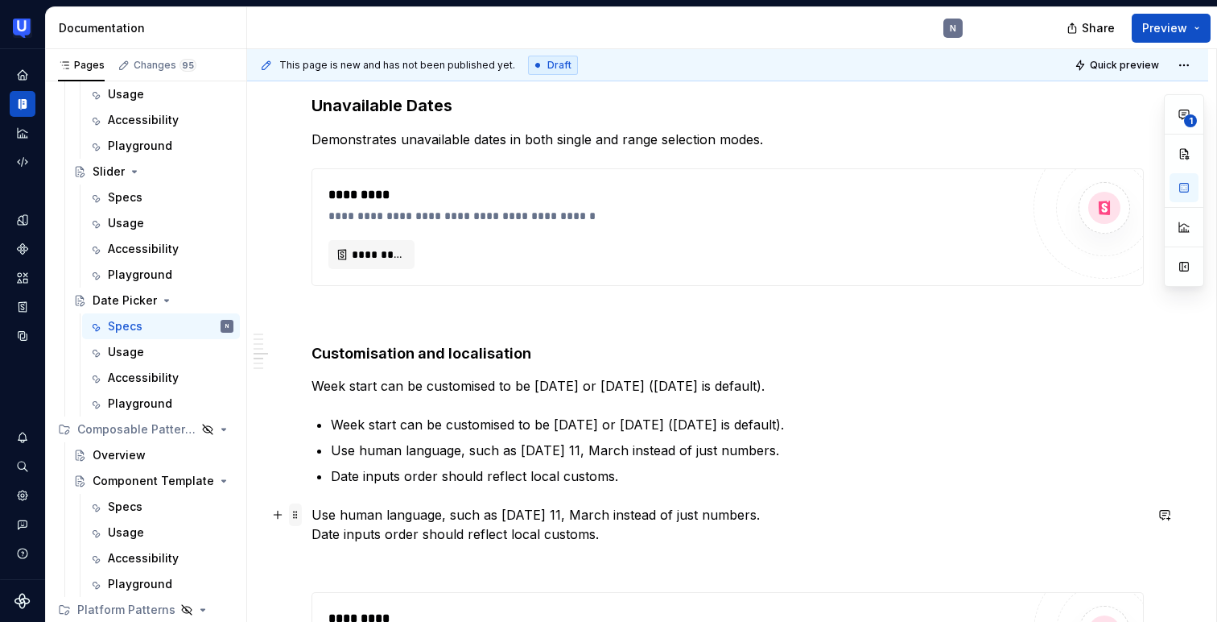
click at [289, 506] on span at bounding box center [295, 514] width 13 height 23
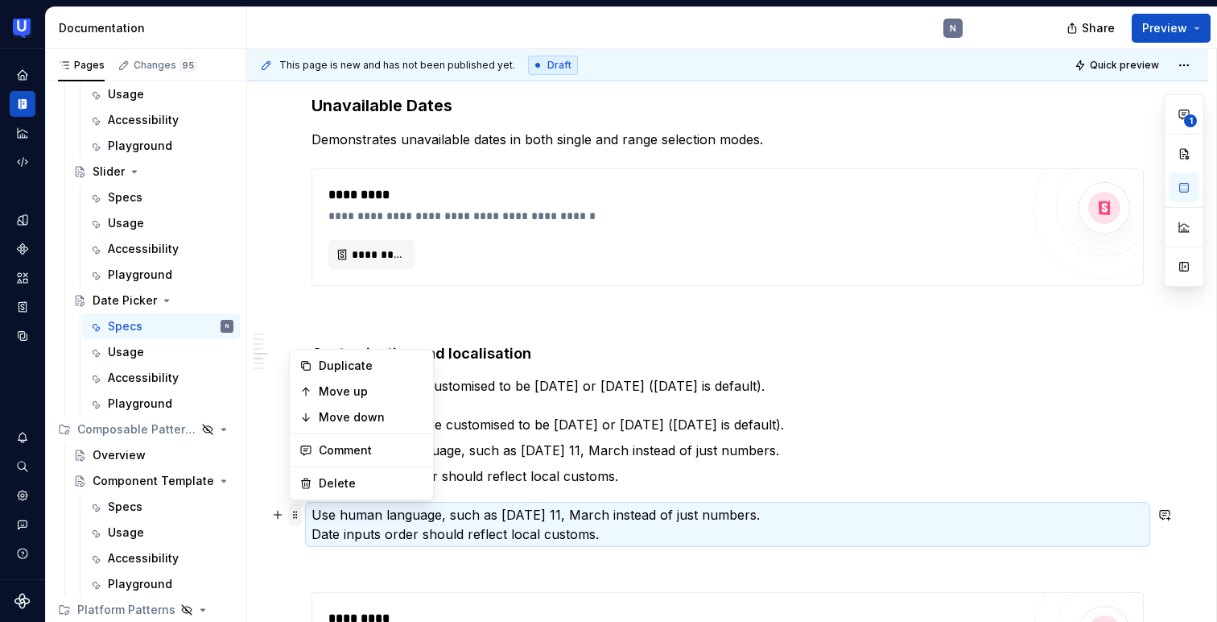
click at [289, 506] on span at bounding box center [295, 514] width 13 height 23
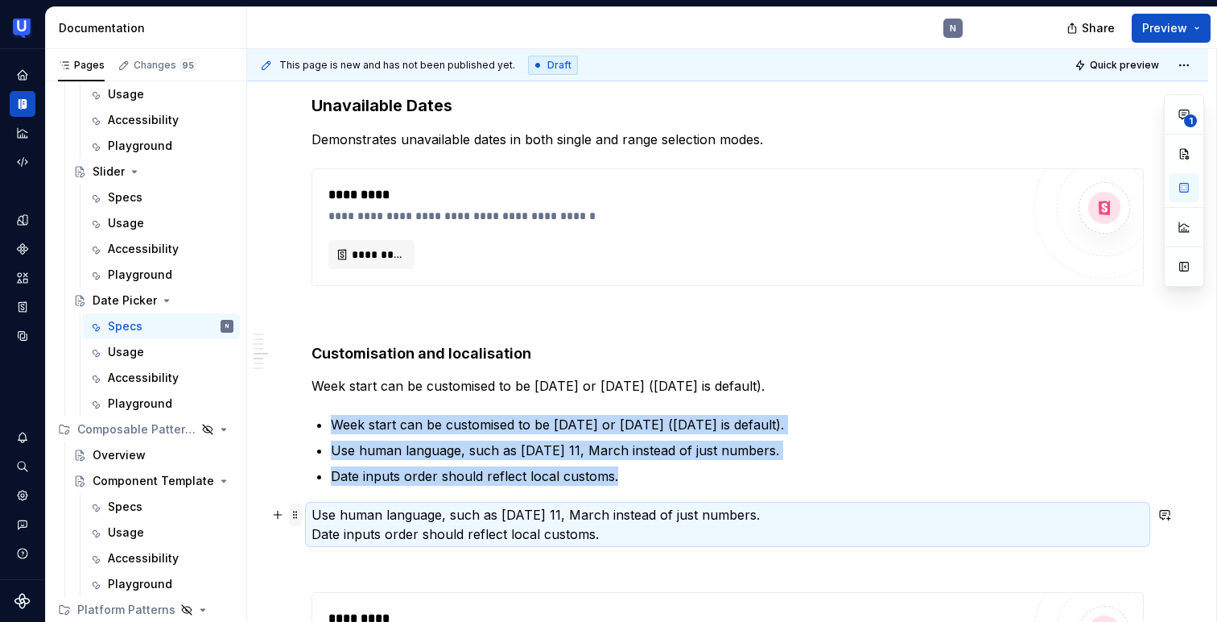
click at [289, 517] on span at bounding box center [295, 514] width 13 height 23
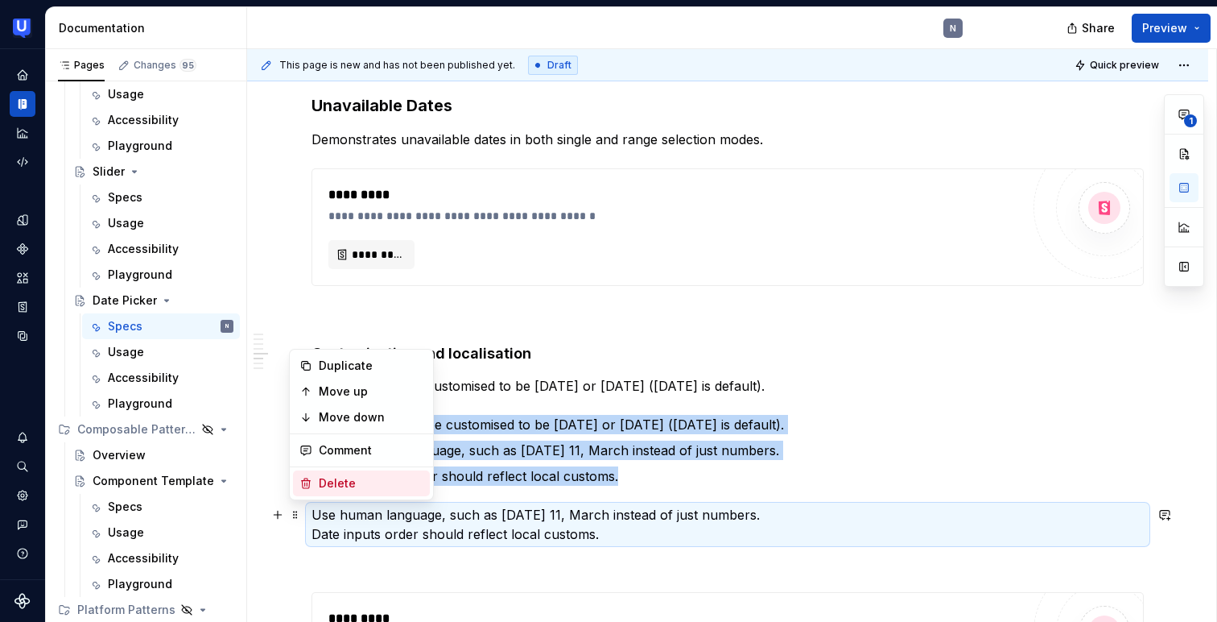
click at [317, 490] on div "Delete" at bounding box center [361, 483] width 137 height 26
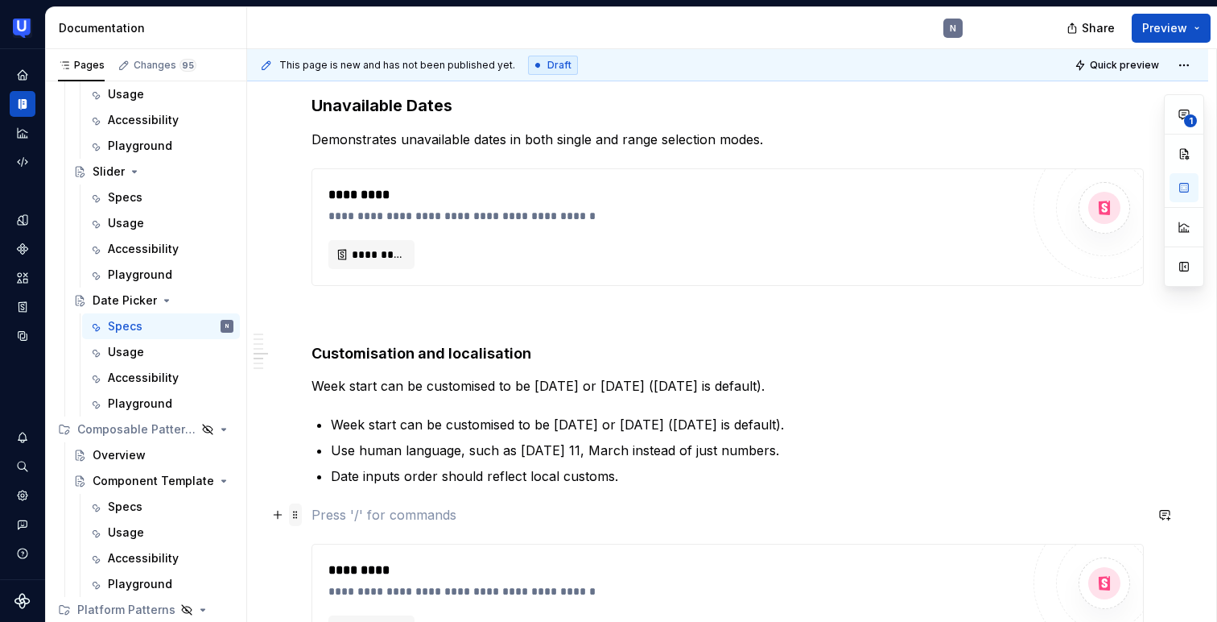
click at [298, 515] on span at bounding box center [295, 514] width 13 height 23
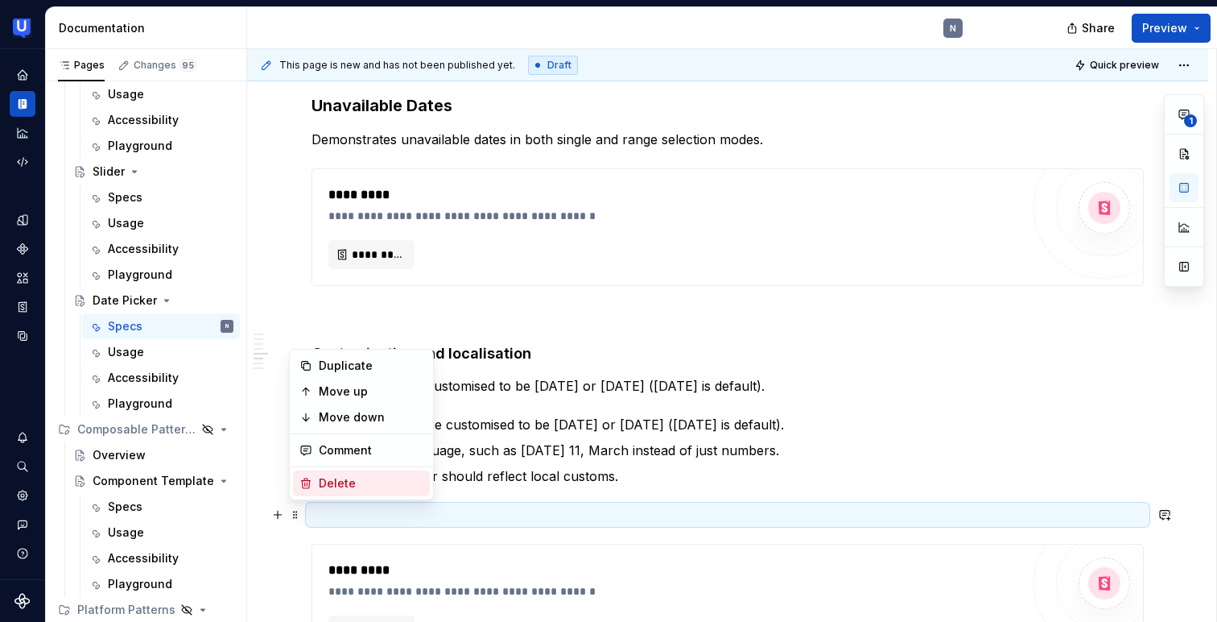
click at [314, 487] on div "Delete" at bounding box center [361, 483] width 137 height 26
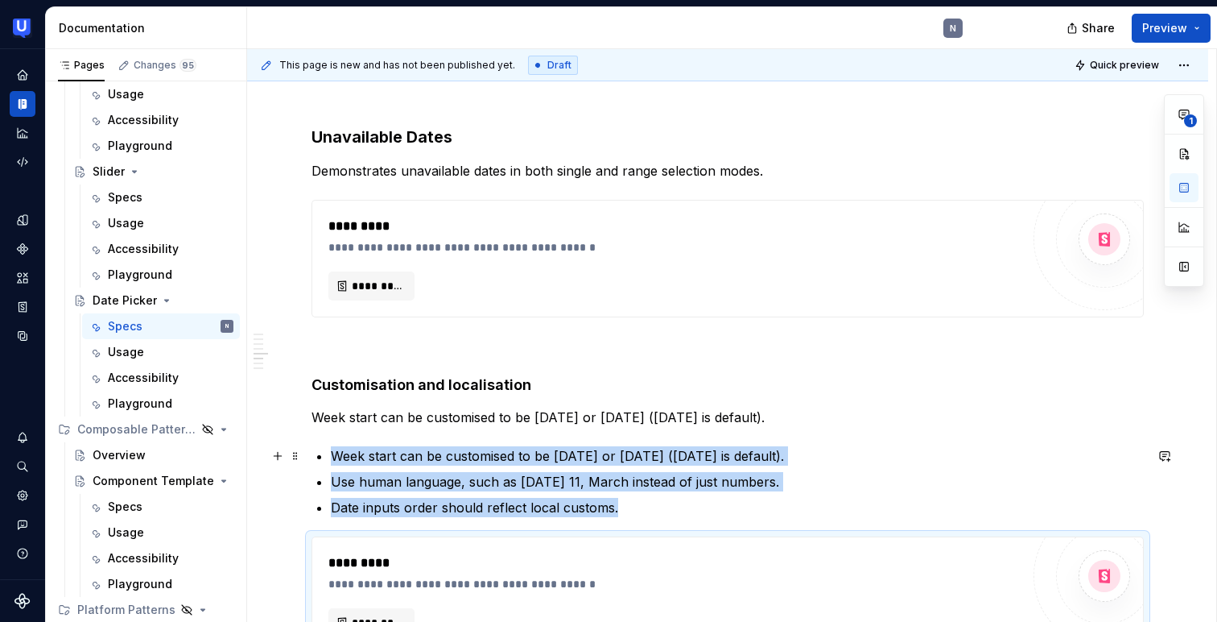
scroll to position [1738, 0]
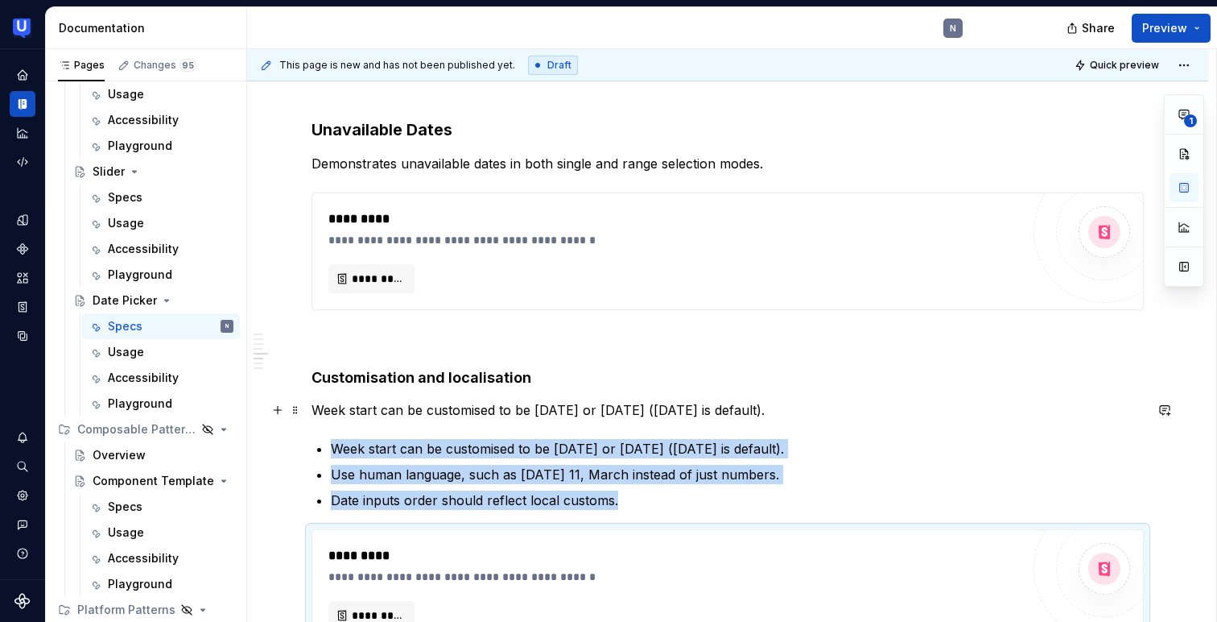
click at [385, 413] on p "Week start can be customised to be [DATE] or [DATE] ([DATE] is default)." at bounding box center [728, 409] width 833 height 19
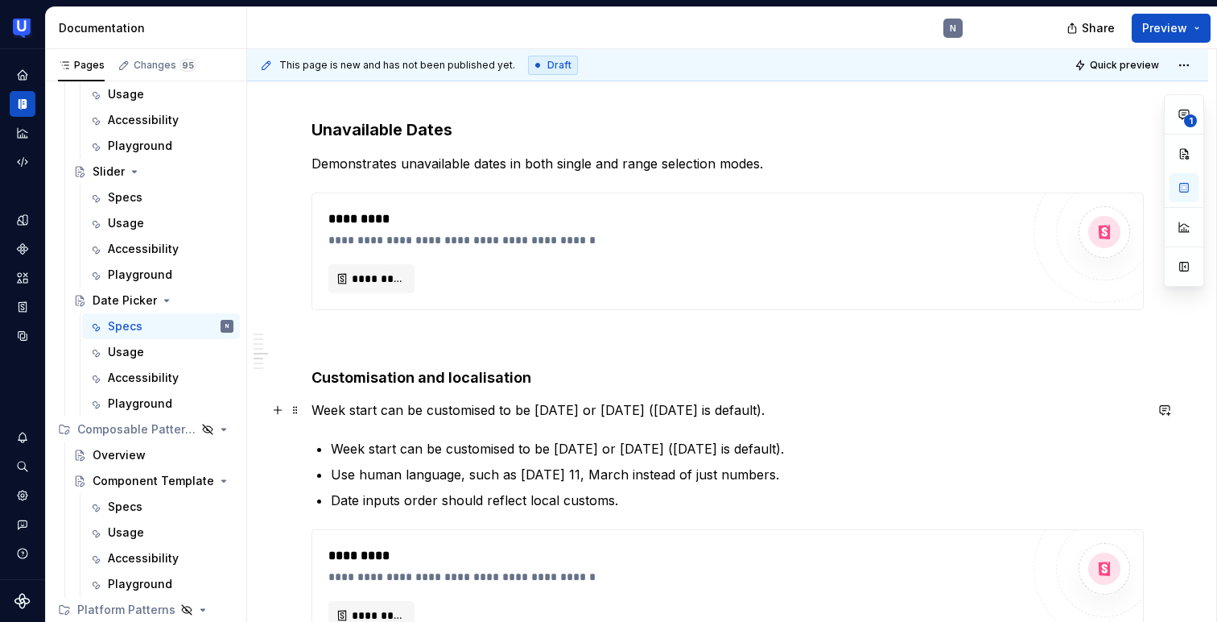
click at [385, 413] on p "Week start can be customised to be [DATE] or [DATE] ([DATE] is default)." at bounding box center [728, 409] width 833 height 19
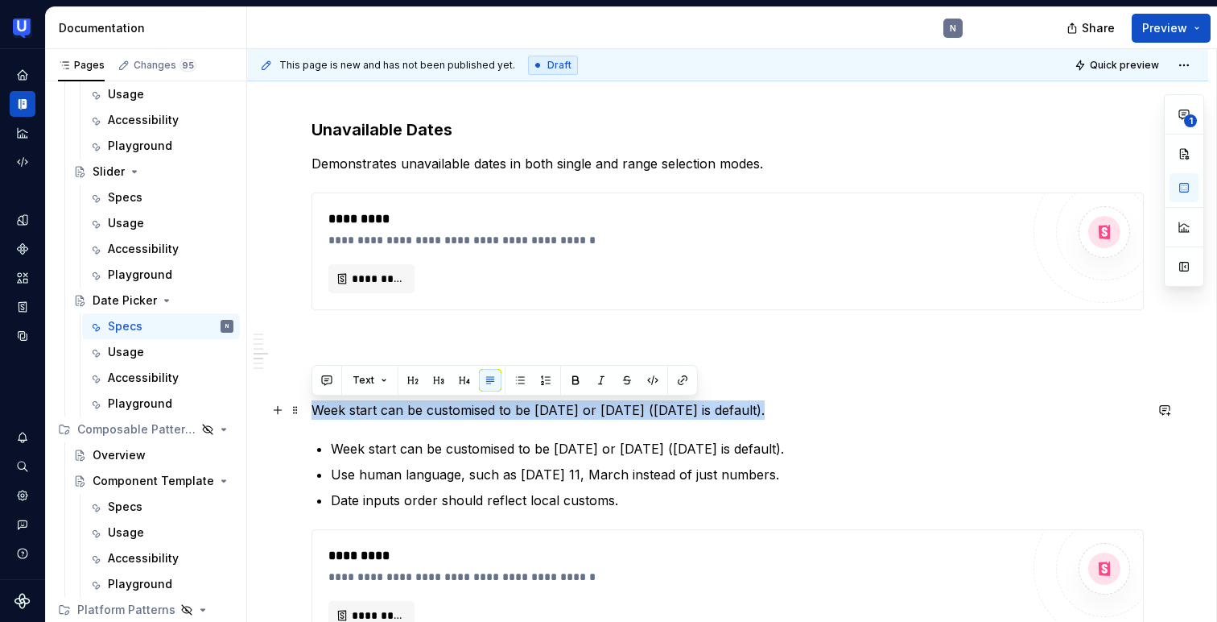
click at [385, 413] on p "Week start can be customised to be [DATE] or [DATE] ([DATE] is default)." at bounding box center [728, 409] width 833 height 19
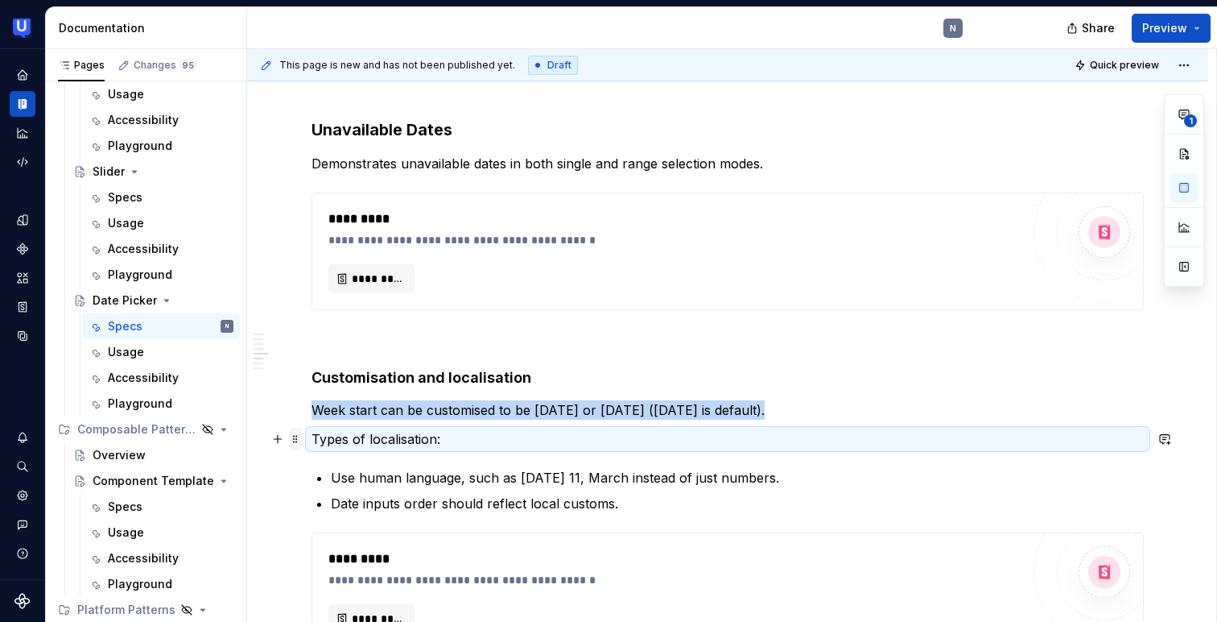
click at [292, 440] on span at bounding box center [295, 439] width 13 height 23
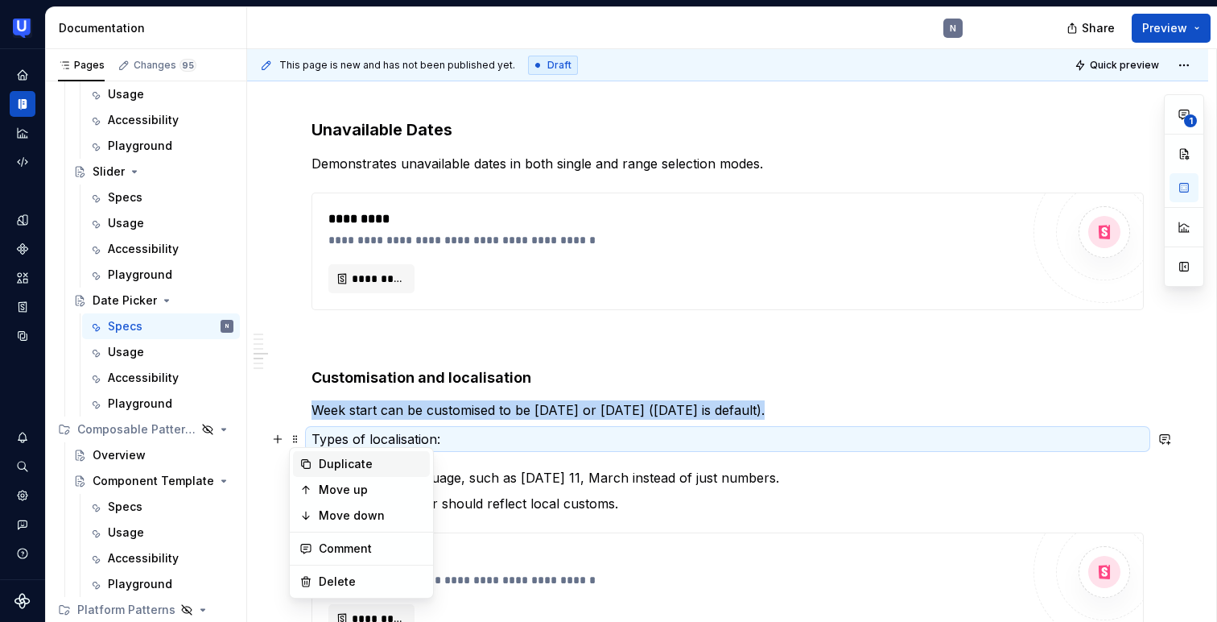
click at [335, 455] on div "Duplicate" at bounding box center [361, 464] width 137 height 26
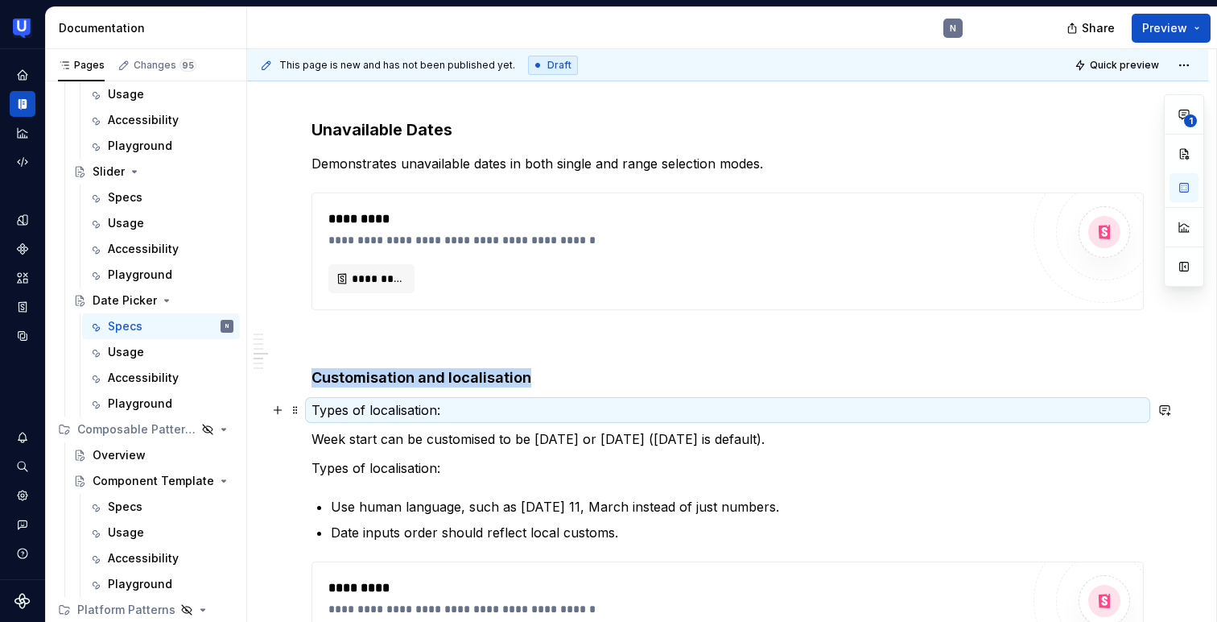
click at [408, 409] on p "Types of localisation:" at bounding box center [728, 409] width 833 height 19
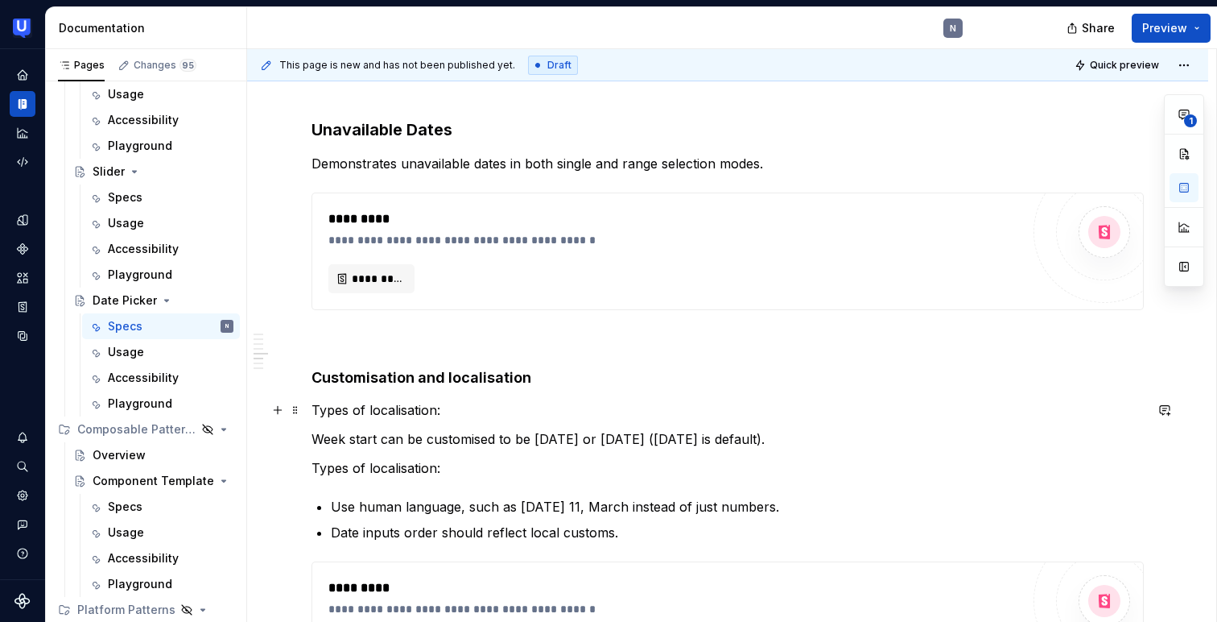
click at [408, 409] on p "Types of localisation:" at bounding box center [728, 409] width 833 height 19
click at [312, 432] on p "Week start can be customised to be [DATE] or [DATE] ([DATE] is default)." at bounding box center [728, 438] width 833 height 19
click at [296, 439] on span at bounding box center [295, 439] width 13 height 23
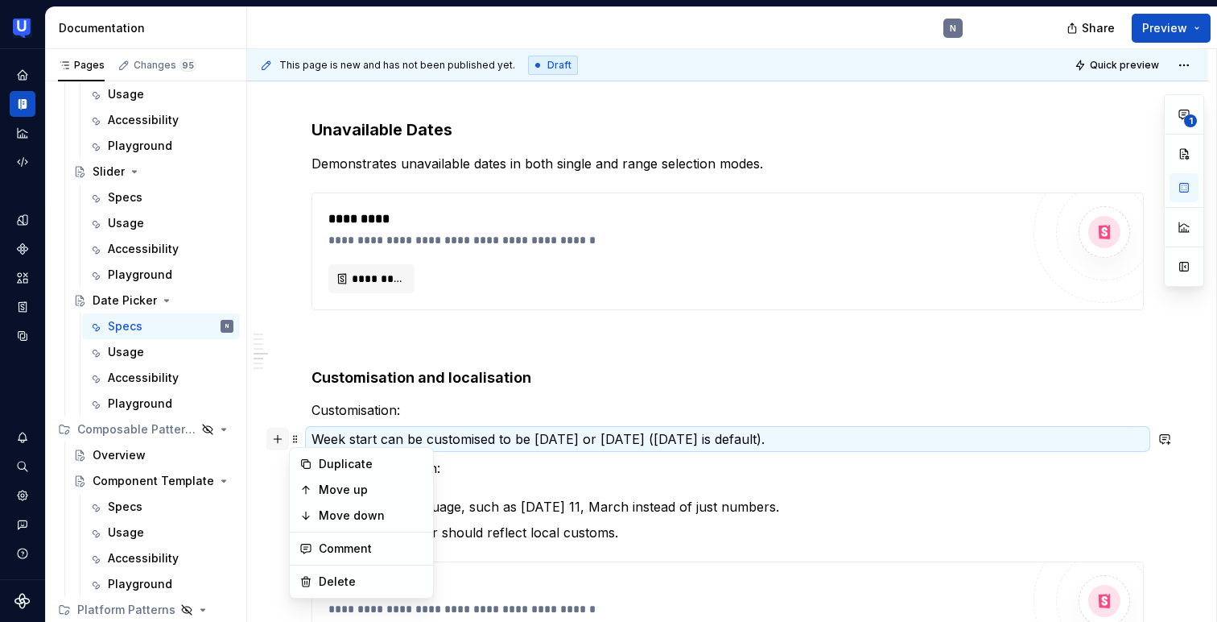
click at [273, 440] on button "button" at bounding box center [278, 439] width 23 height 23
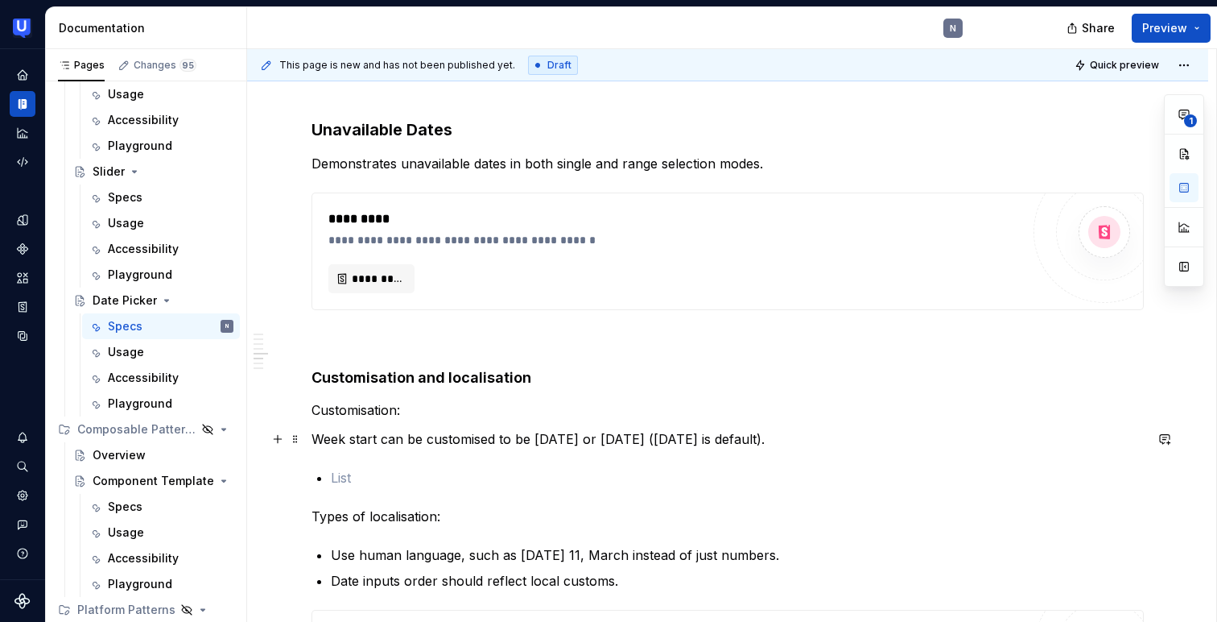
click at [375, 437] on p "Week start can be customised to be [DATE] or [DATE] ([DATE] is default)." at bounding box center [728, 438] width 833 height 19
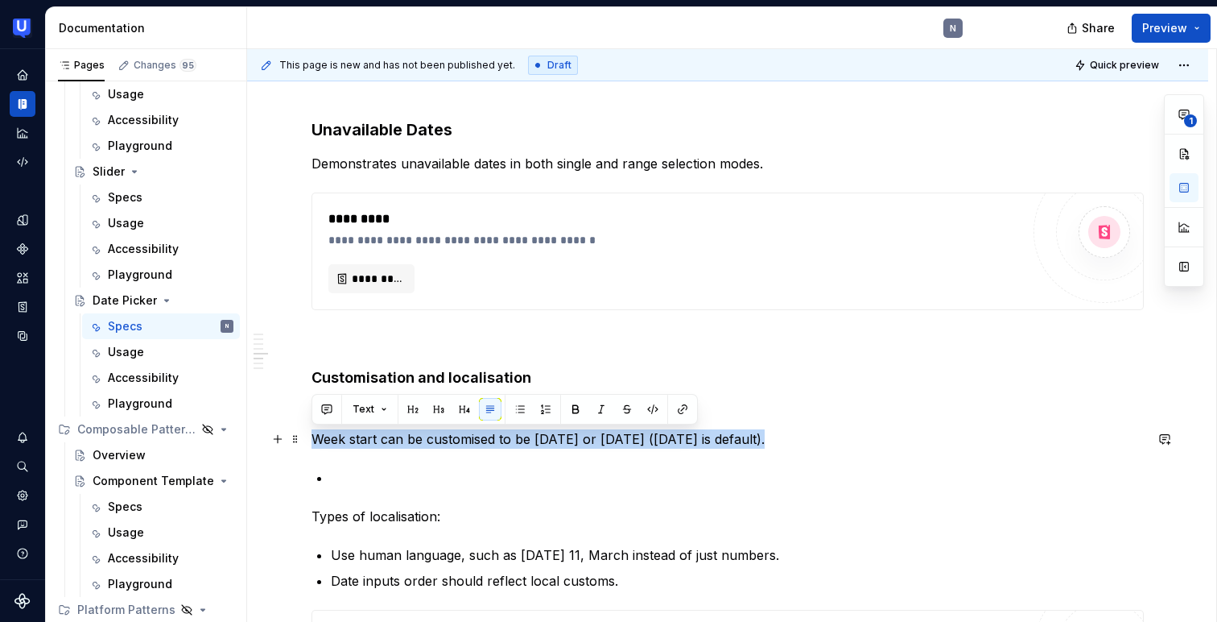
copy p "Week start can be customised to be [DATE] or [DATE] ([DATE] is default)."
click at [364, 473] on p at bounding box center [737, 477] width 813 height 19
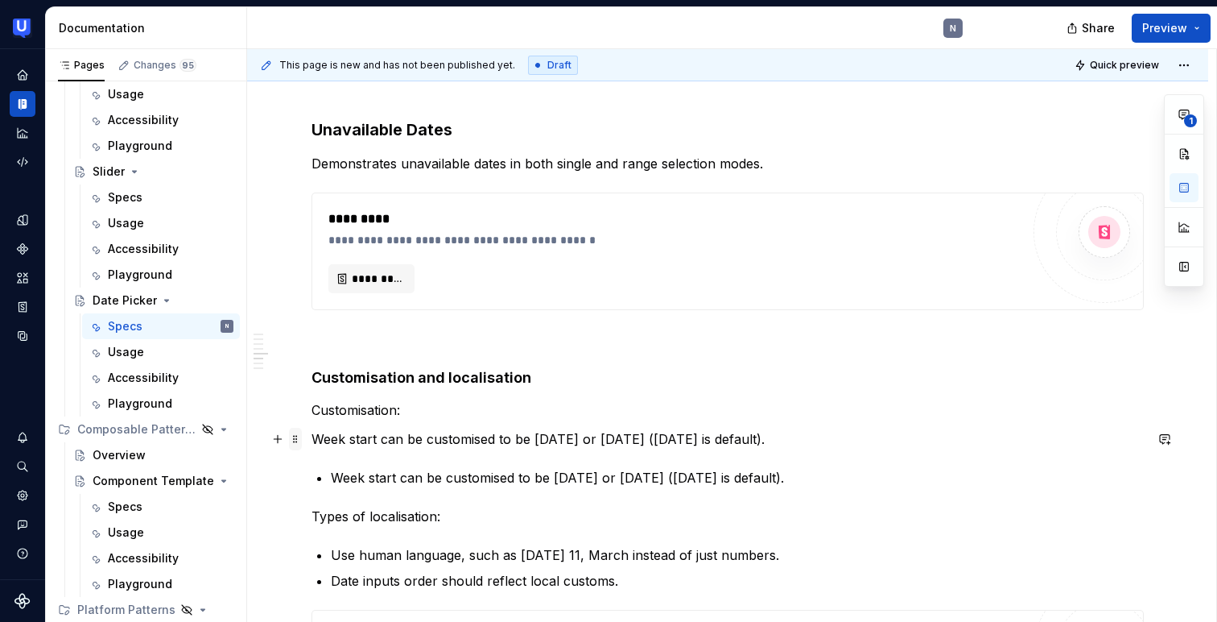
click at [295, 438] on span at bounding box center [295, 439] width 13 height 23
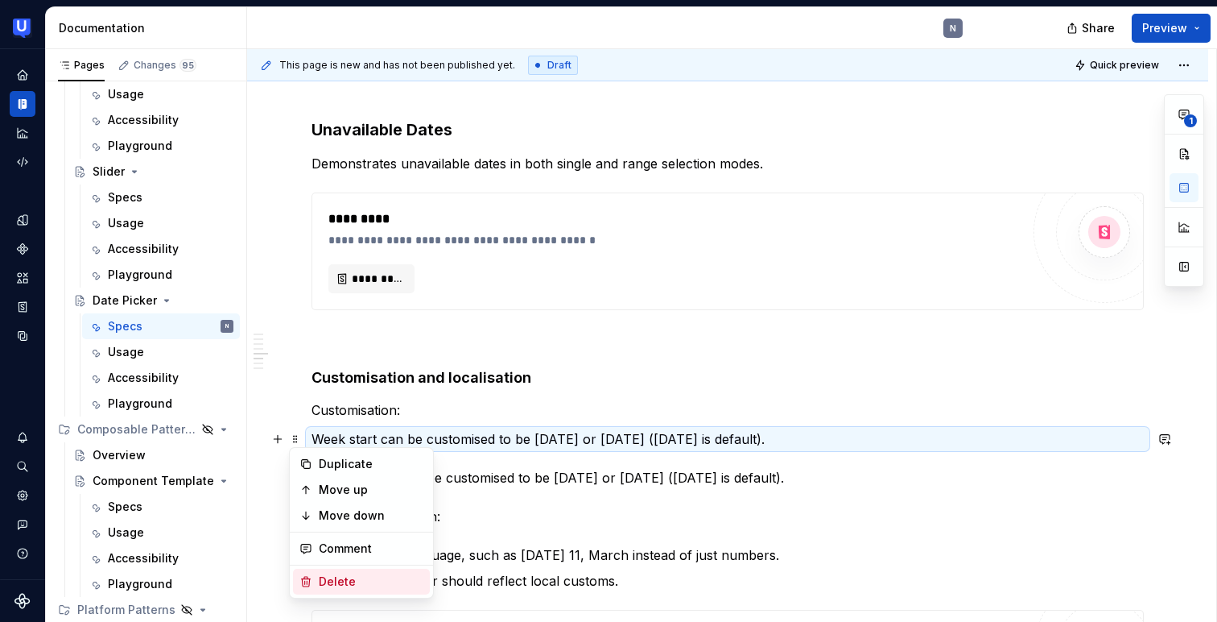
click at [311, 572] on div "Delete" at bounding box center [361, 581] width 137 height 26
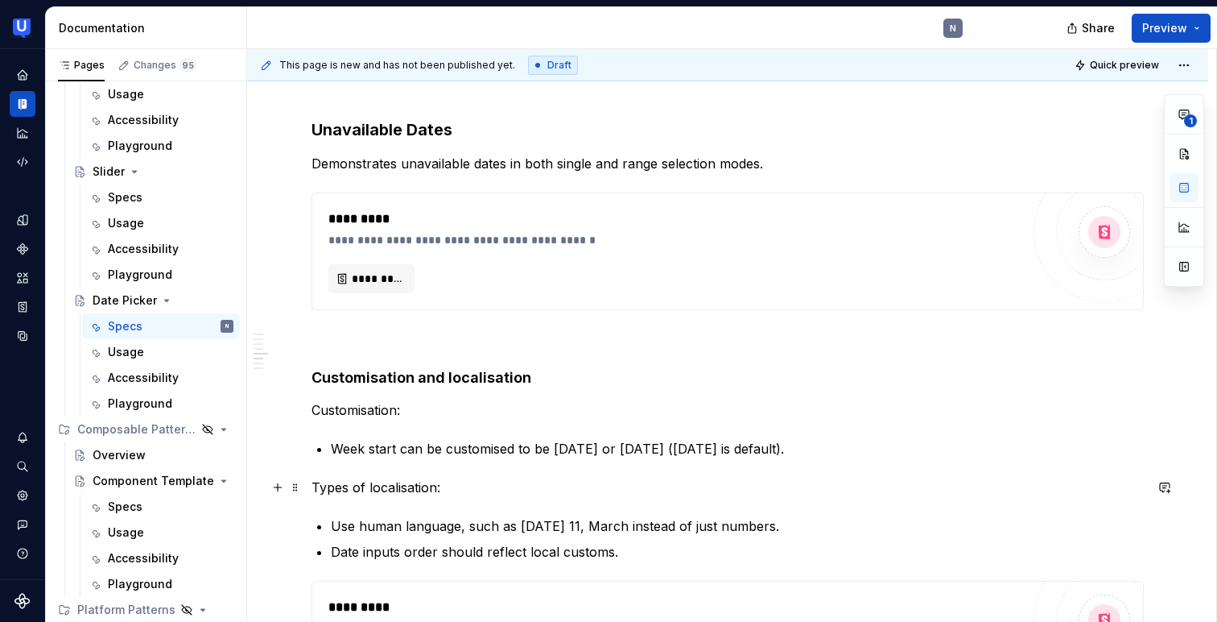
click at [361, 490] on p "Types of localisation:" at bounding box center [728, 486] width 833 height 19
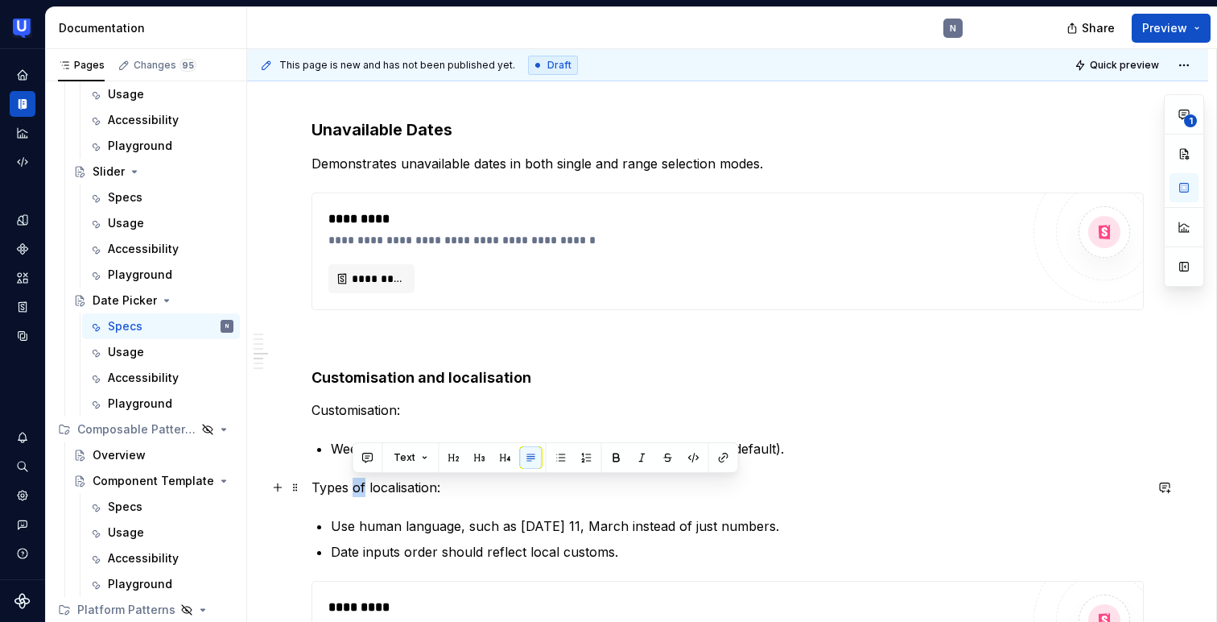
click at [371, 484] on p "Types of localisation:" at bounding box center [728, 486] width 833 height 19
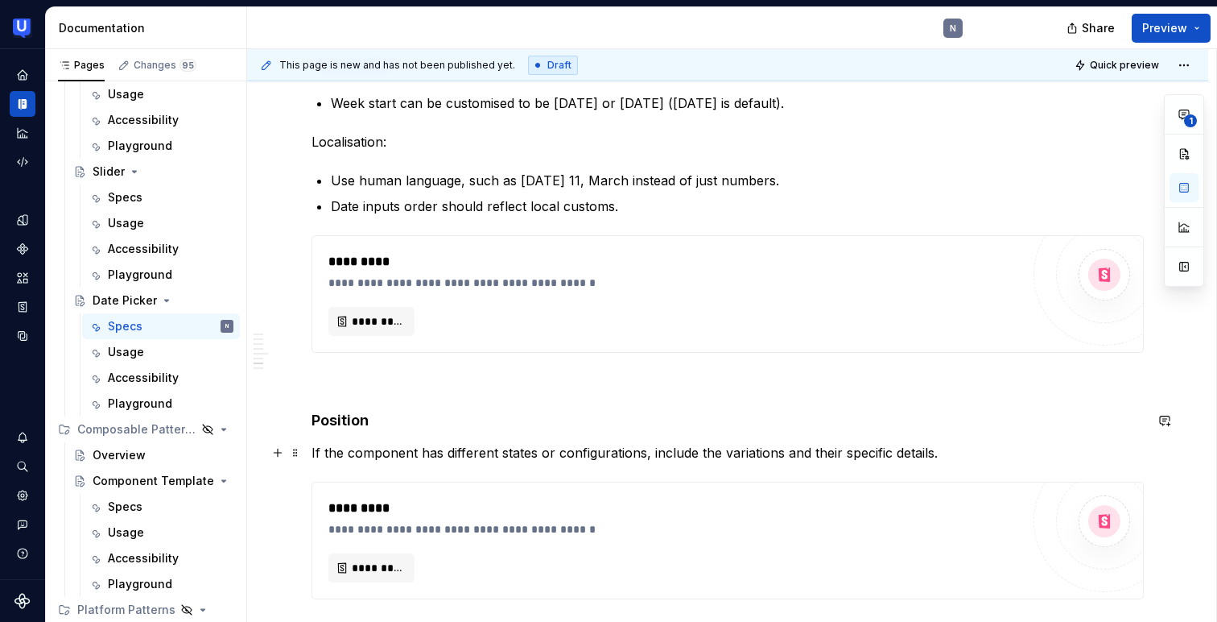
scroll to position [2131, 0]
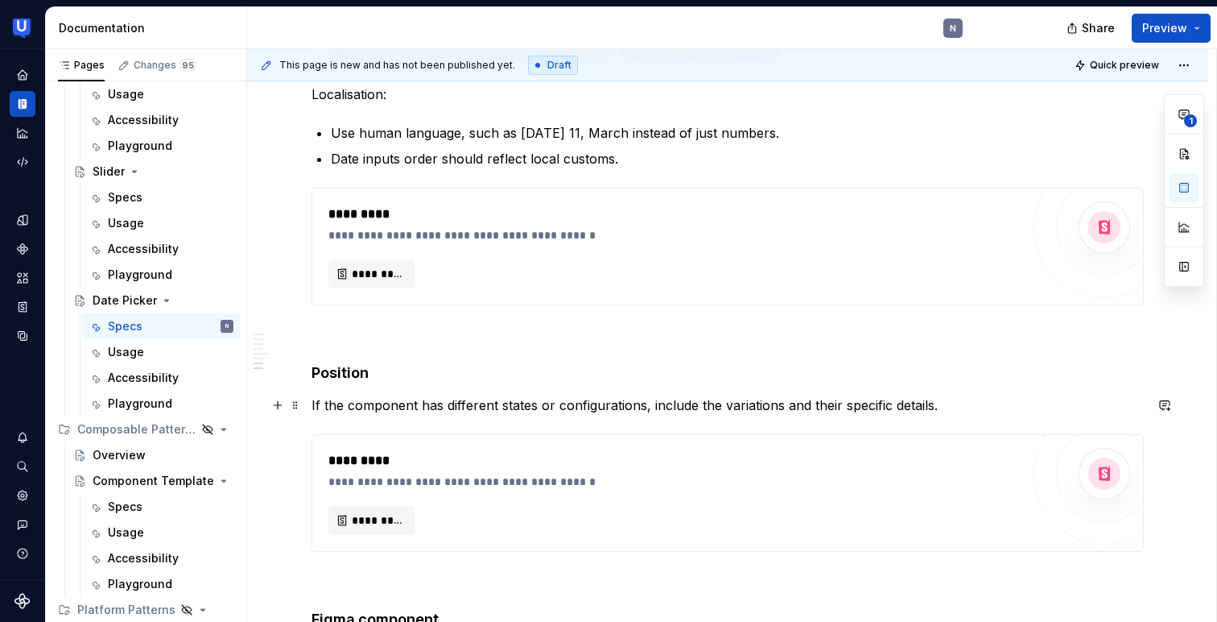
click at [399, 401] on p "If the component has different states or configurations, include the variations…" at bounding box center [728, 404] width 833 height 19
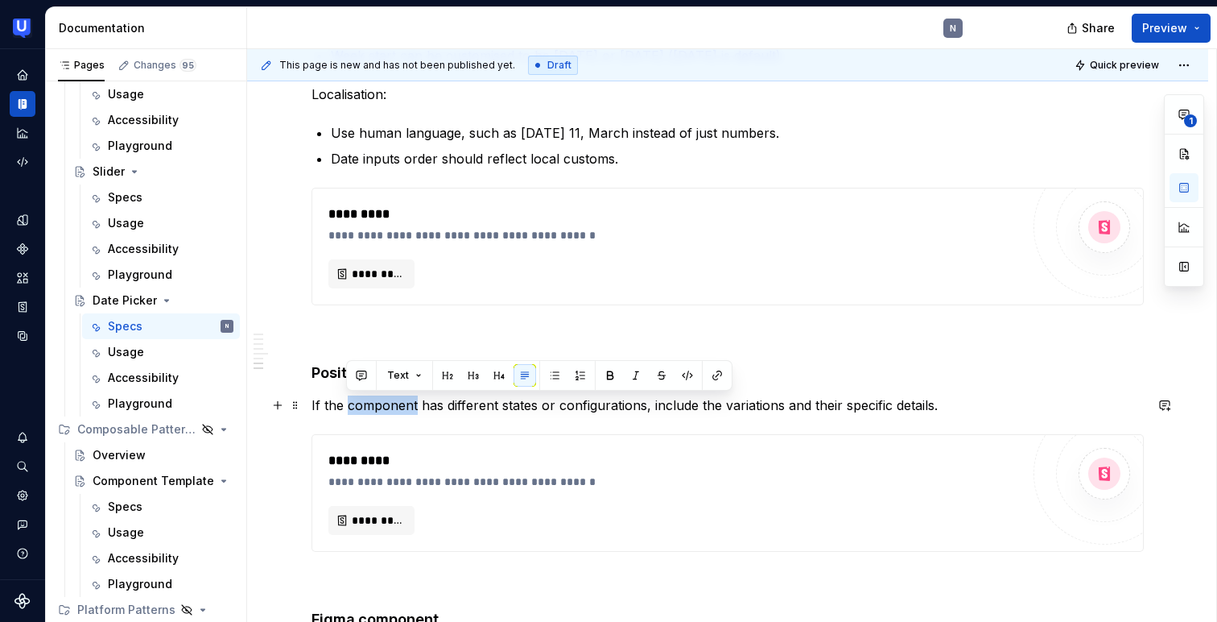
click at [399, 401] on p "If the component has different states or configurations, include the variations…" at bounding box center [728, 404] width 833 height 19
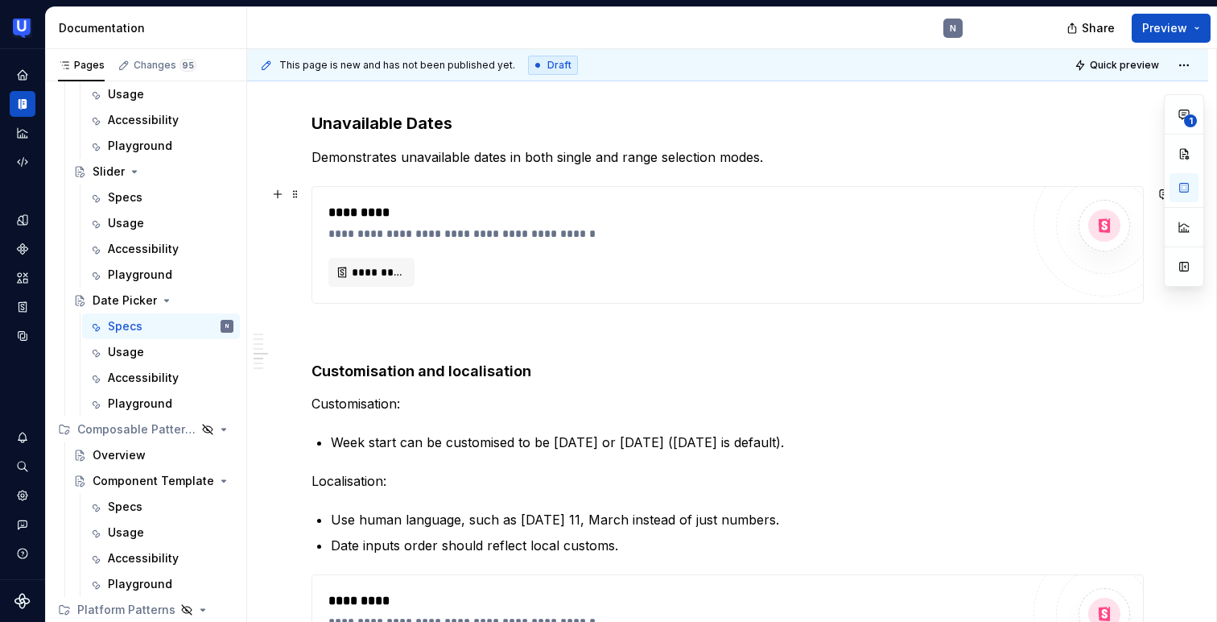
scroll to position [1780, 0]
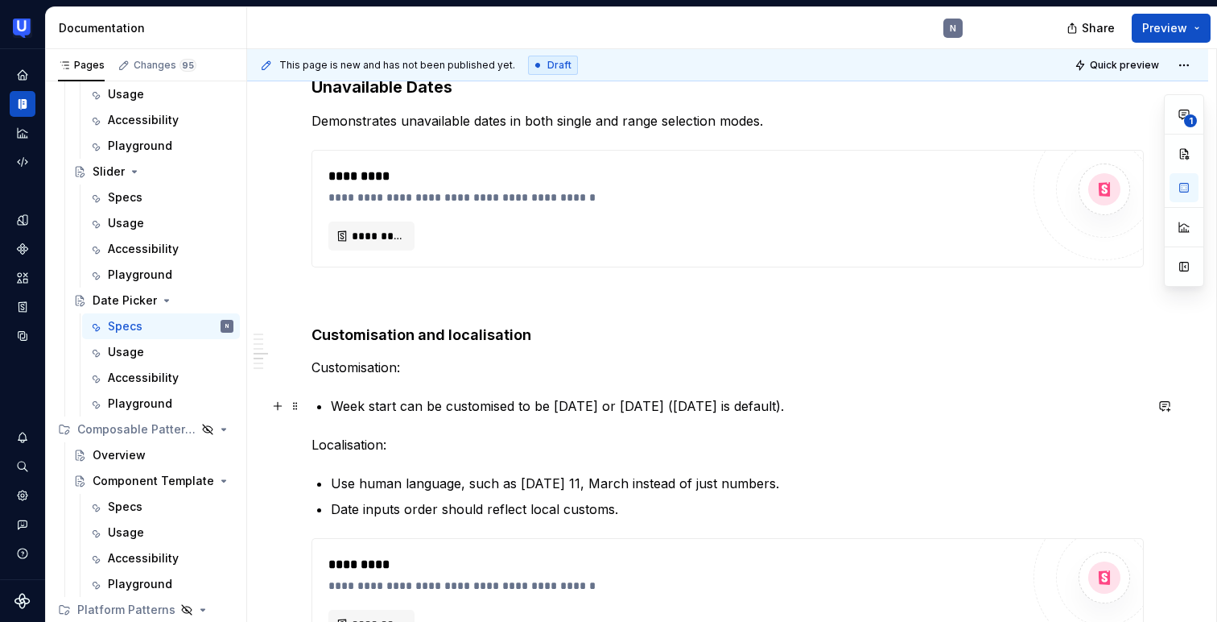
click at [601, 401] on p "Week start can be customised to be [DATE] or [DATE] ([DATE] is default)." at bounding box center [737, 405] width 813 height 19
click at [572, 403] on p "Week start can be customised to be [DATE] or [DATE] ([DATE] is default)." at bounding box center [737, 405] width 813 height 19
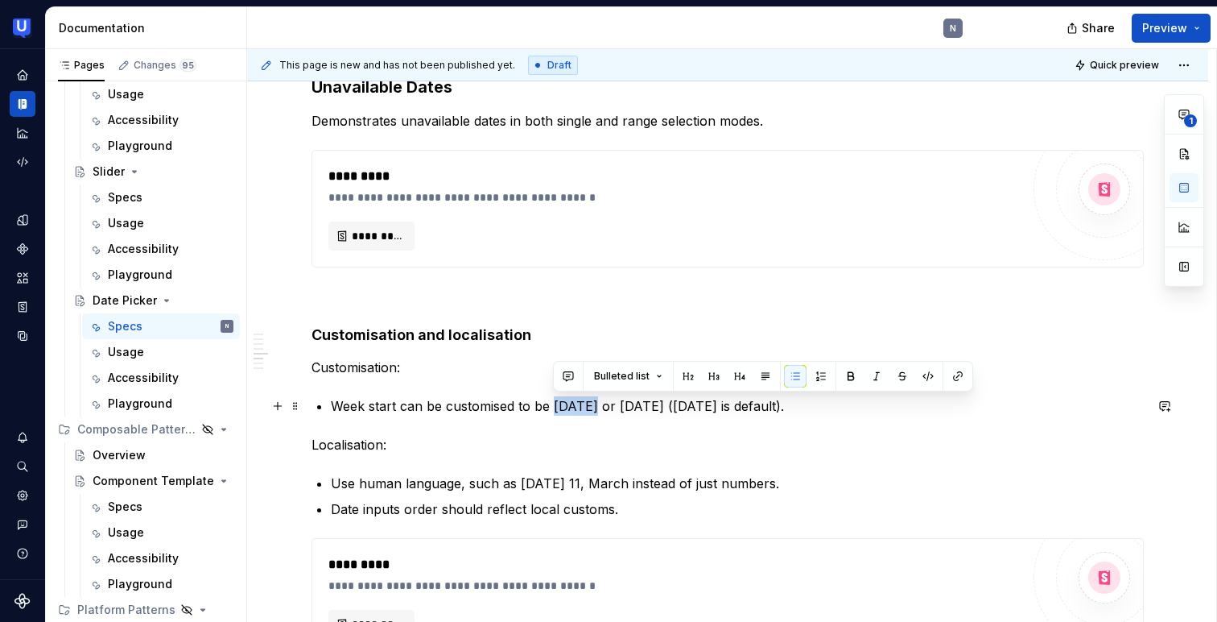
click at [808, 401] on p "Week start can be customised to be [DATE] or [DATE] ([DATE] is default)." at bounding box center [737, 405] width 813 height 19
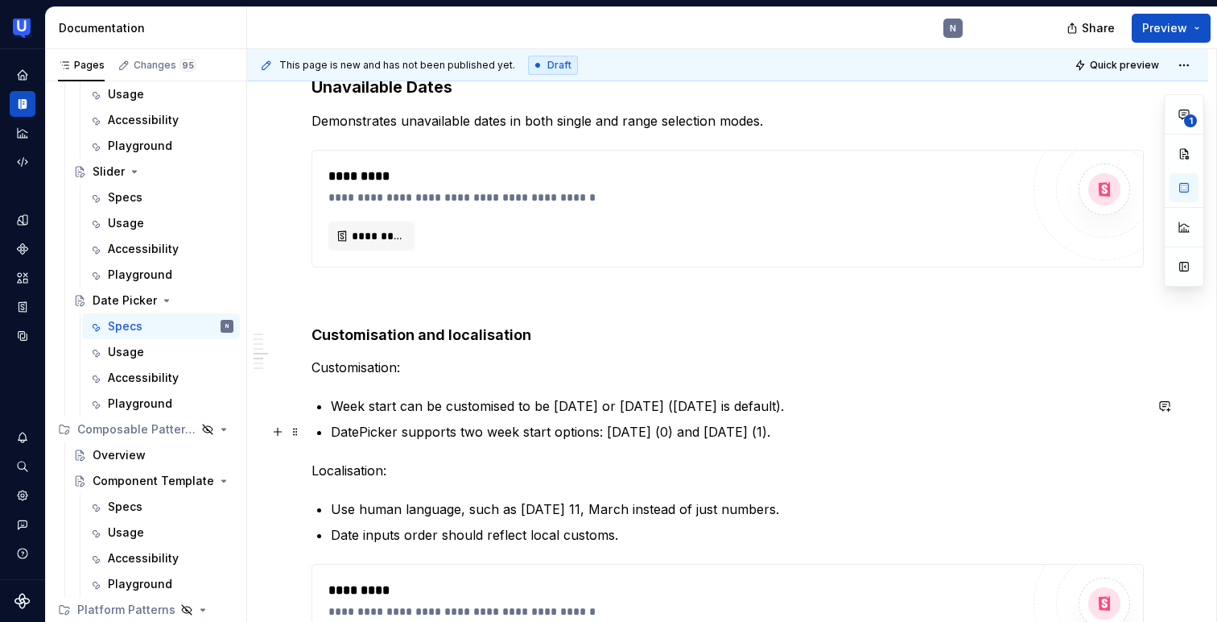
click at [358, 431] on p "DatePicker supports two week start options: [DATE] (0) and [DATE] (1)." at bounding box center [737, 431] width 813 height 19
click at [763, 403] on p "Week start can be customised to be [DATE] or [DATE] ([DATE] is default)." at bounding box center [737, 405] width 813 height 19
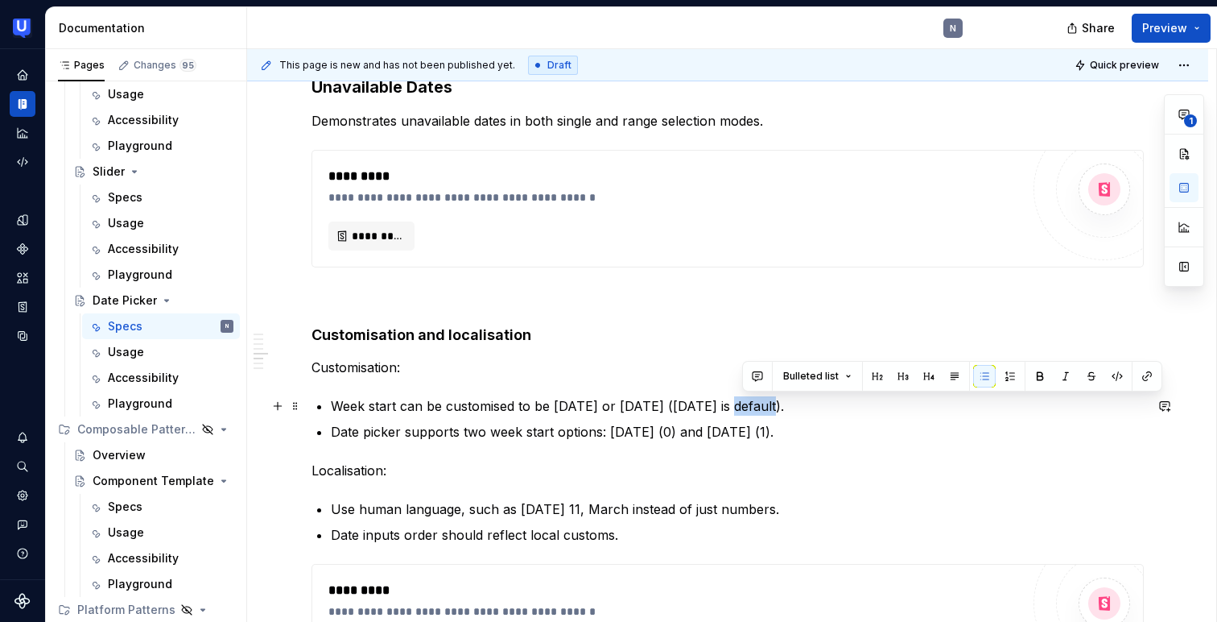
click at [763, 403] on p "Week start can be customised to be [DATE] or [DATE] ([DATE] is default)." at bounding box center [737, 405] width 813 height 19
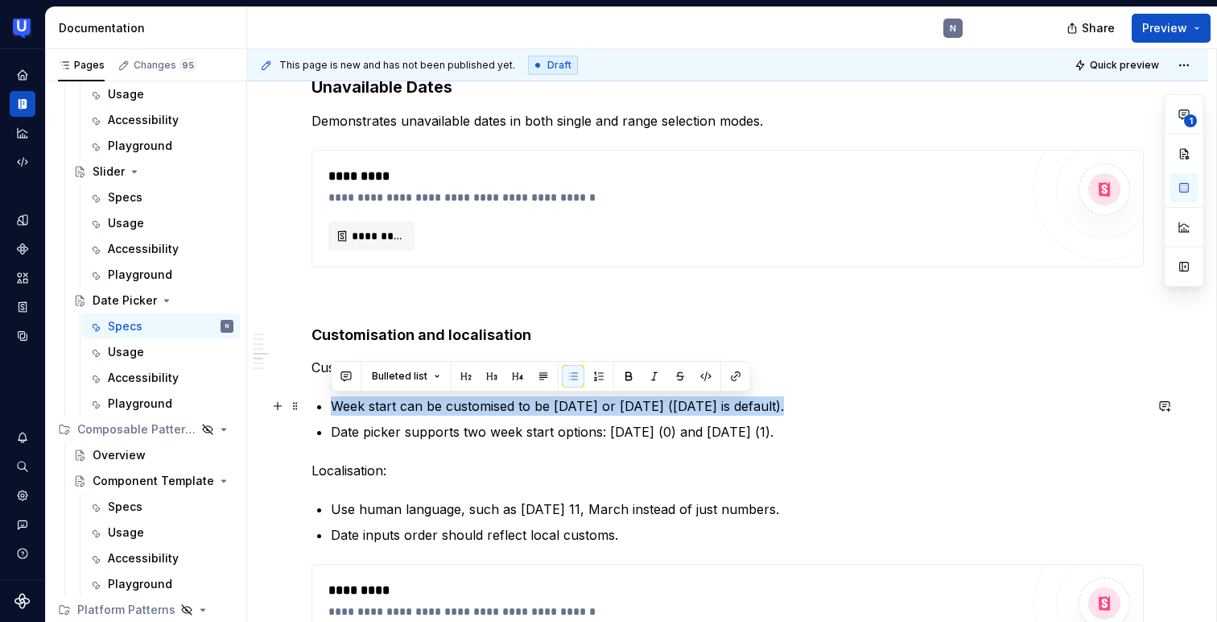
click at [706, 407] on p "Week start can be customised to be [DATE] or [DATE] ([DATE] is default)." at bounding box center [737, 405] width 813 height 19
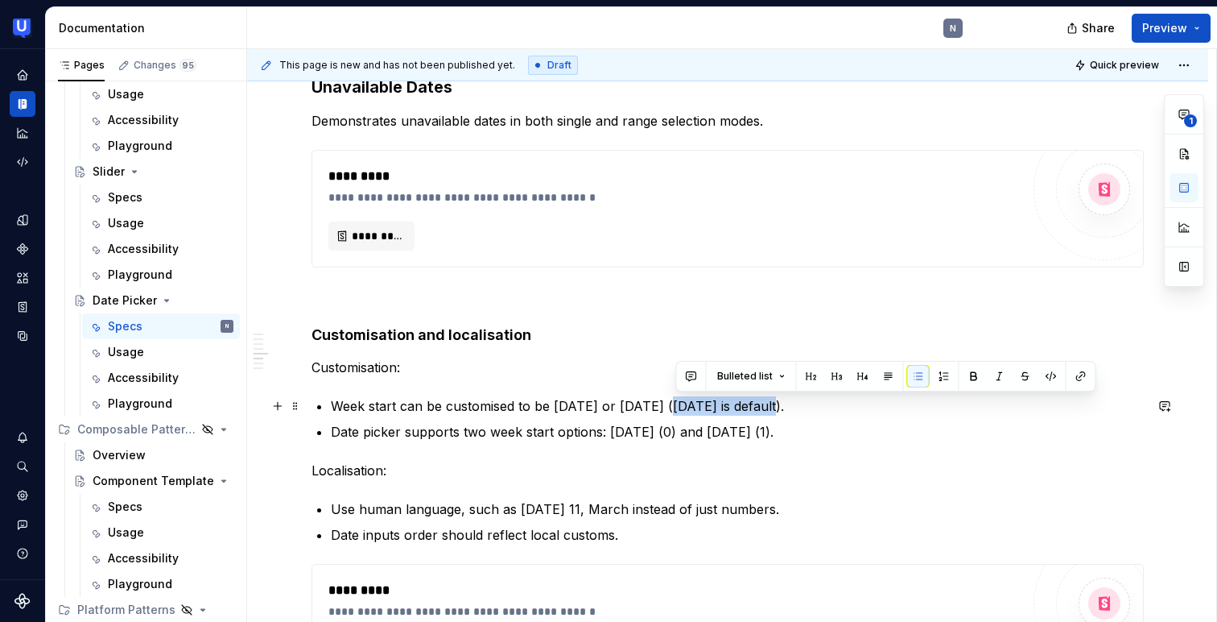
drag, startPoint x: 678, startPoint y: 403, endPoint x: 784, endPoint y: 406, distance: 106.3
click at [784, 406] on p "Week start can be customised to be [DATE] or [DATE] ([DATE] is default)." at bounding box center [737, 405] width 813 height 19
copy p "[DATE] is default"
click at [535, 407] on p "Week start can be customised to be [DATE] or [DATE] ([DATE] is default)." at bounding box center [737, 405] width 813 height 19
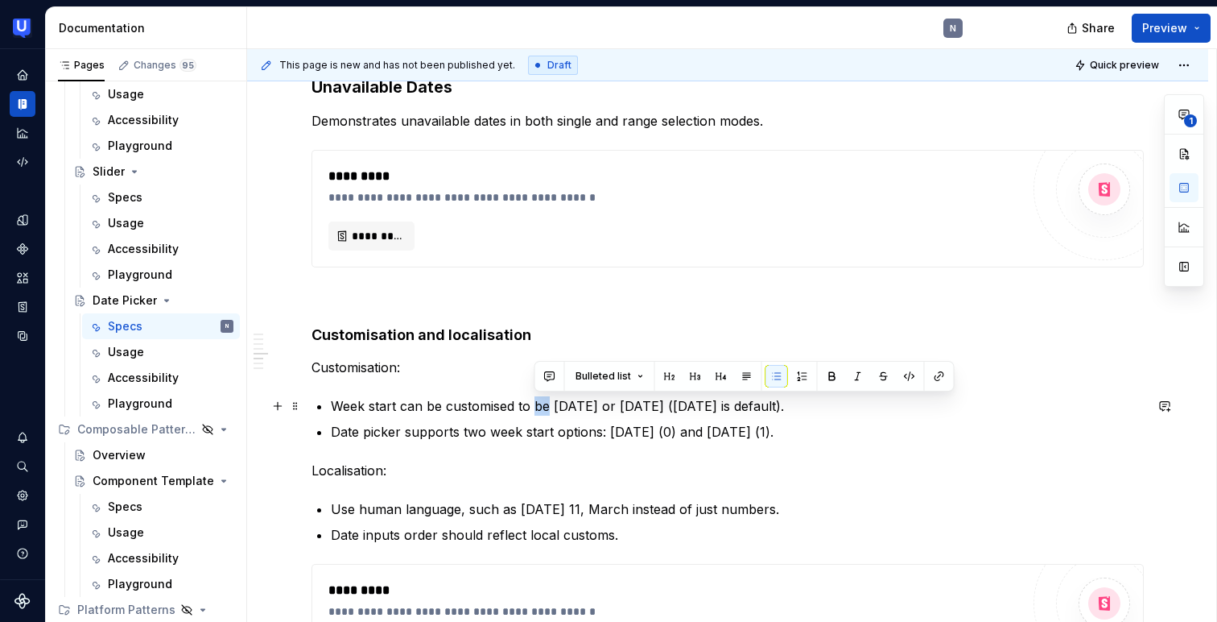
click at [535, 407] on p "Week start can be customised to be [DATE] or [DATE] ([DATE] is default)." at bounding box center [737, 405] width 813 height 19
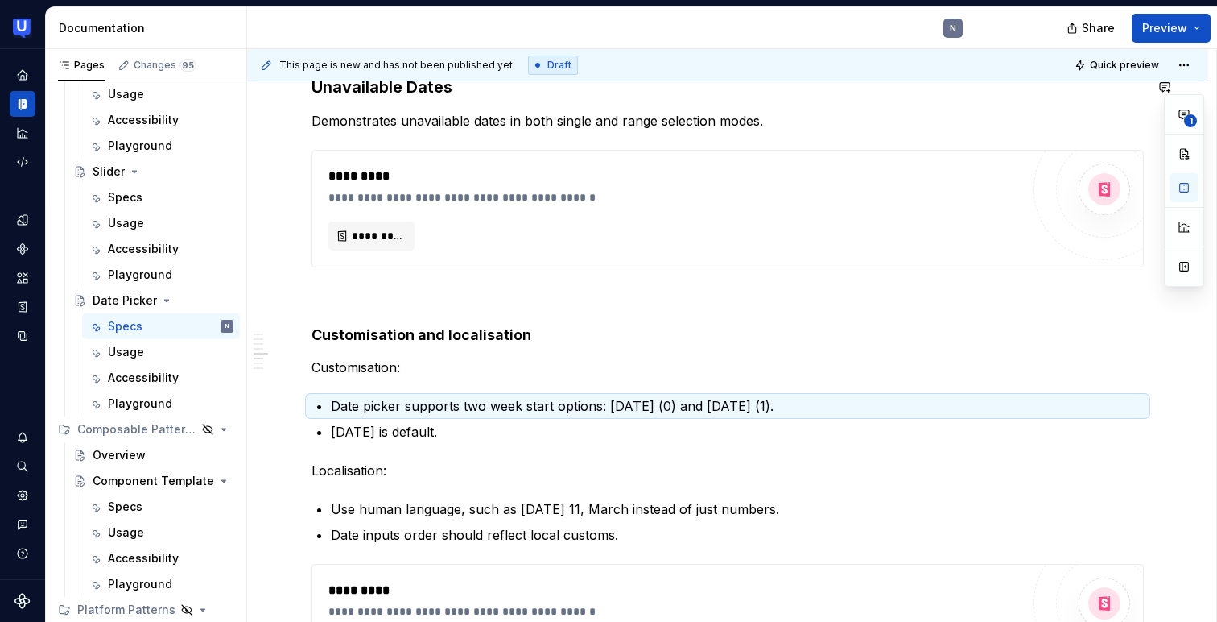
drag, startPoint x: 299, startPoint y: 446, endPoint x: 829, endPoint y: 20, distance: 679.8
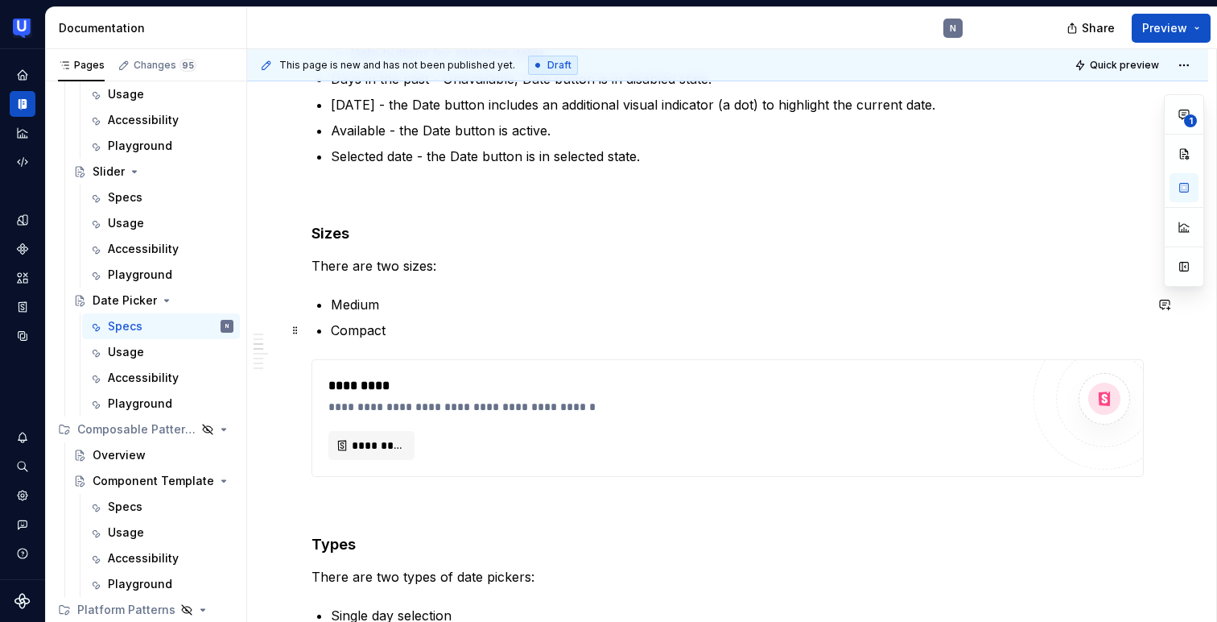
scroll to position [989, 0]
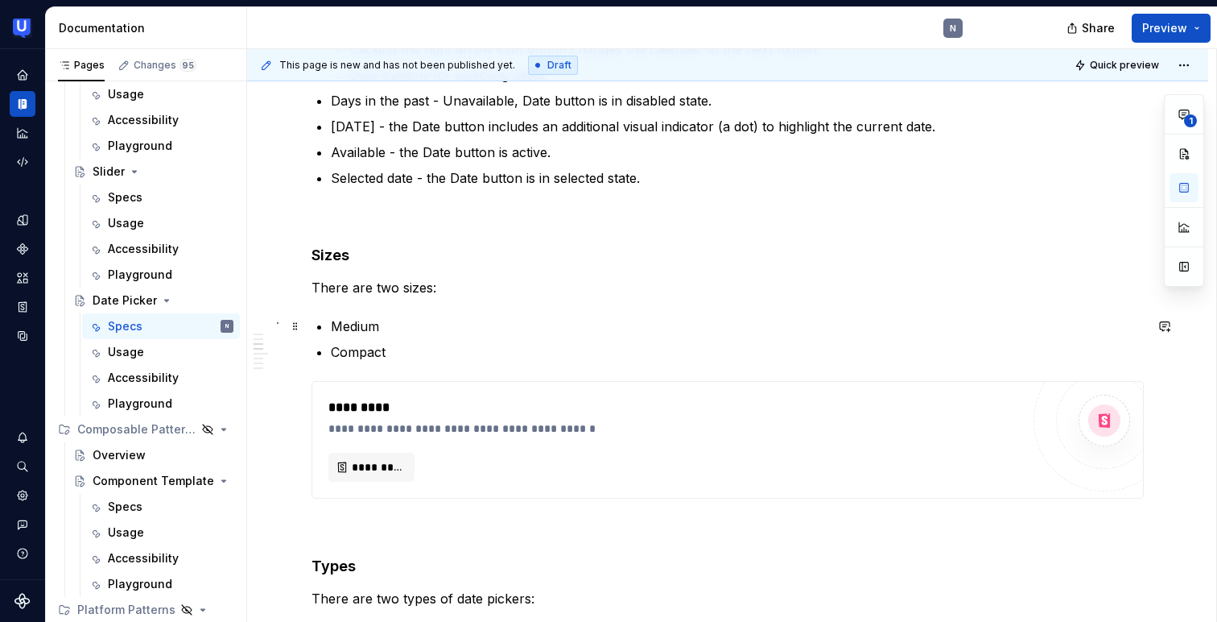
click at [404, 321] on p "Medium" at bounding box center [737, 325] width 813 height 19
click at [382, 320] on p "Medium default, 'Md')" at bounding box center [737, 325] width 813 height 19
type textarea "*"
click at [407, 349] on p "Compact" at bounding box center [737, 351] width 813 height 19
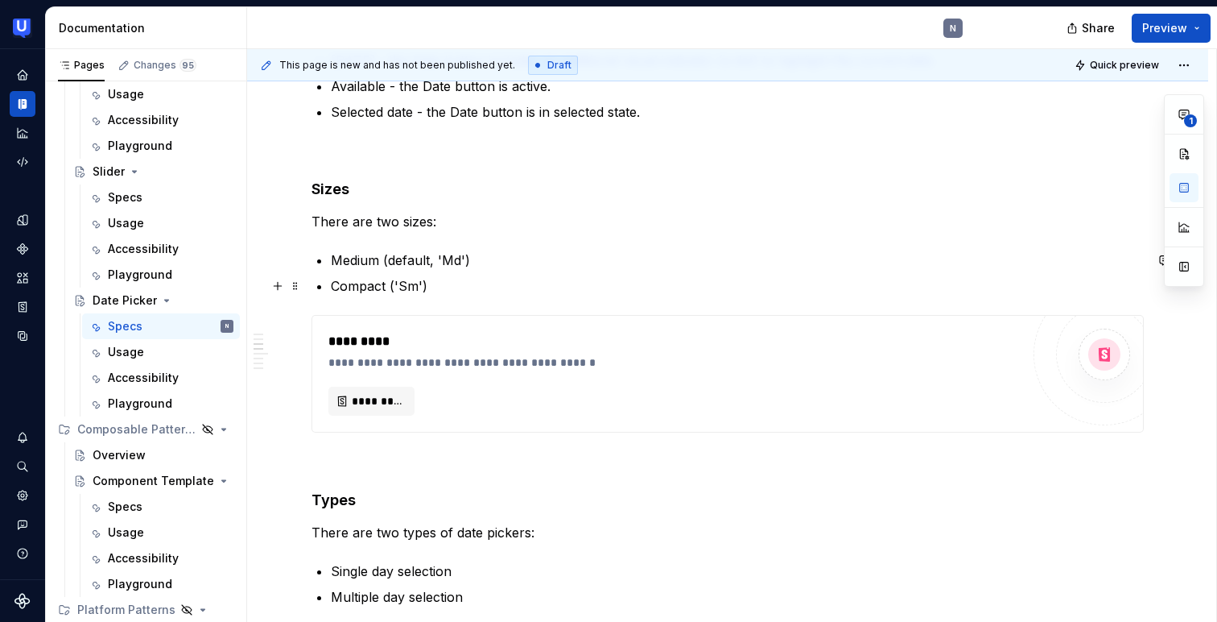
scroll to position [1070, 0]
